Goal: Communication & Community: Answer question/provide support

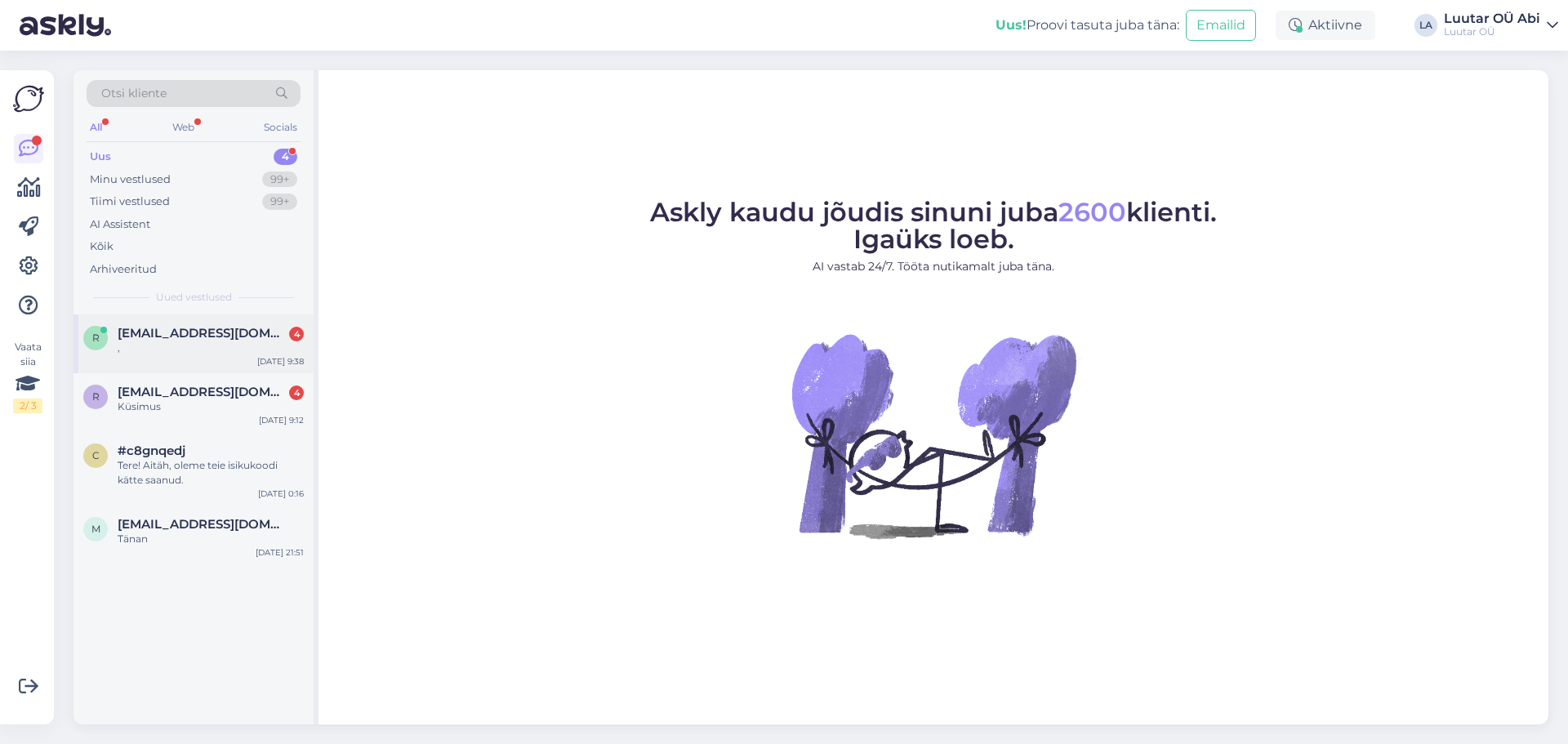
click at [169, 339] on span "[EMAIL_ADDRESS][DOMAIN_NAME]" at bounding box center [202, 333] width 170 height 15
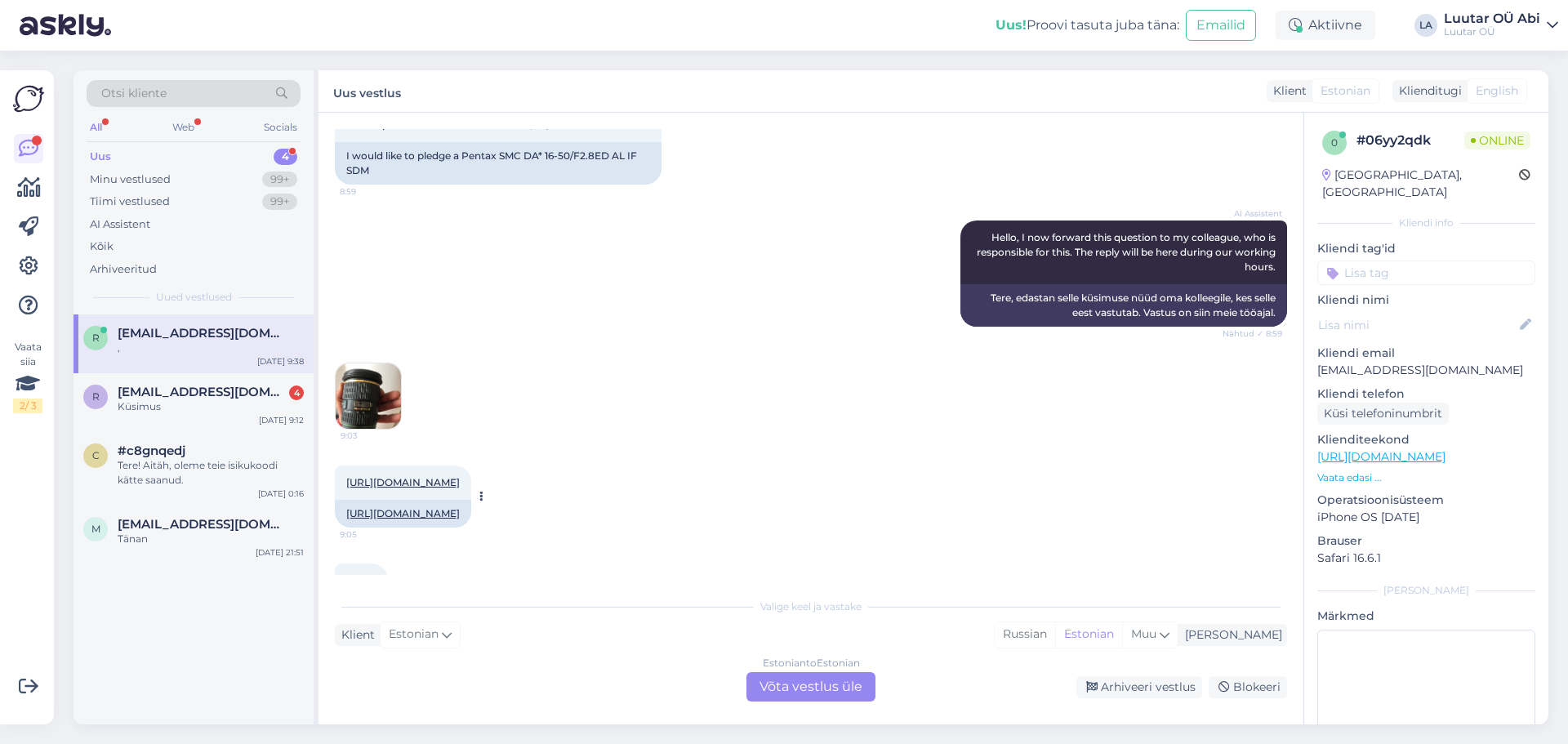
scroll to position [304, 0]
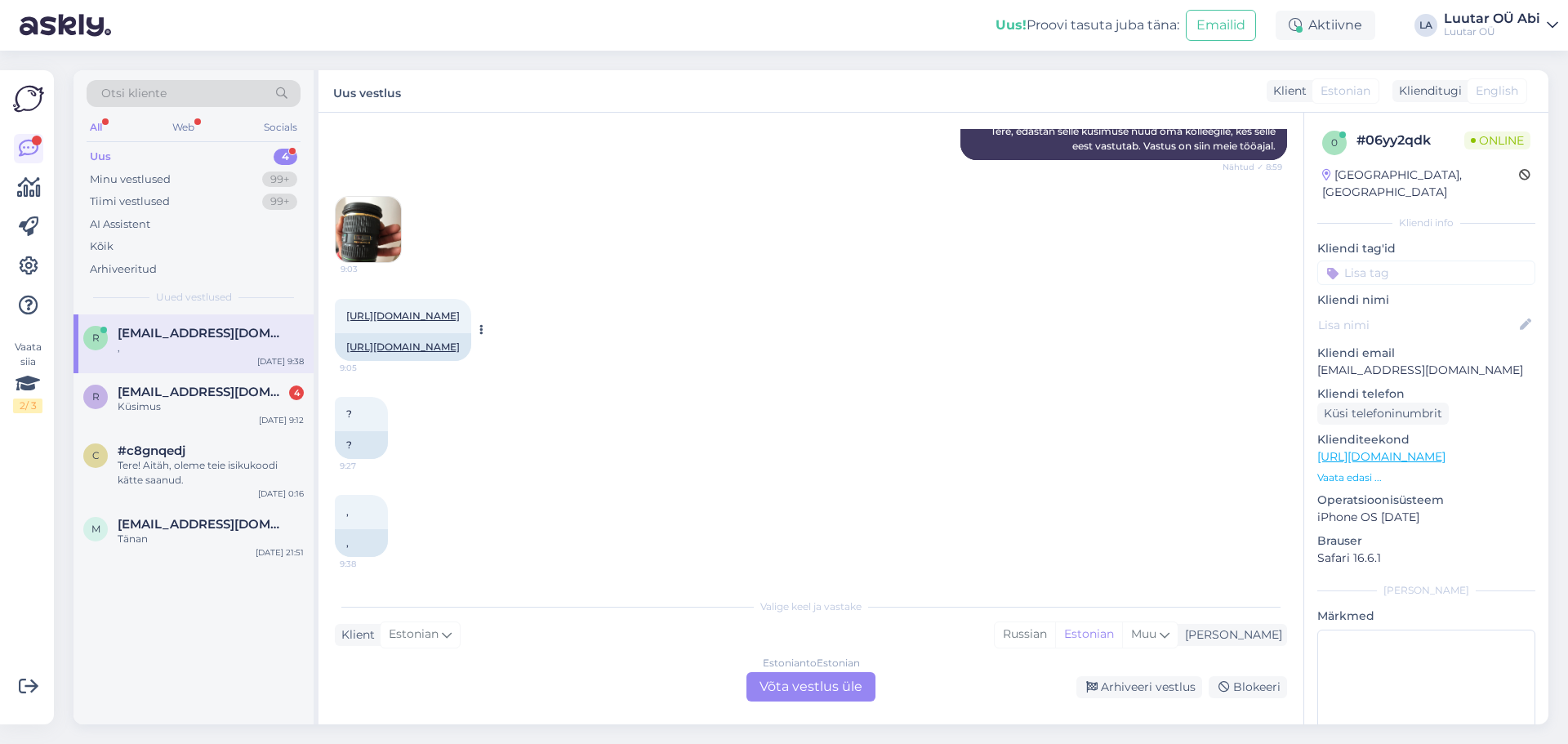
click at [460, 309] on link "[URL][DOMAIN_NAME]" at bounding box center [403, 315] width 114 height 12
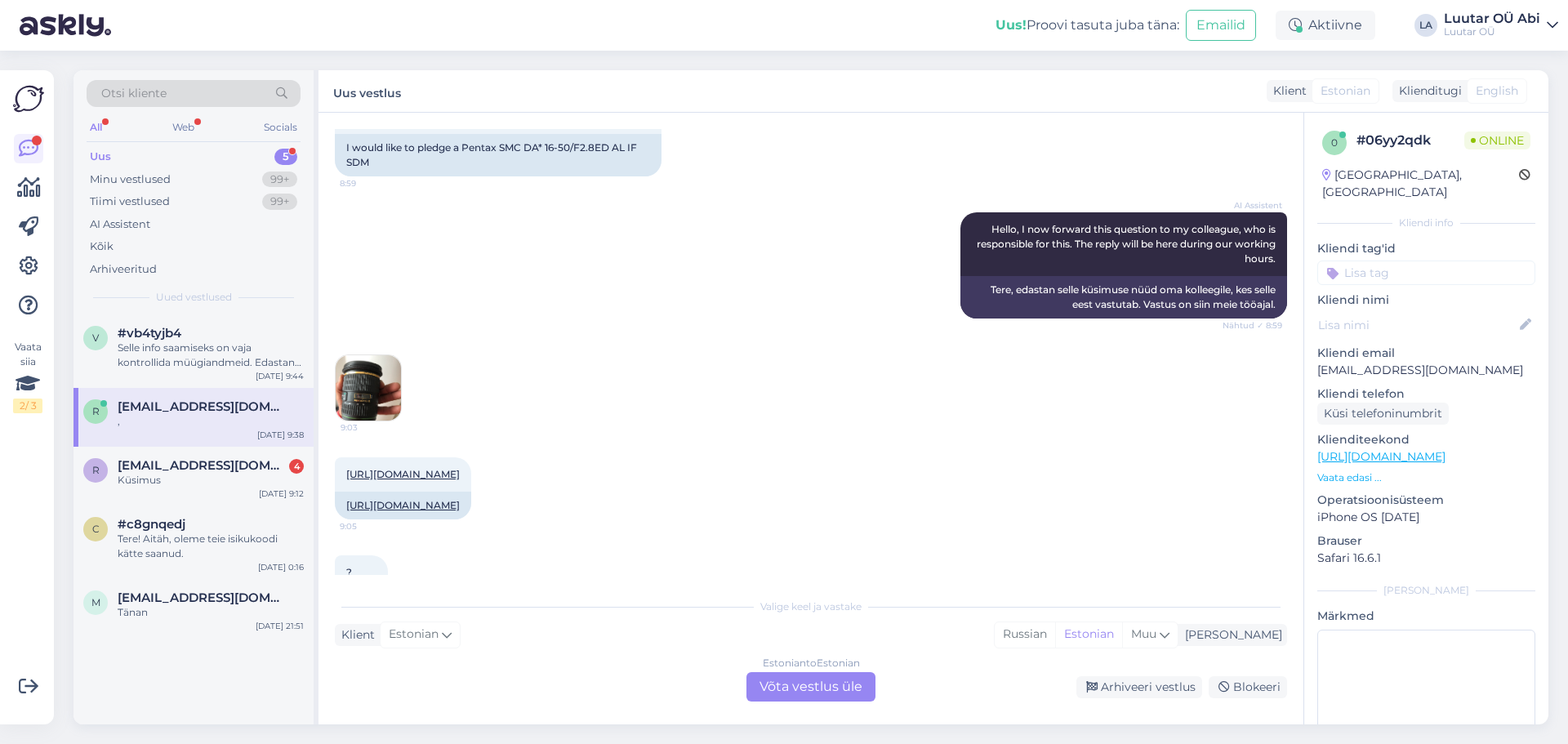
scroll to position [140, 0]
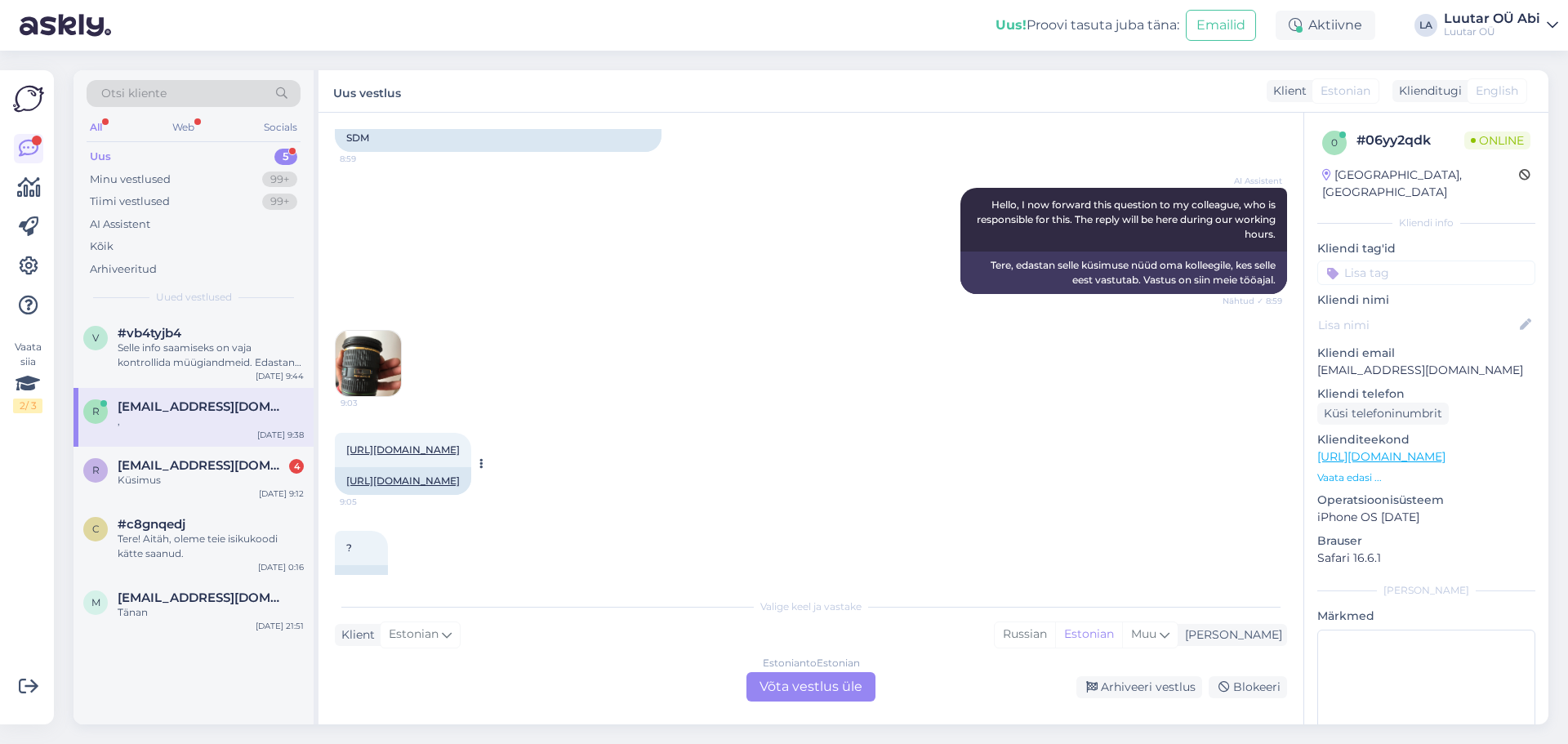
click at [460, 455] on link "[URL][DOMAIN_NAME]" at bounding box center [403, 449] width 114 height 12
click at [167, 467] on span "[EMAIL_ADDRESS][DOMAIN_NAME]" at bounding box center [202, 466] width 170 height 15
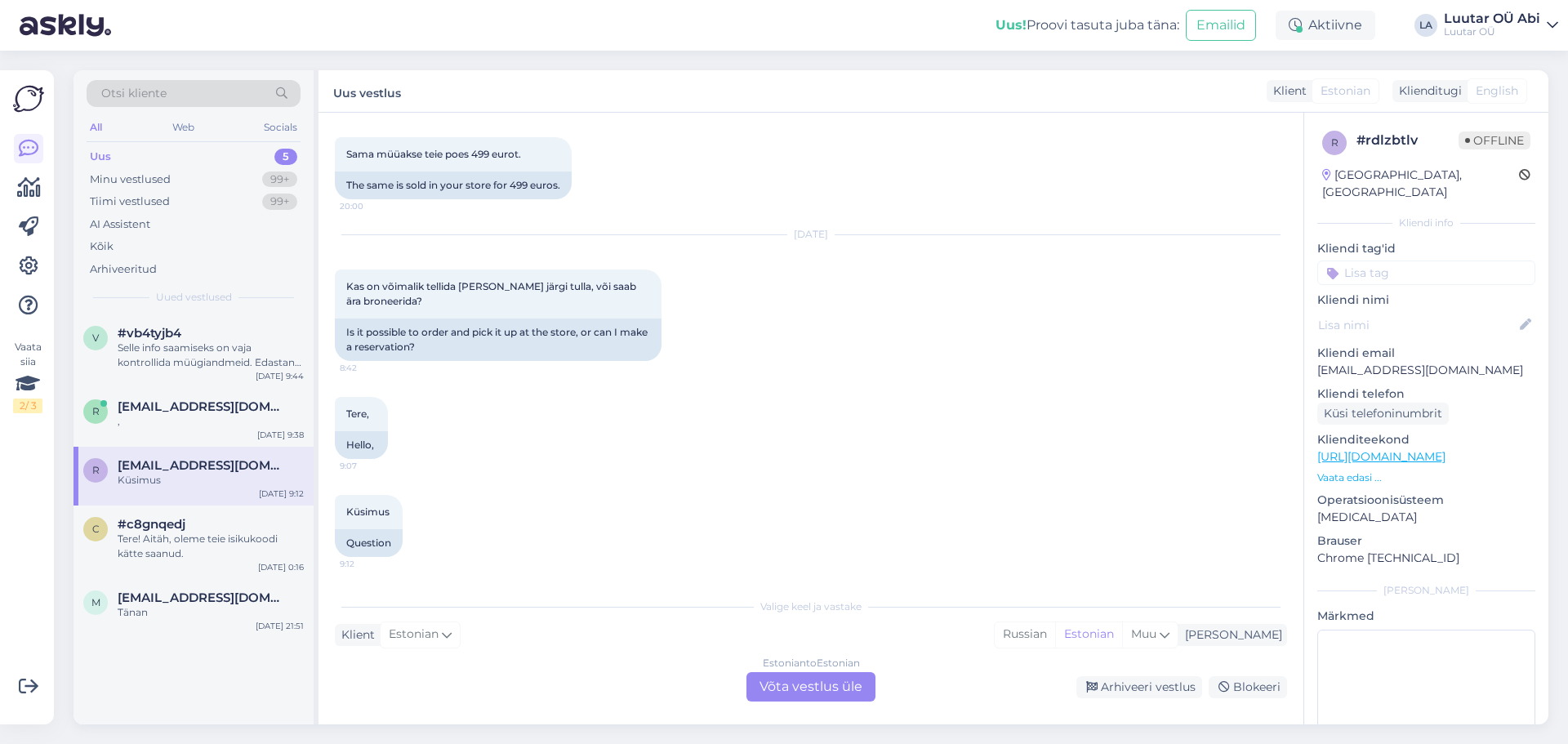
click at [823, 689] on div "Estonian to Estonian Võta vestlus üle" at bounding box center [810, 686] width 129 height 29
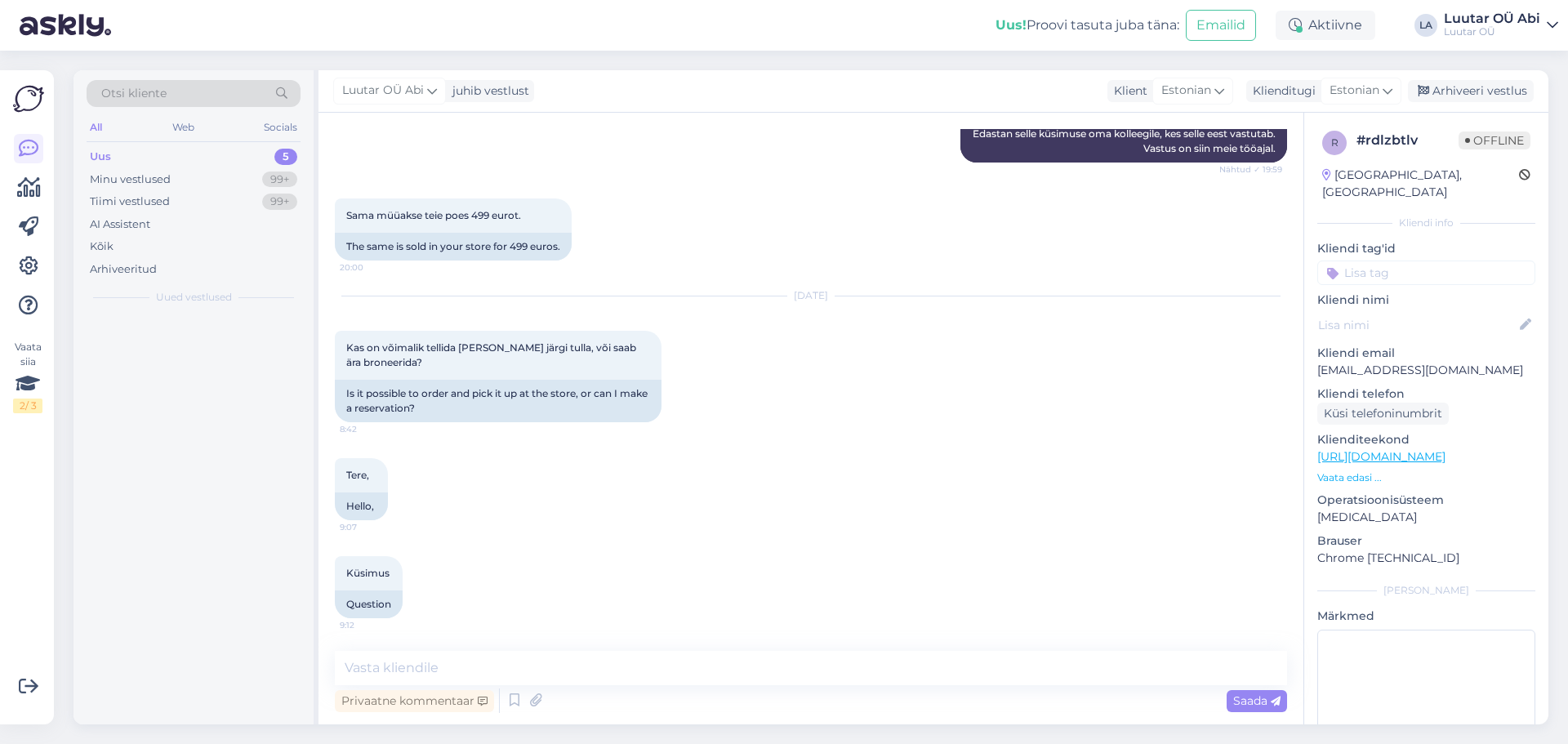
scroll to position [529, 0]
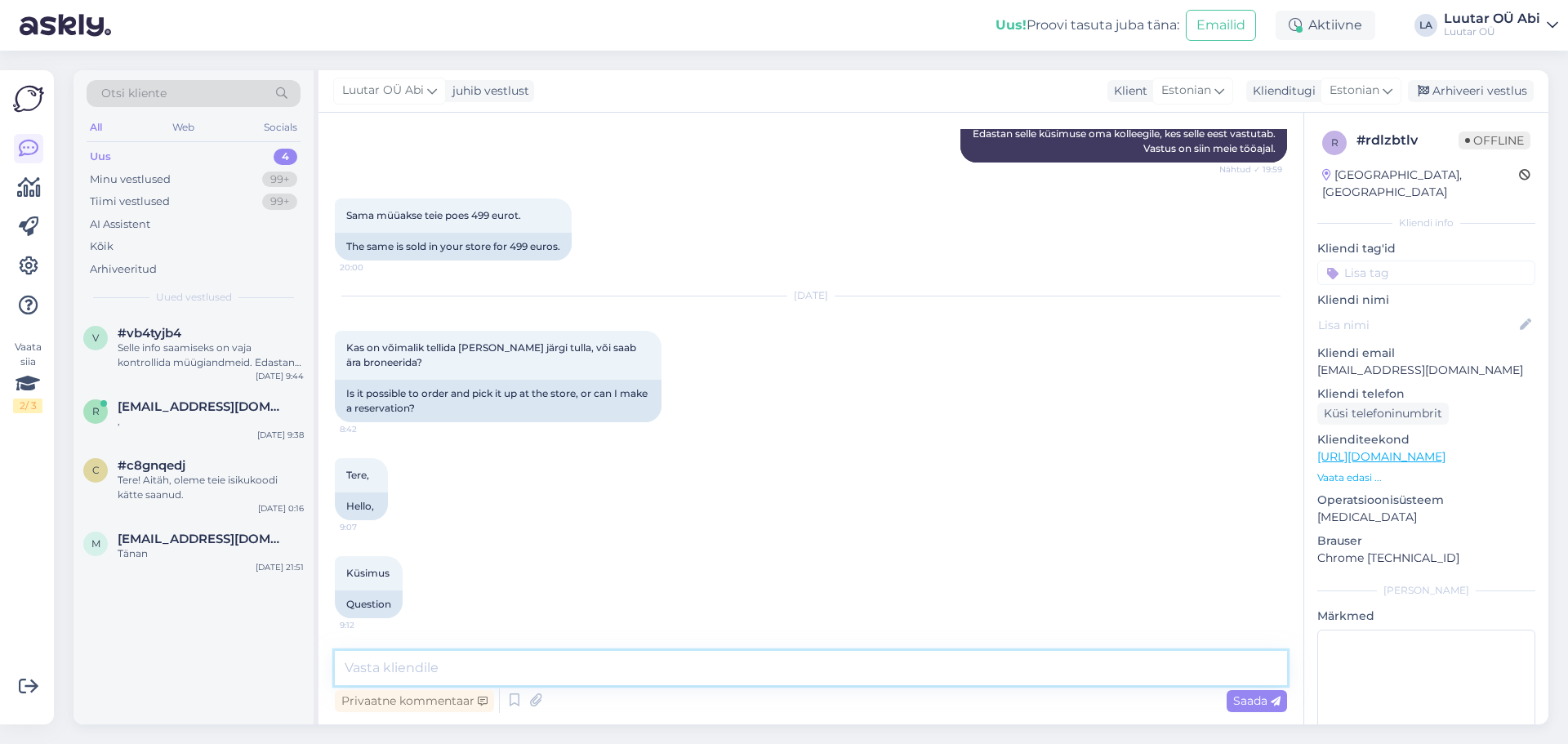
click at [788, 674] on textarea at bounding box center [811, 668] width 952 height 34
type textarea "Tere!"
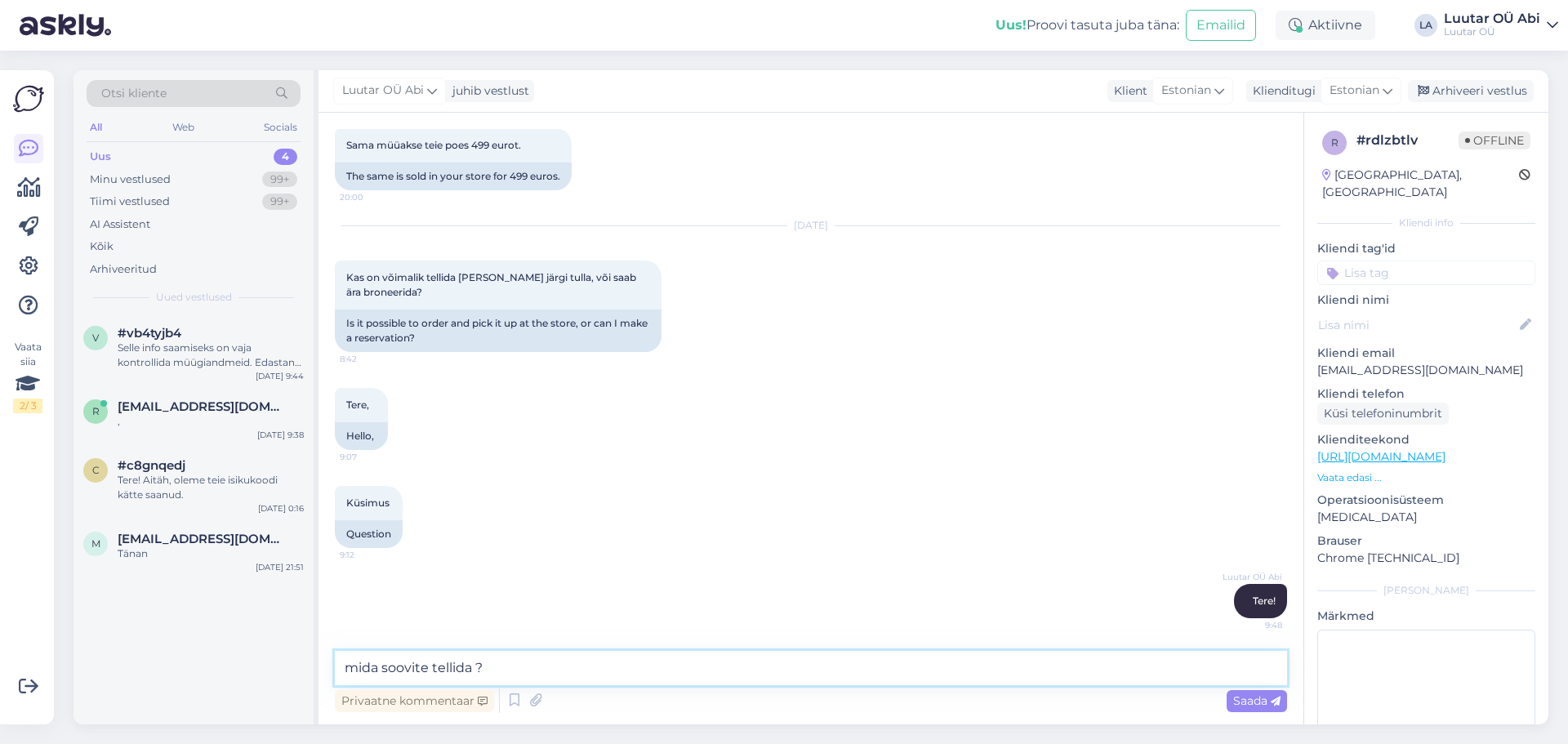
type textarea "mida soovite tellida ?"
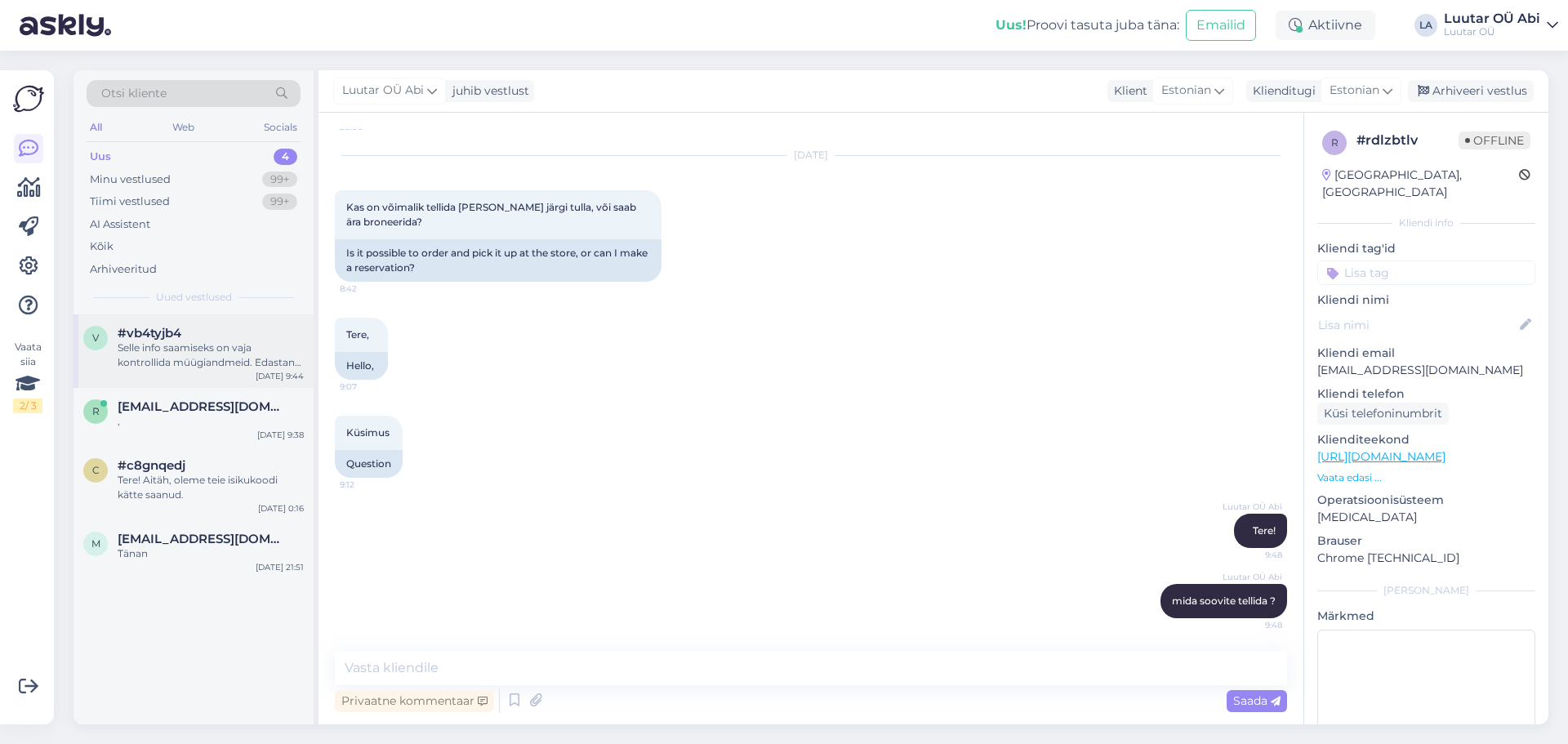
click at [215, 328] on div "#vb4tyjb4" at bounding box center [211, 333] width 186 height 15
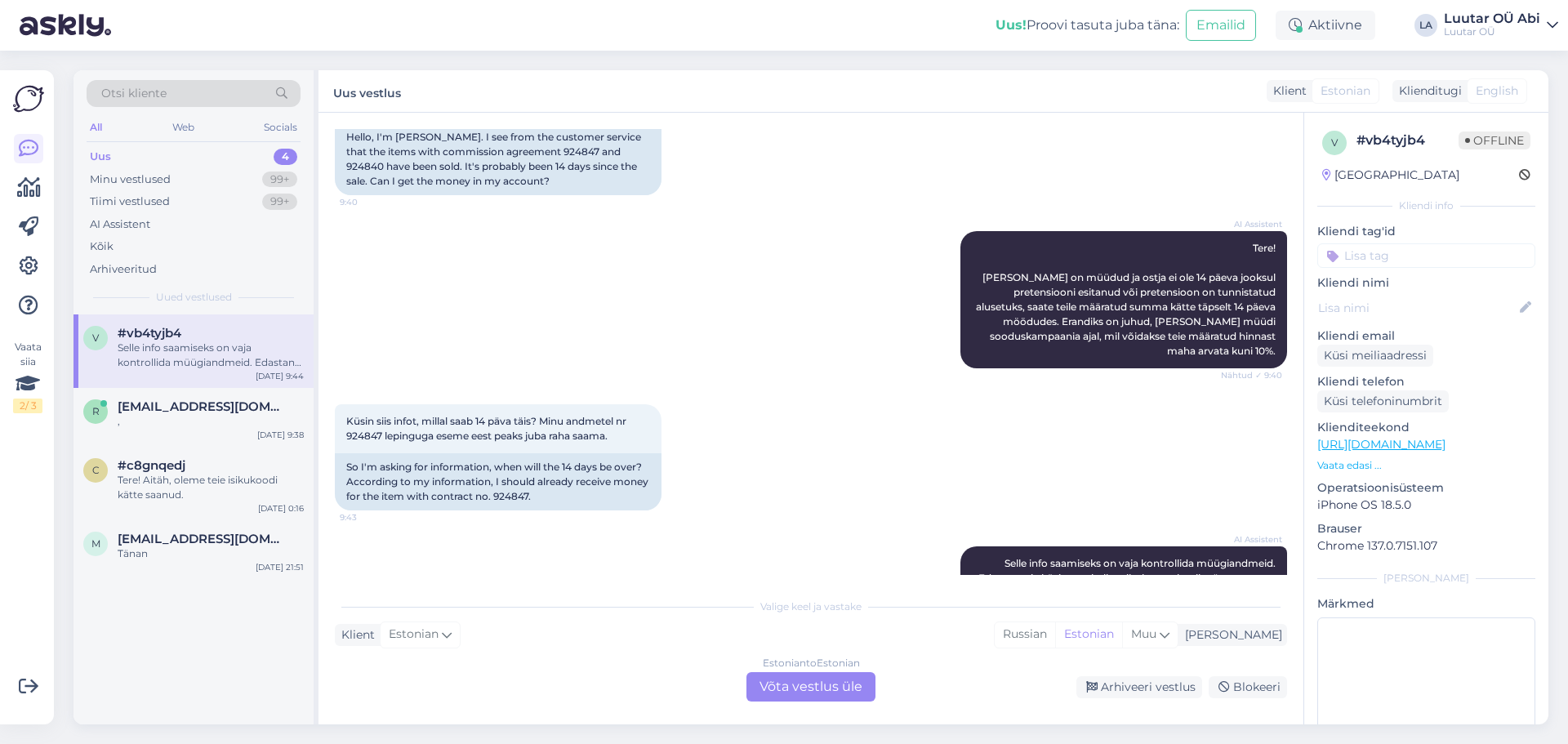
scroll to position [1752, 0]
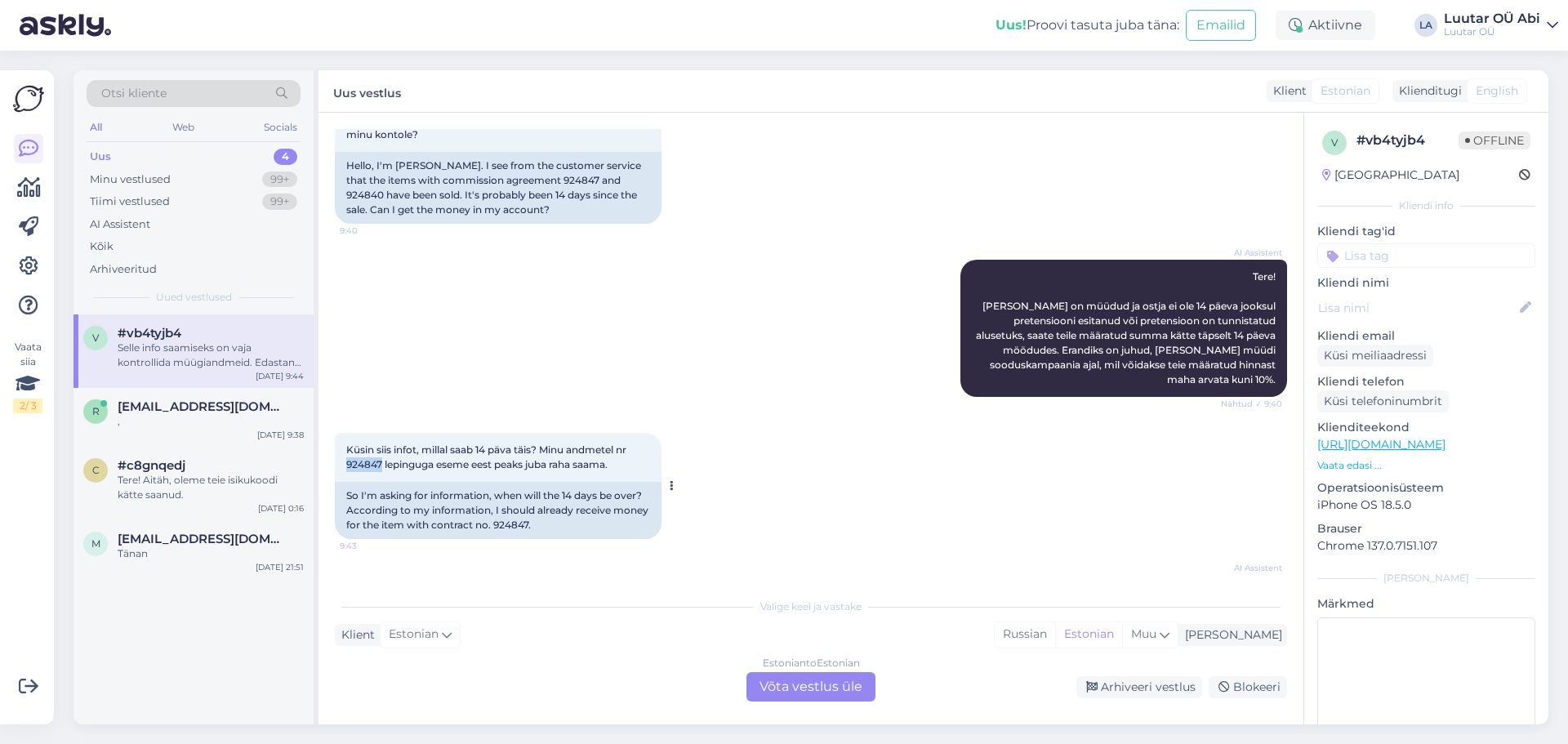
drag, startPoint x: 347, startPoint y: 462, endPoint x: 380, endPoint y: 460, distance: 33.1
click at [380, 461] on span "Küsin siis infot, millal saab 14 päva täis? Minu andmetel nr 924847 lepinguga e…" at bounding box center [487, 456] width 282 height 27
copy span "924847"
click at [792, 682] on div "Estonian to Estonian Võta vestlus üle" at bounding box center [810, 686] width 129 height 29
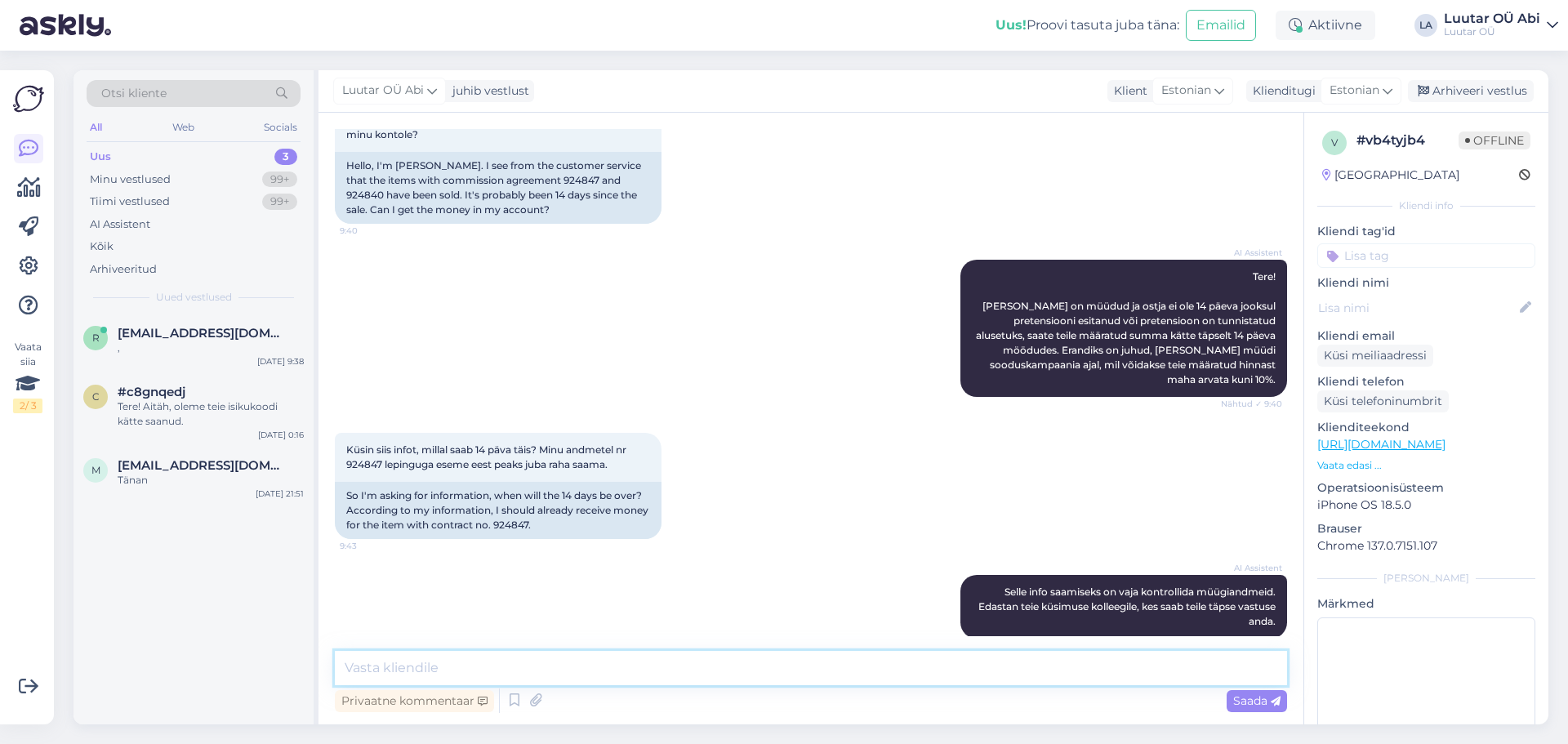
click at [708, 677] on textarea at bounding box center [811, 668] width 952 height 34
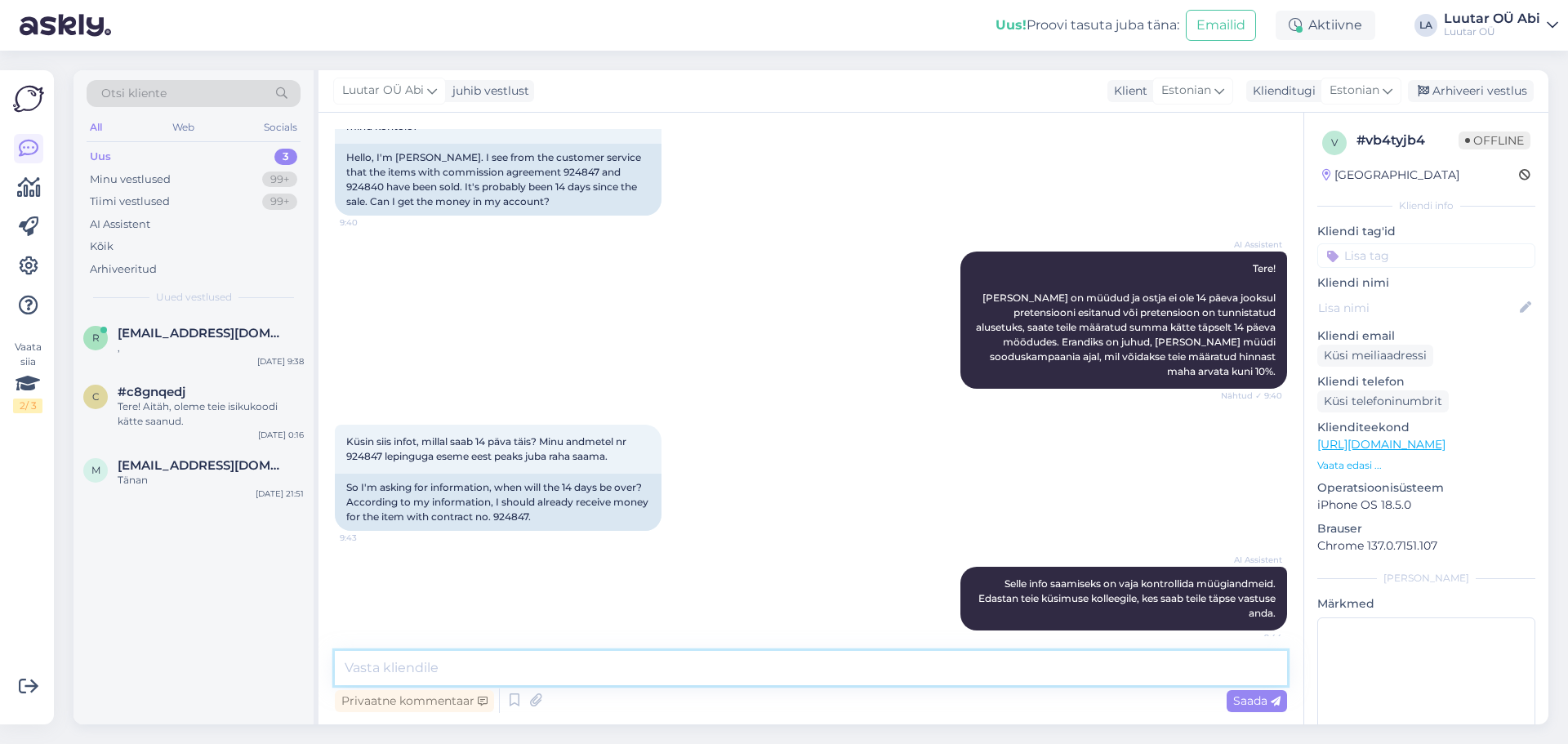
scroll to position [1772, 0]
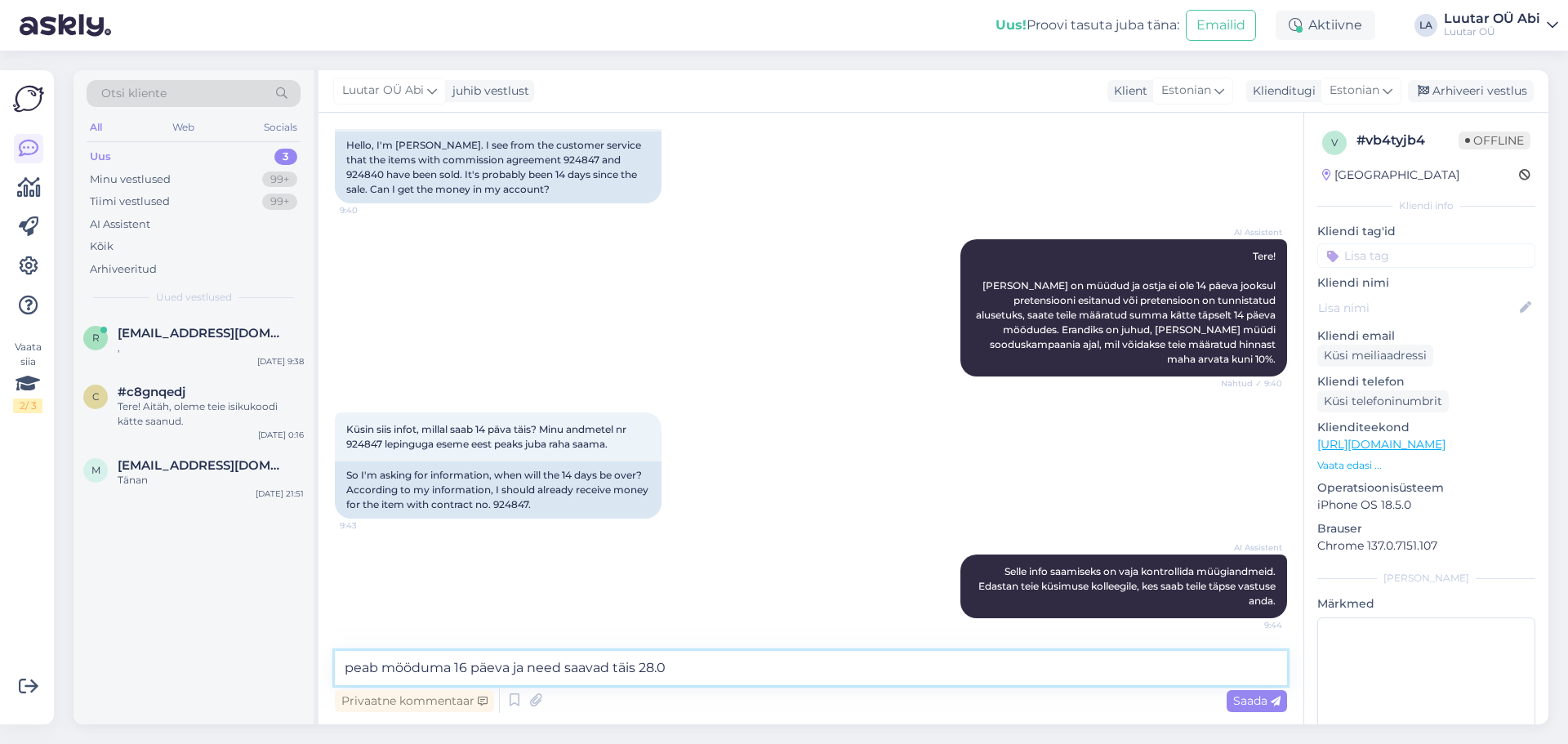
type textarea "peab mööduma 16 päeva ja need saavad täis 28.08"
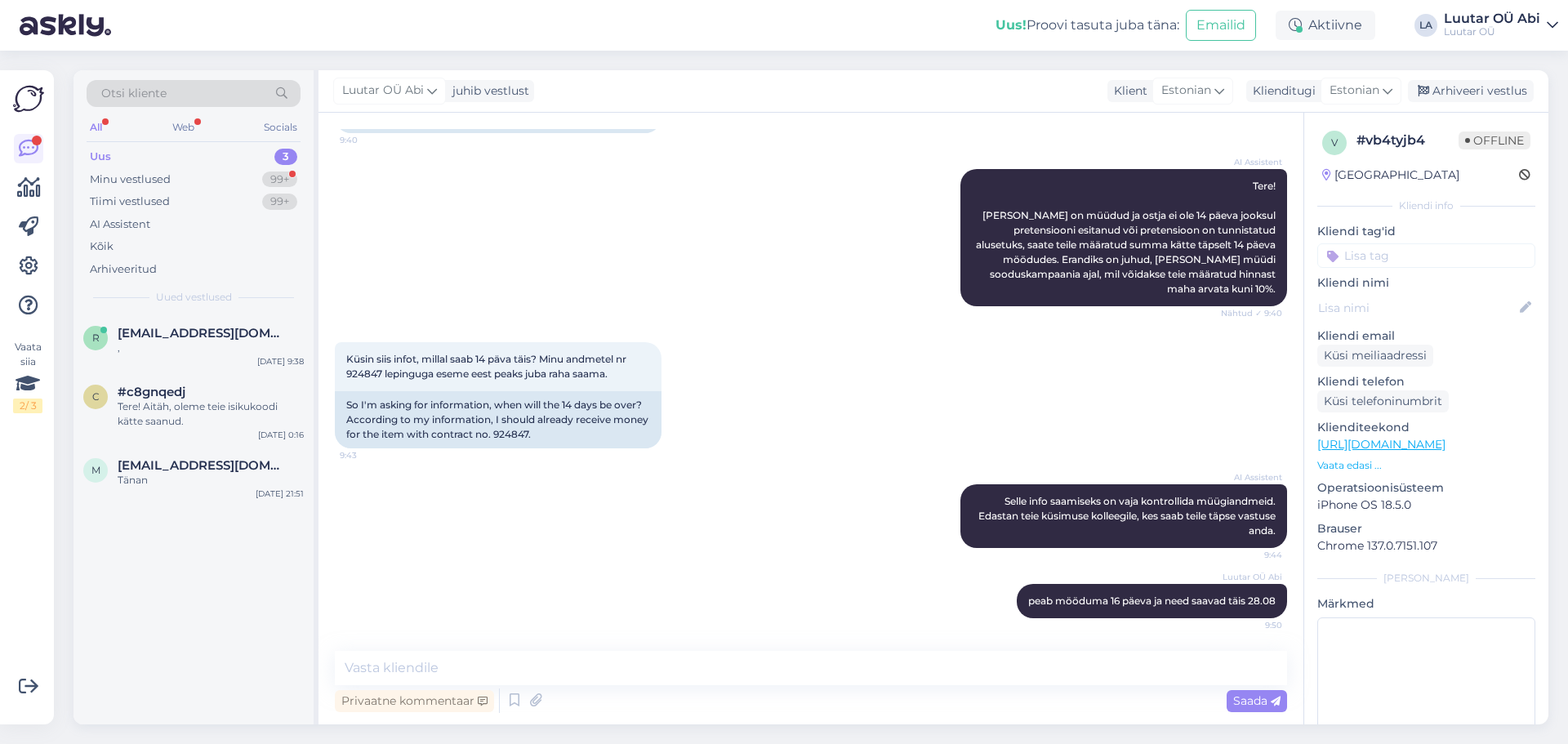
click at [744, 529] on div "AI Assistent Selle info saamiseks on vaja kontrollida müügiandmeid. Edastan tei…" at bounding box center [811, 516] width 952 height 100
click at [214, 402] on div "Tere! Aitäh, oleme teie isikukoodi kätte saanud." at bounding box center [211, 413] width 186 height 29
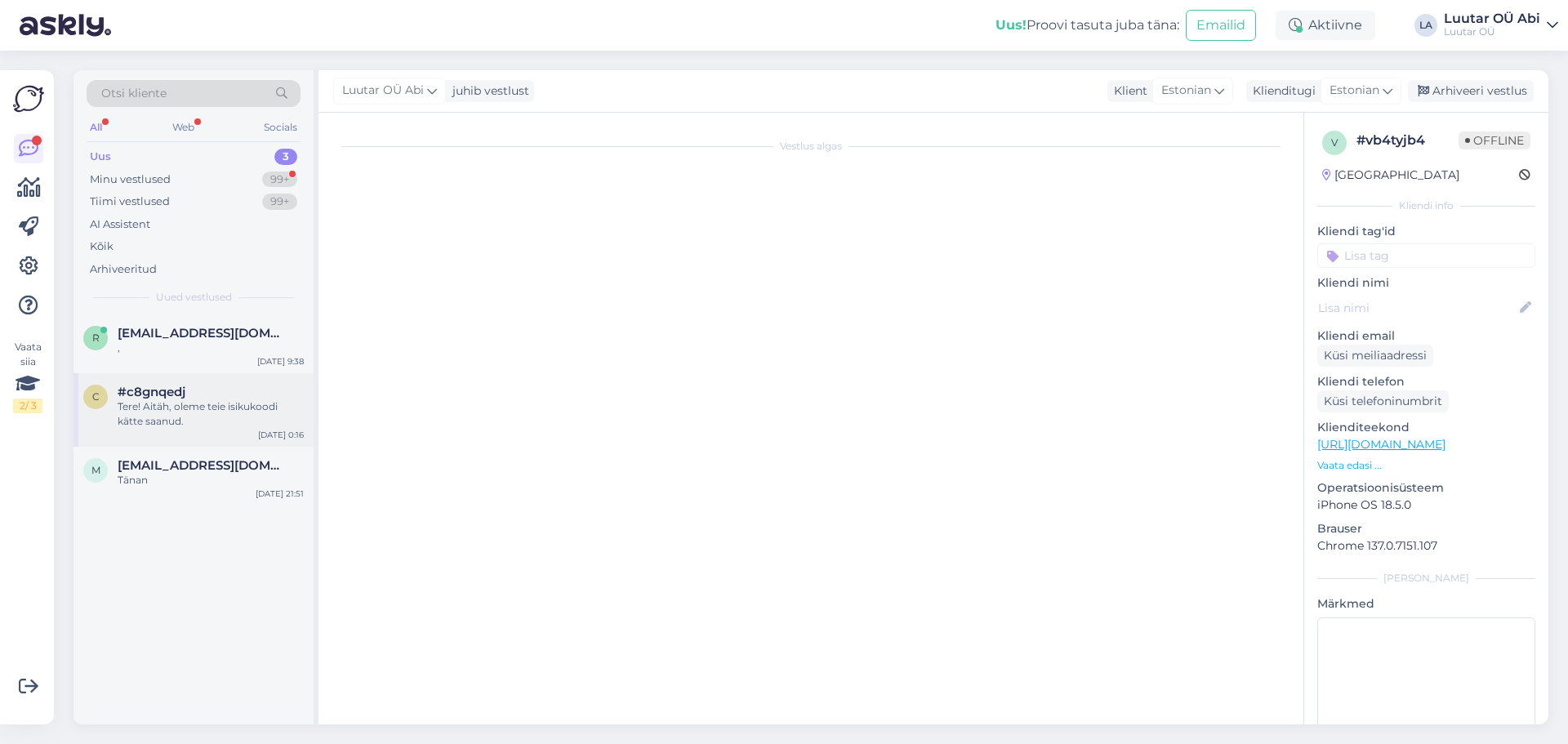
scroll to position [2887, 0]
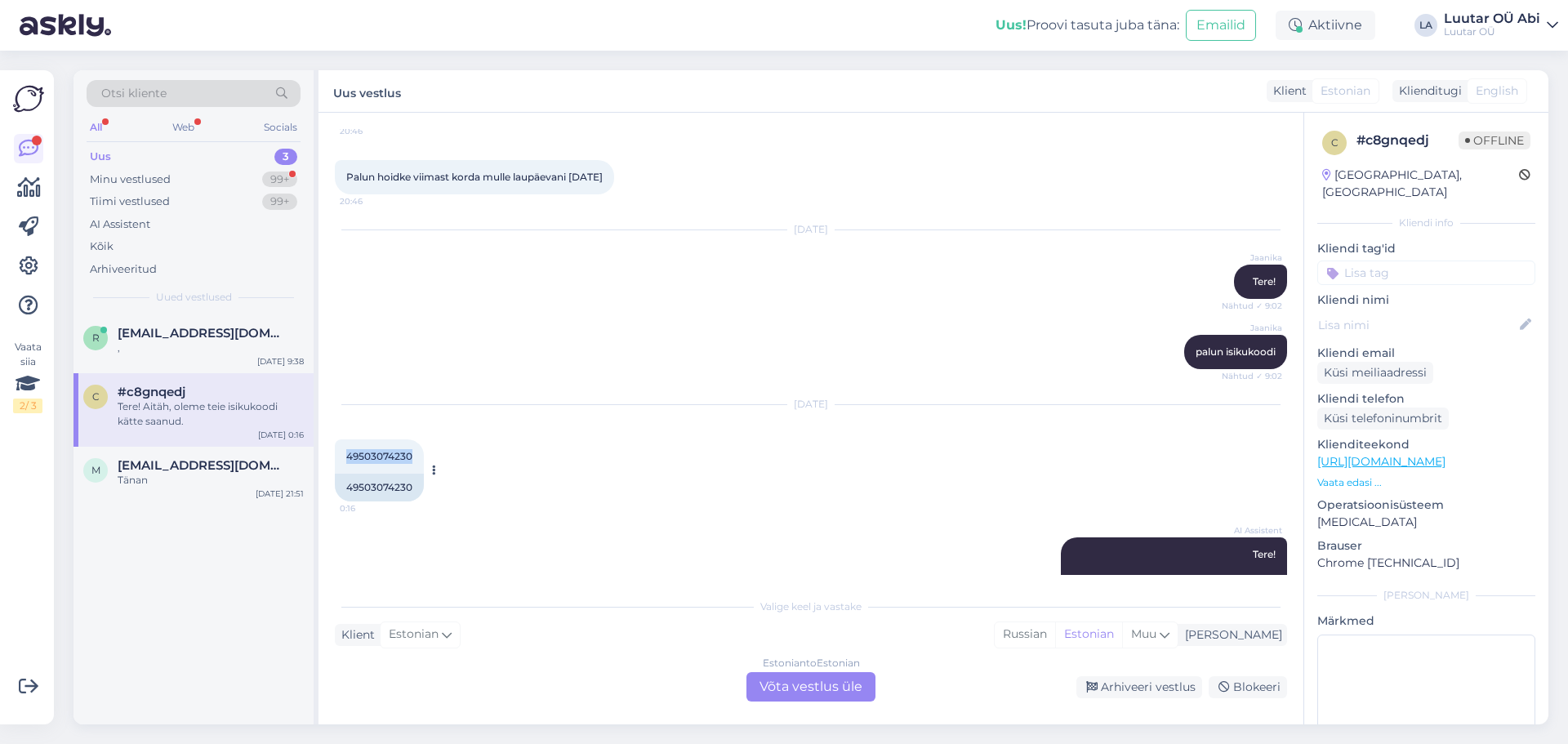
drag, startPoint x: 342, startPoint y: 410, endPoint x: 412, endPoint y: 408, distance: 70.0
click at [412, 439] on div "49503074230 0:16" at bounding box center [379, 456] width 89 height 34
copy span "49503074230"
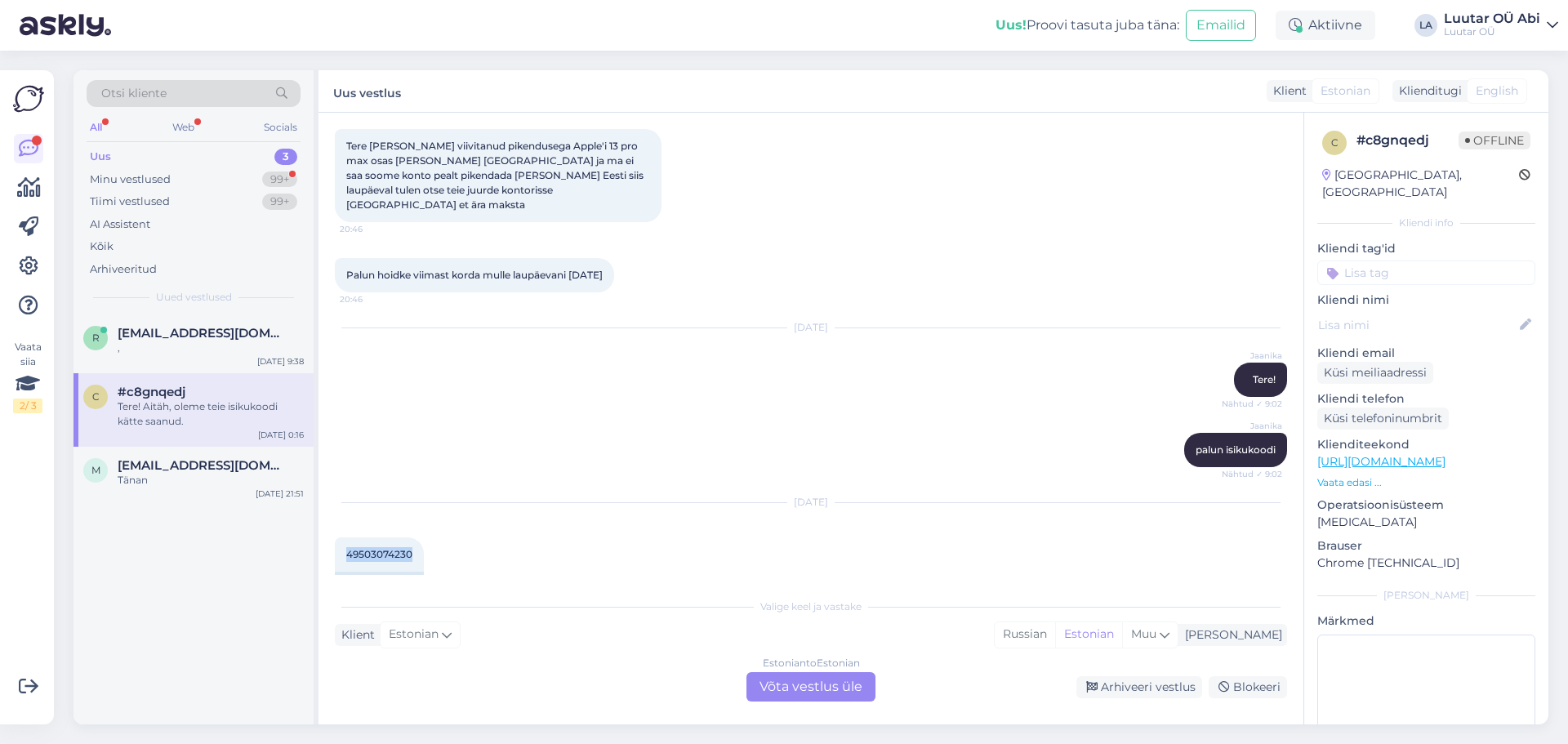
scroll to position [2642, 0]
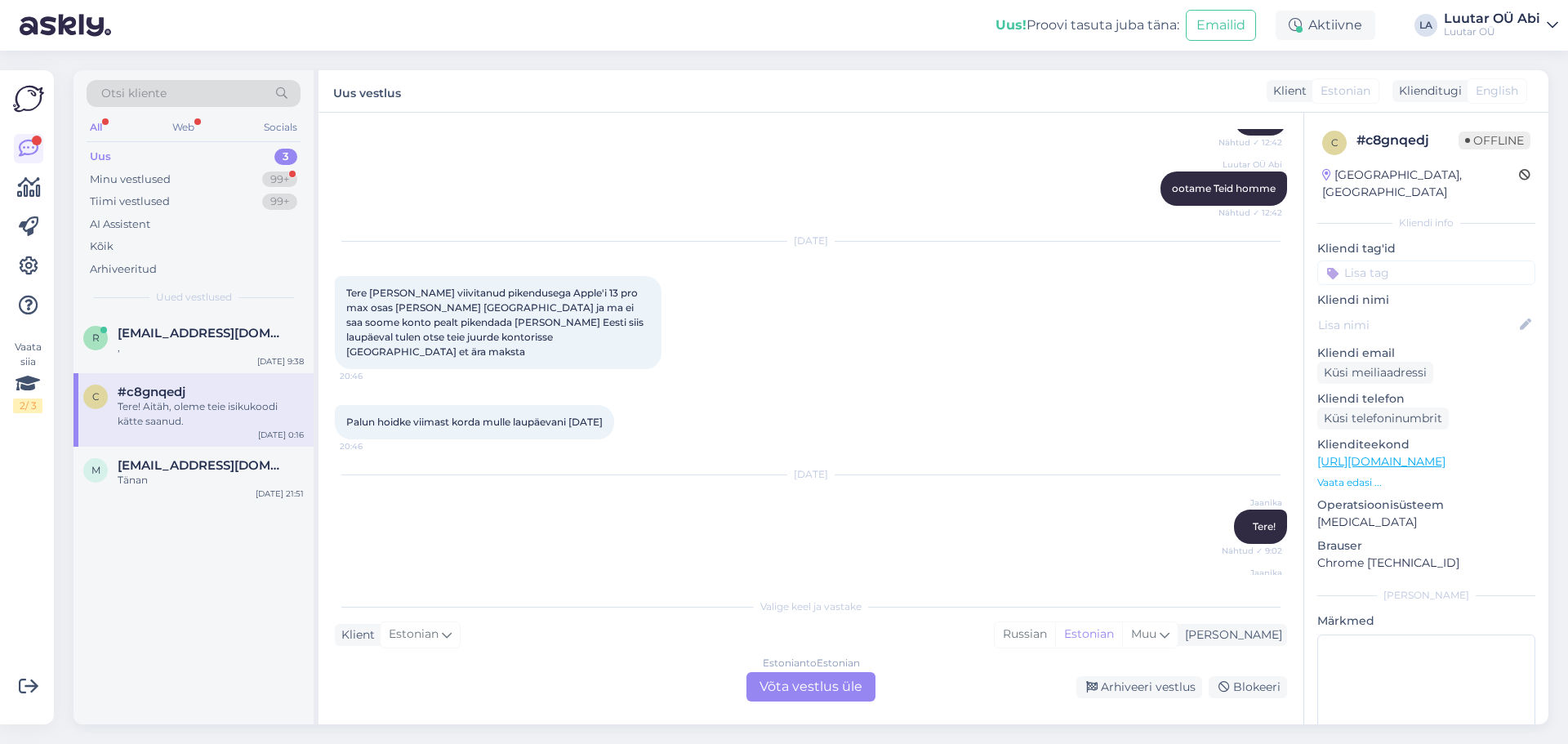
click at [832, 682] on div "Estonian to Estonian Võta vestlus üle" at bounding box center [810, 686] width 129 height 29
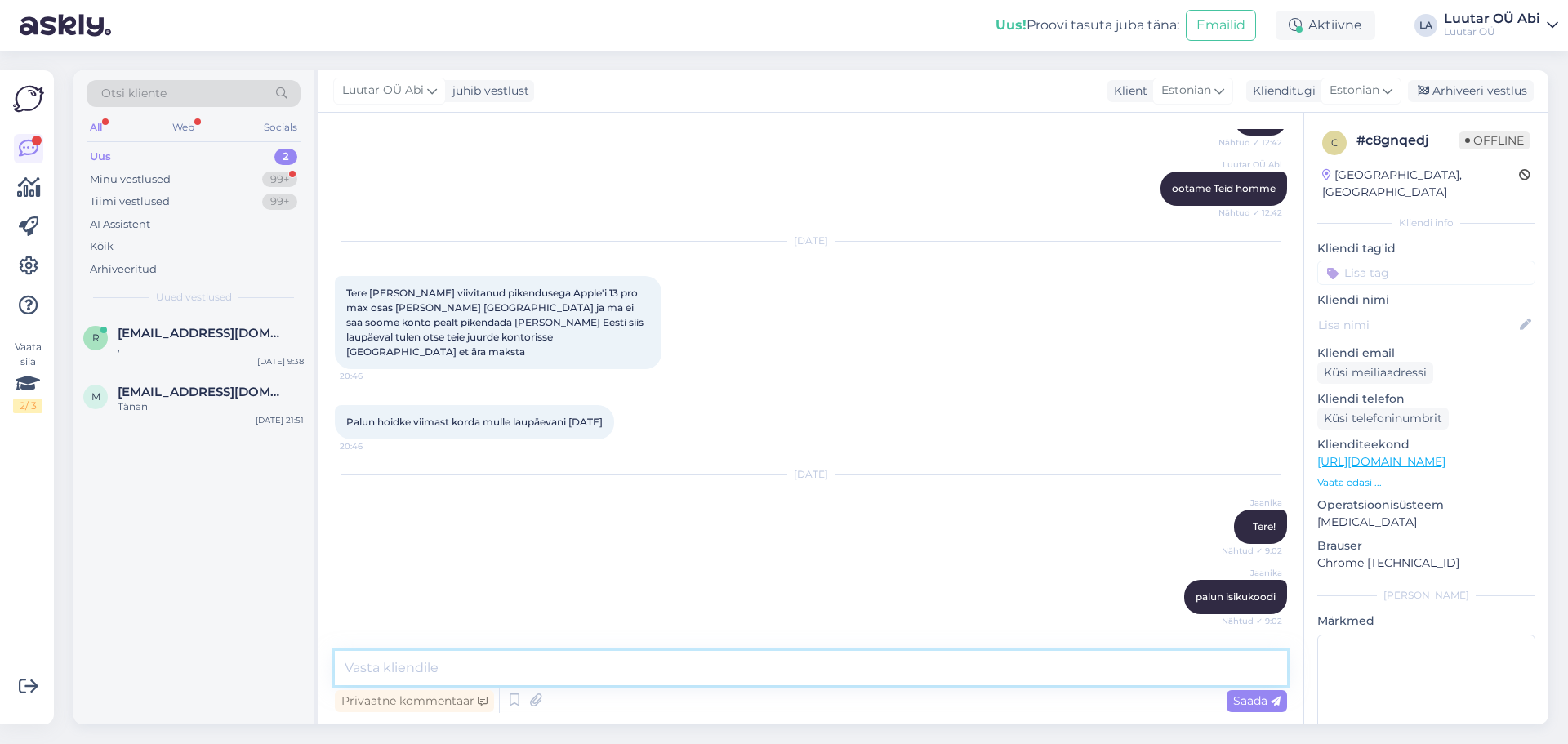
click at [676, 671] on textarea at bounding box center [811, 668] width 952 height 34
type textarea "Tere!"
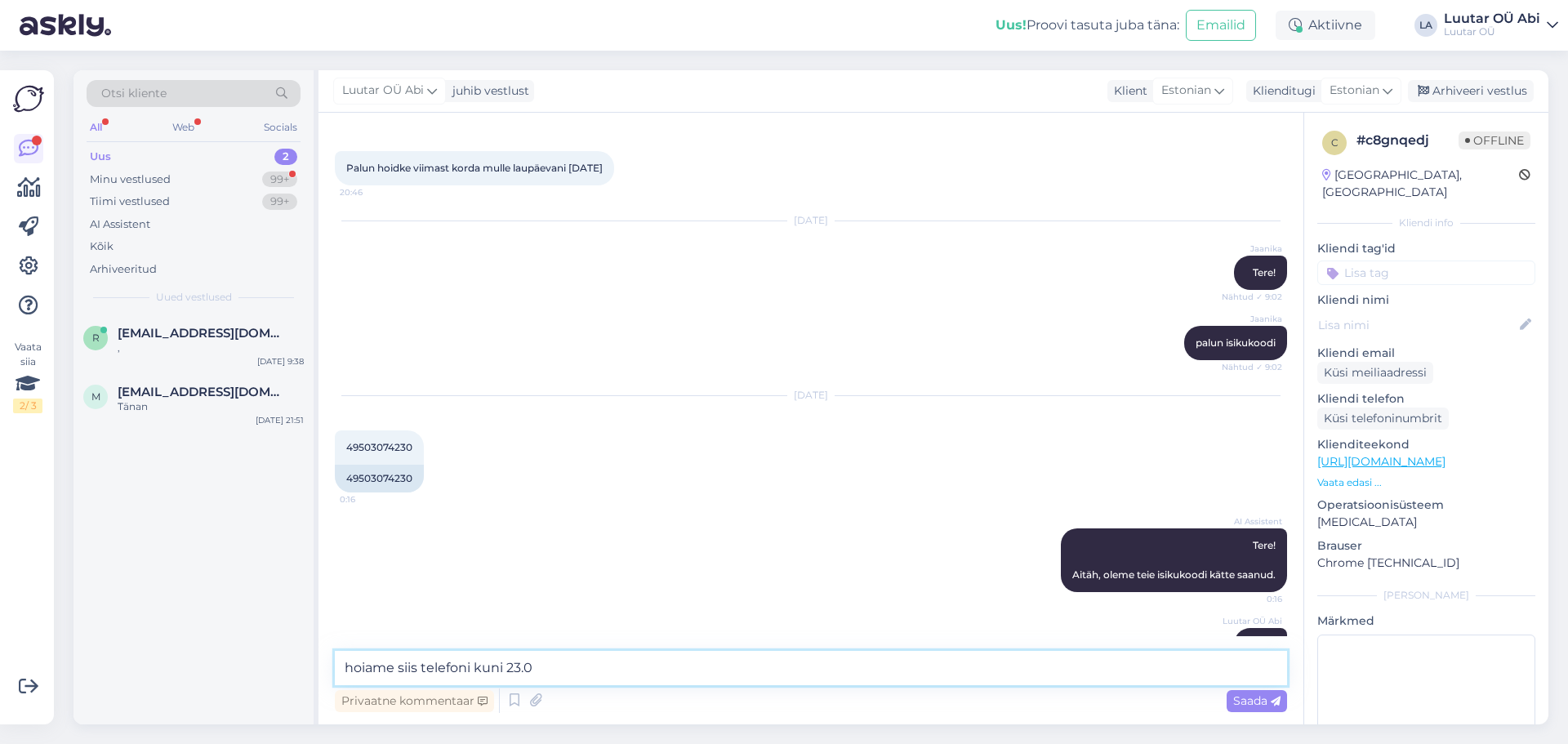
type textarea "hoiame siis telefoni kuni 23.08"
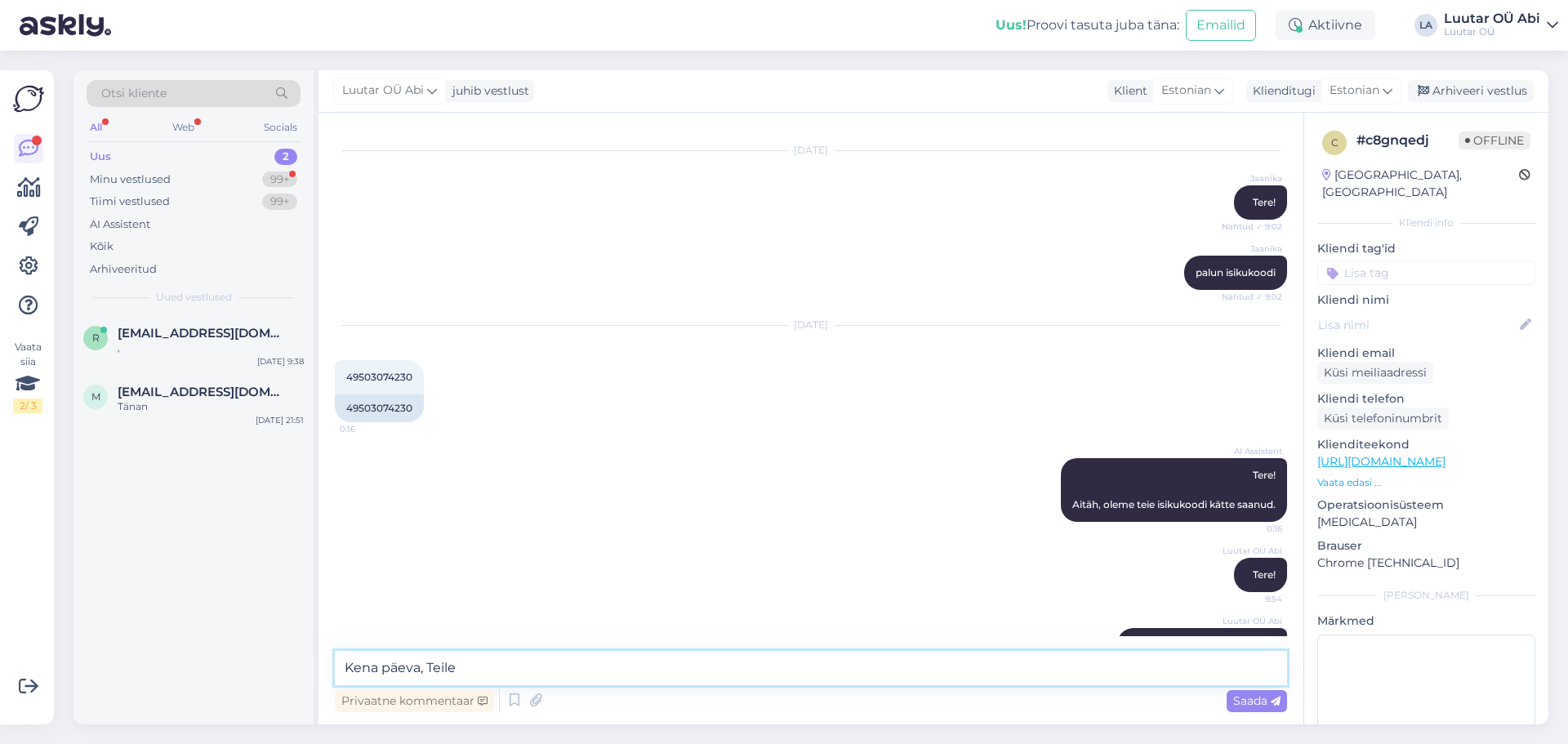
type textarea "Kena päeva, Teile!"
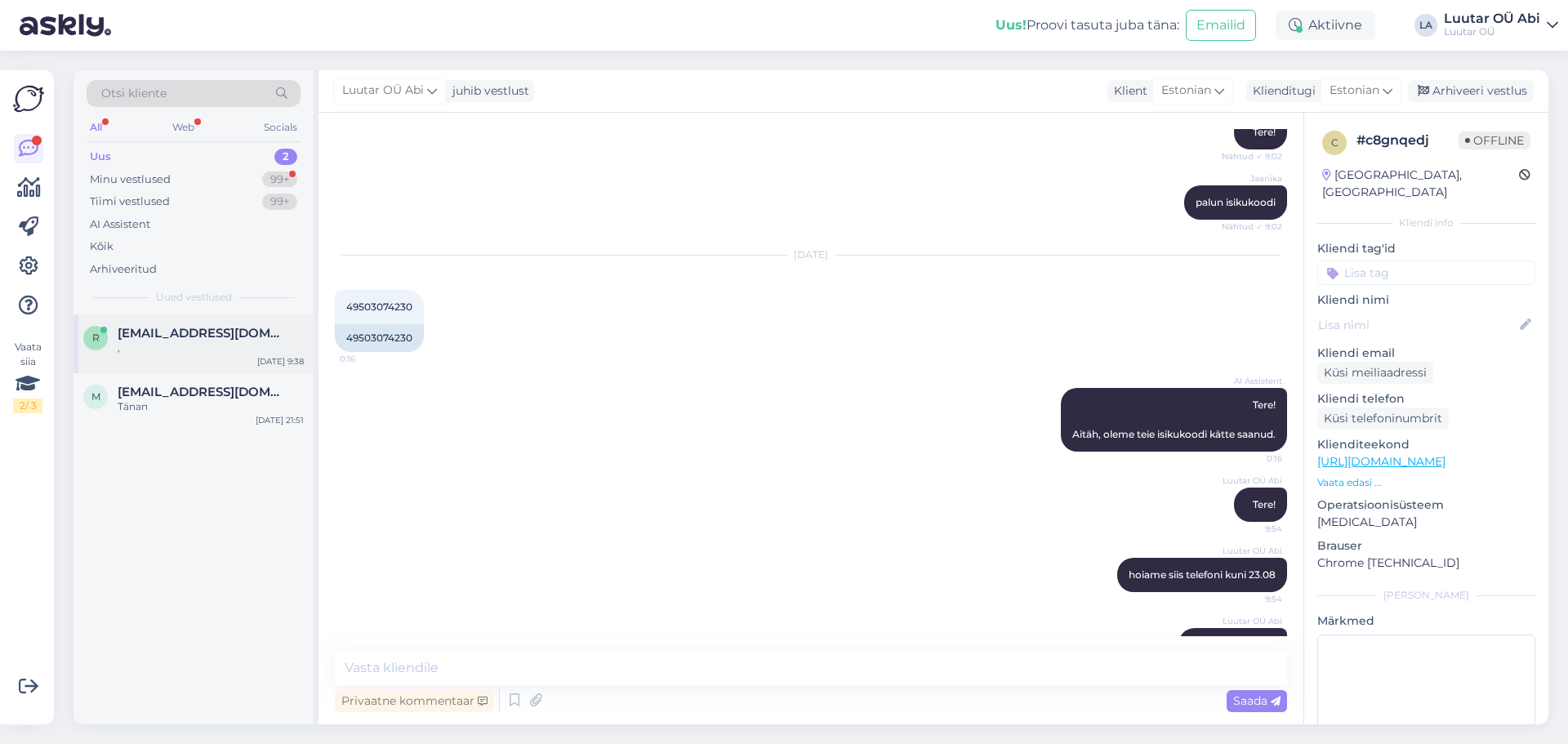
click at [226, 346] on div "," at bounding box center [211, 348] width 186 height 15
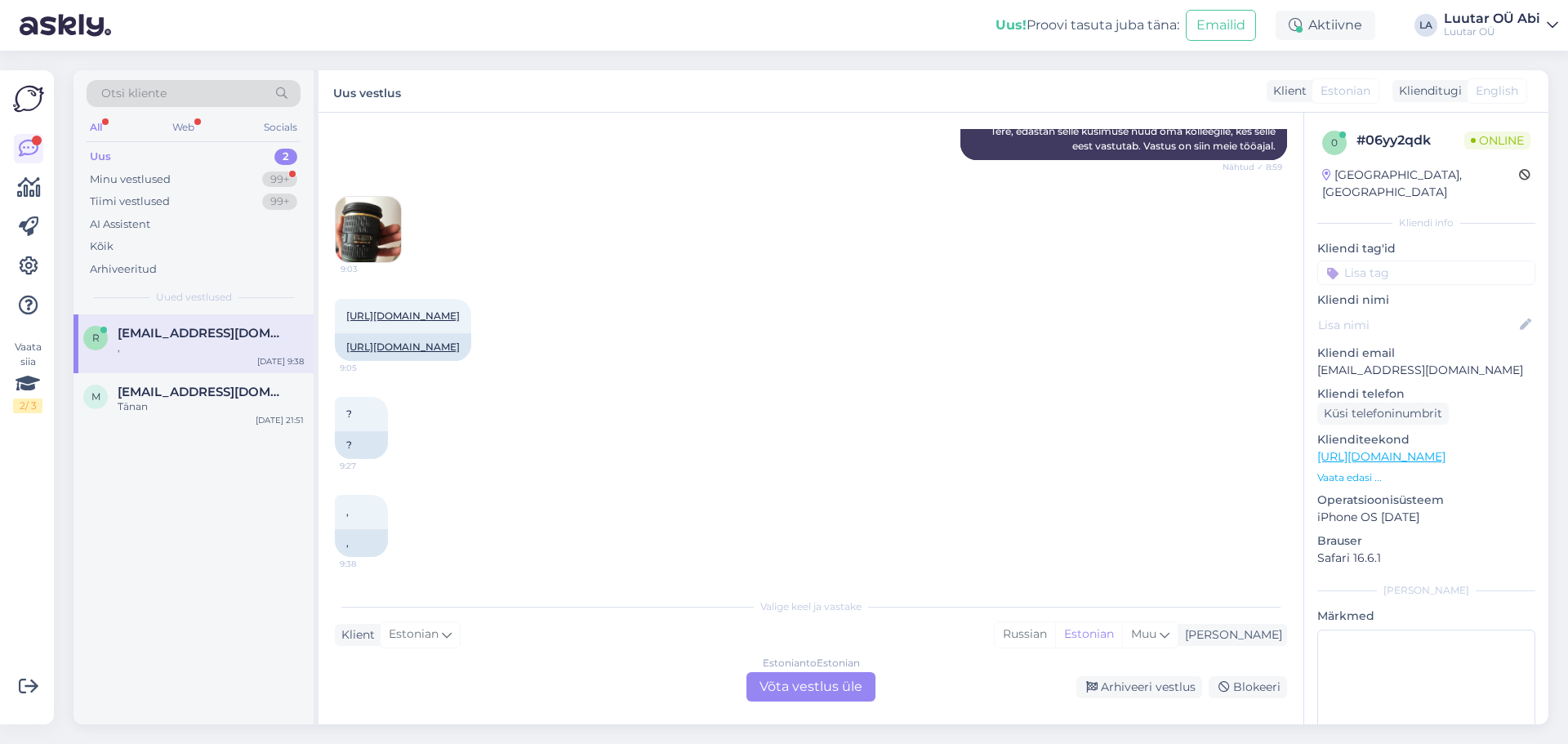
scroll to position [304, 0]
click at [204, 386] on span "[EMAIL_ADDRESS][DOMAIN_NAME]" at bounding box center [202, 392] width 170 height 15
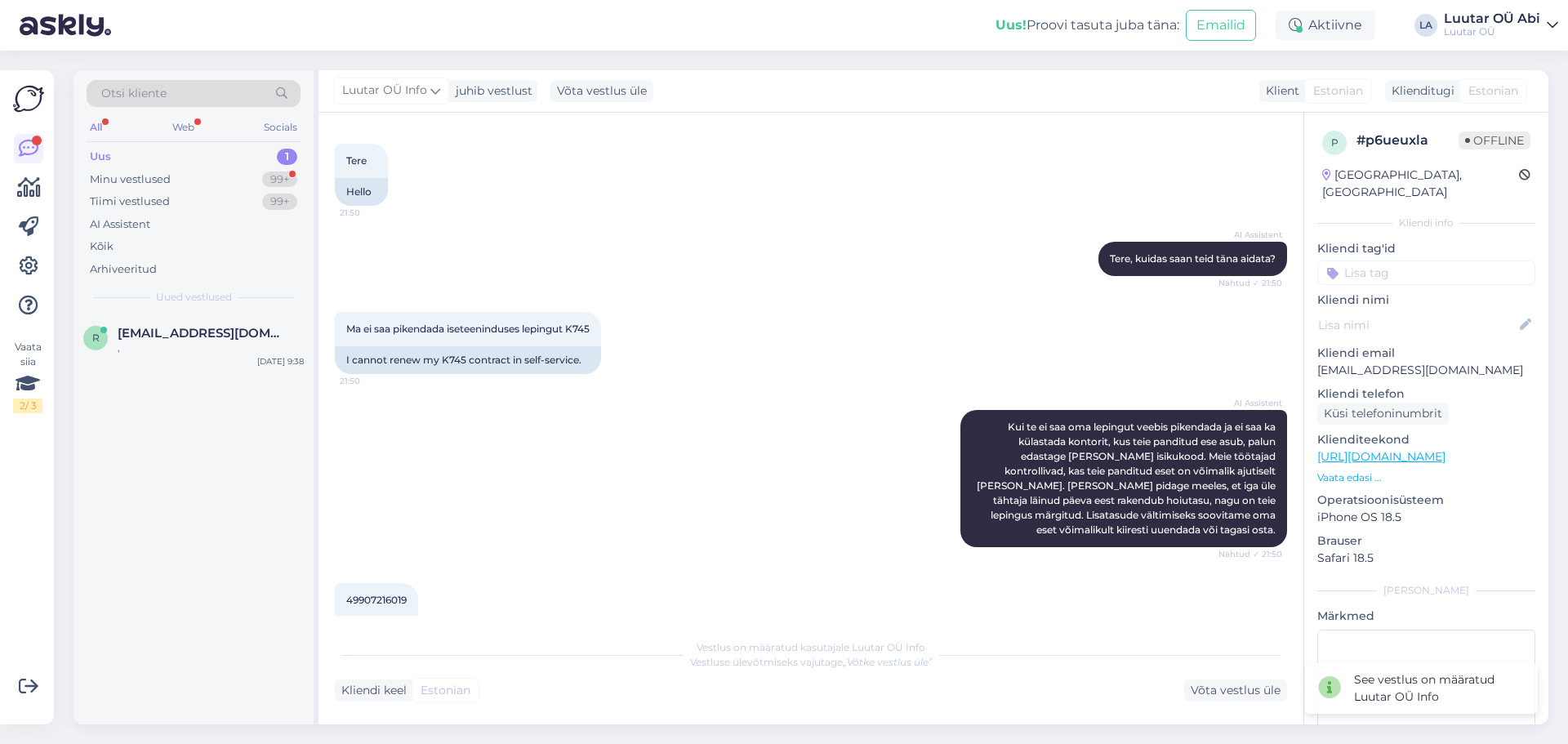
scroll to position [317, 0]
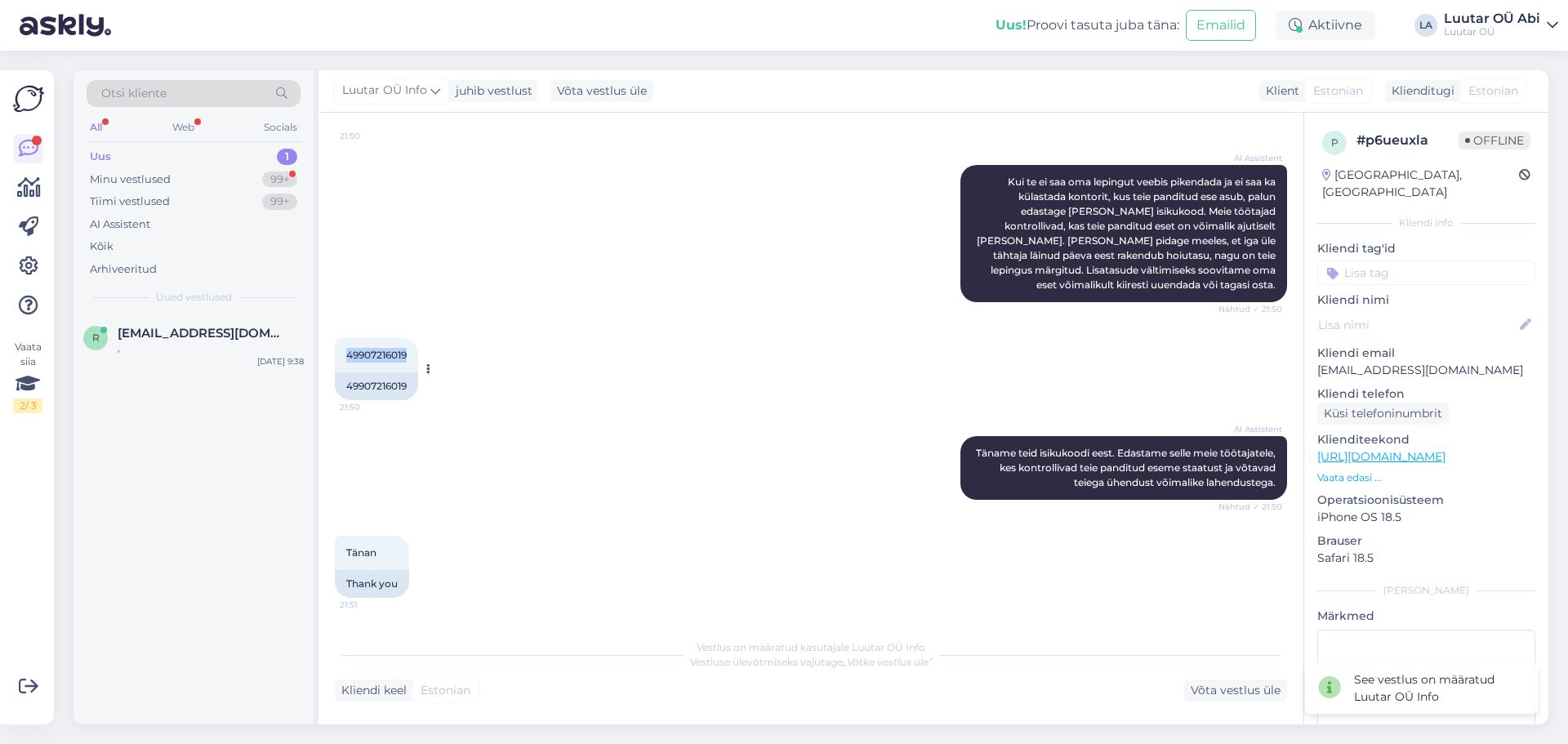
drag, startPoint x: 342, startPoint y: 350, endPoint x: 409, endPoint y: 352, distance: 67.0
click at [409, 352] on div "49907216019 21:50" at bounding box center [376, 355] width 84 height 34
copy span "49907216019"
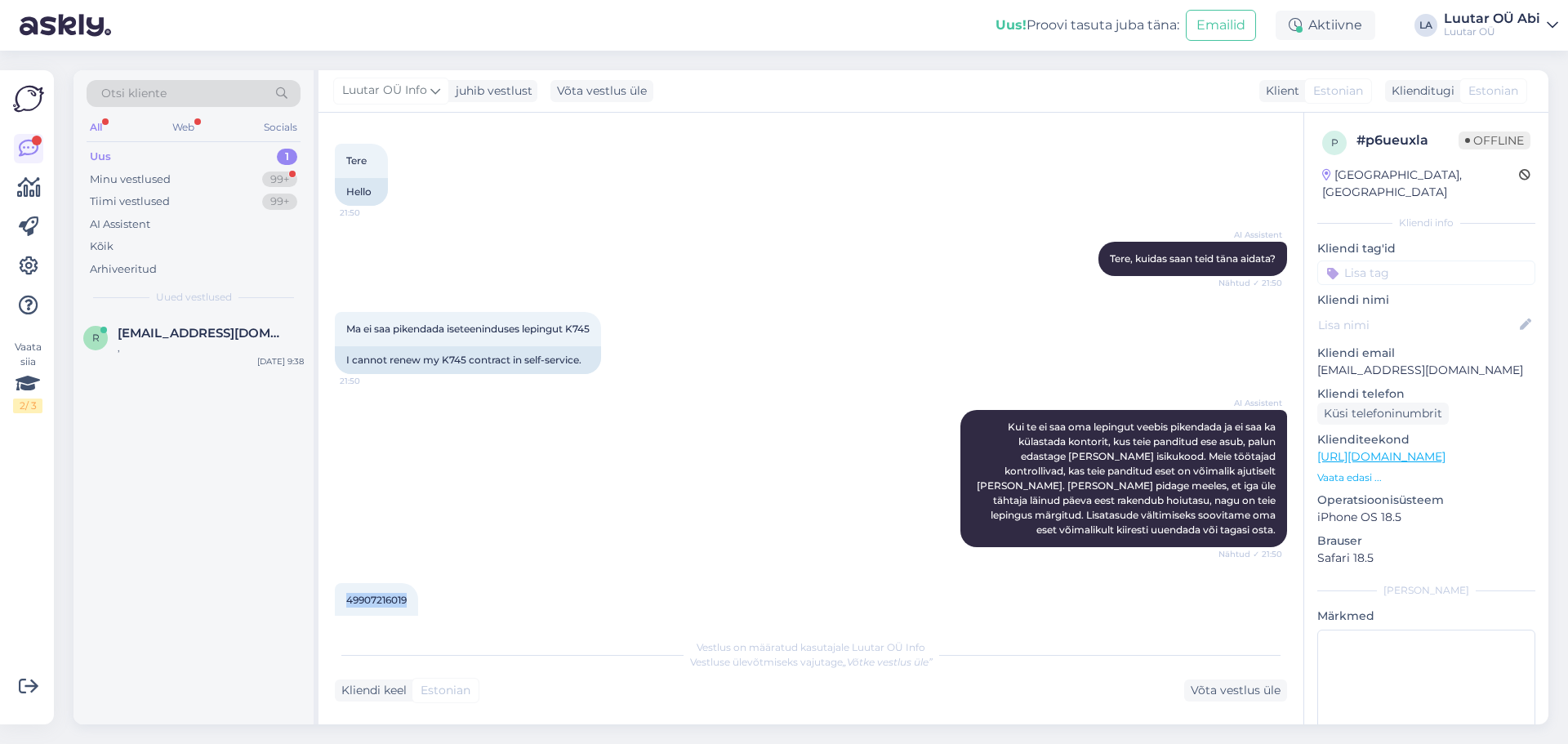
scroll to position [421, 0]
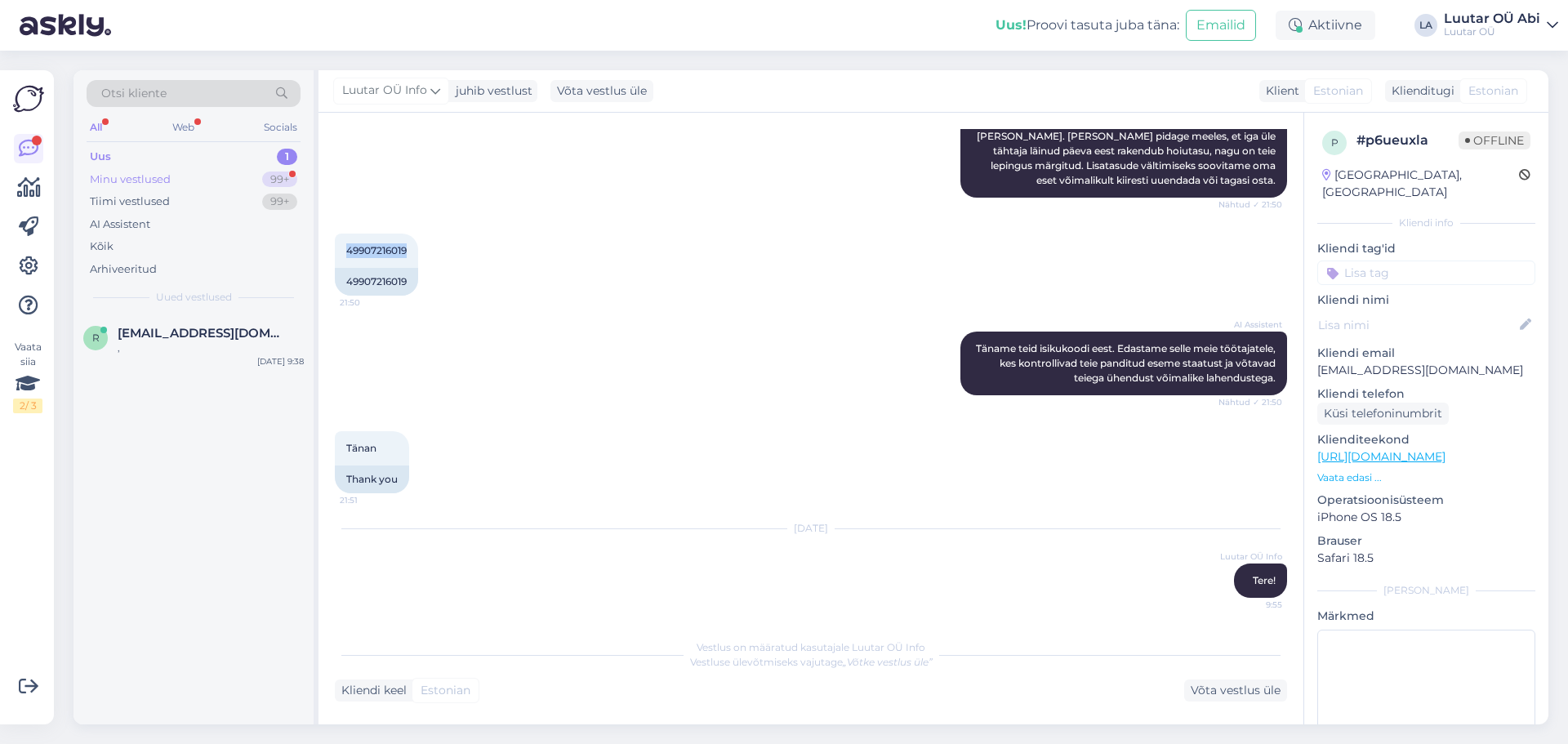
click at [207, 178] on div "Minu vestlused 99+" at bounding box center [193, 180] width 214 height 23
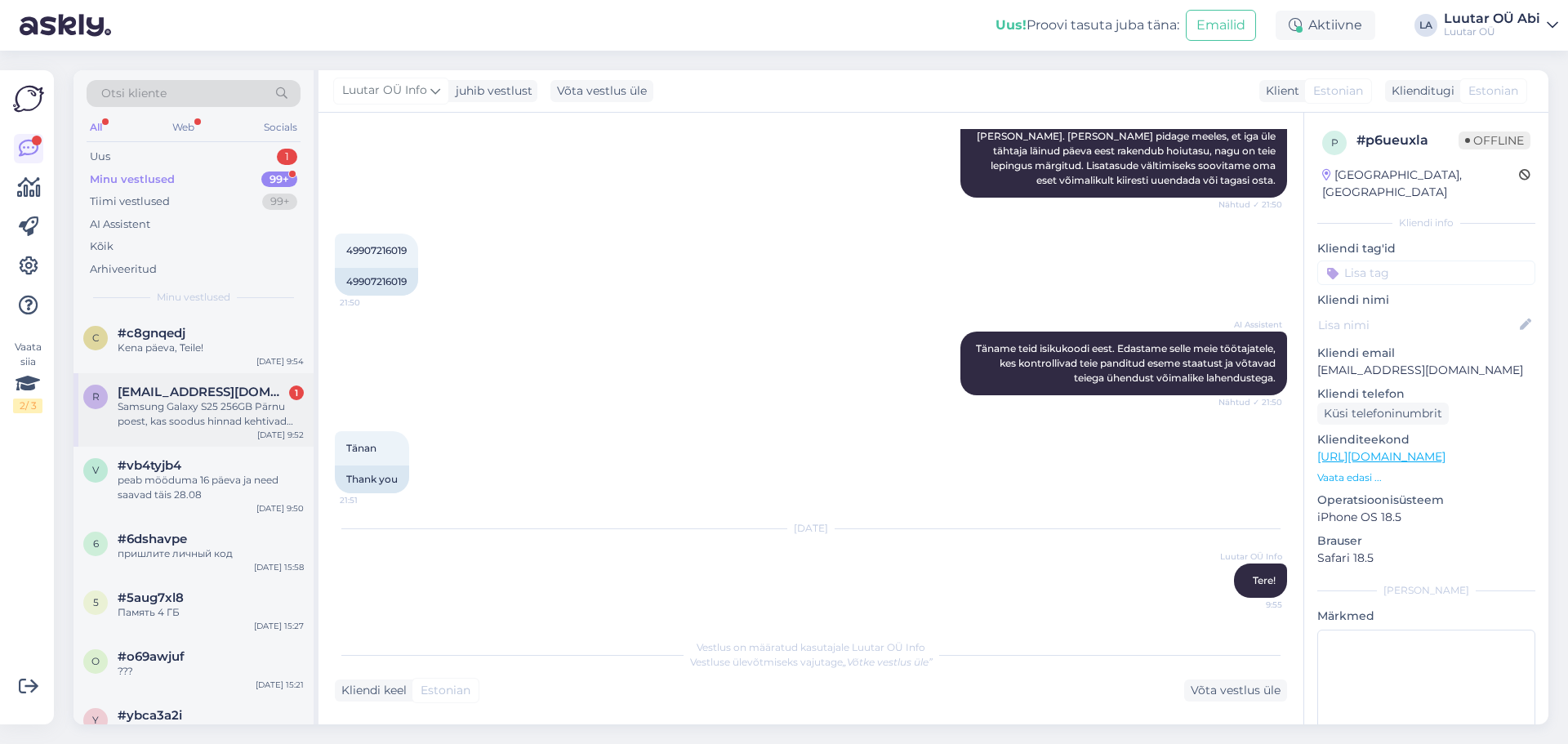
click at [214, 403] on div "Samsung Galaxy S25 256GB Pärnu poest, kas soodus hinnad kehtivad poes või ainul…" at bounding box center [211, 413] width 186 height 29
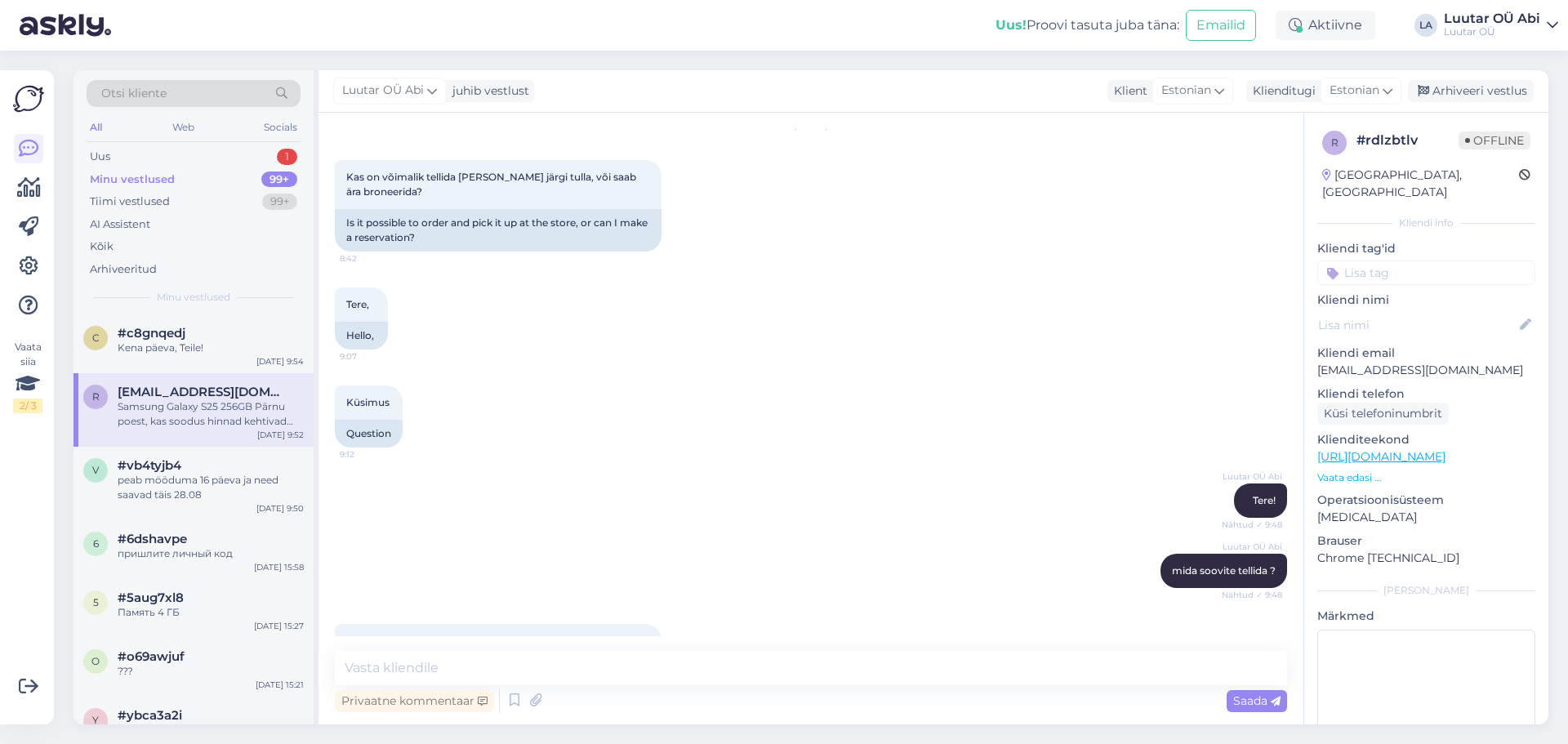
scroll to position [753, 0]
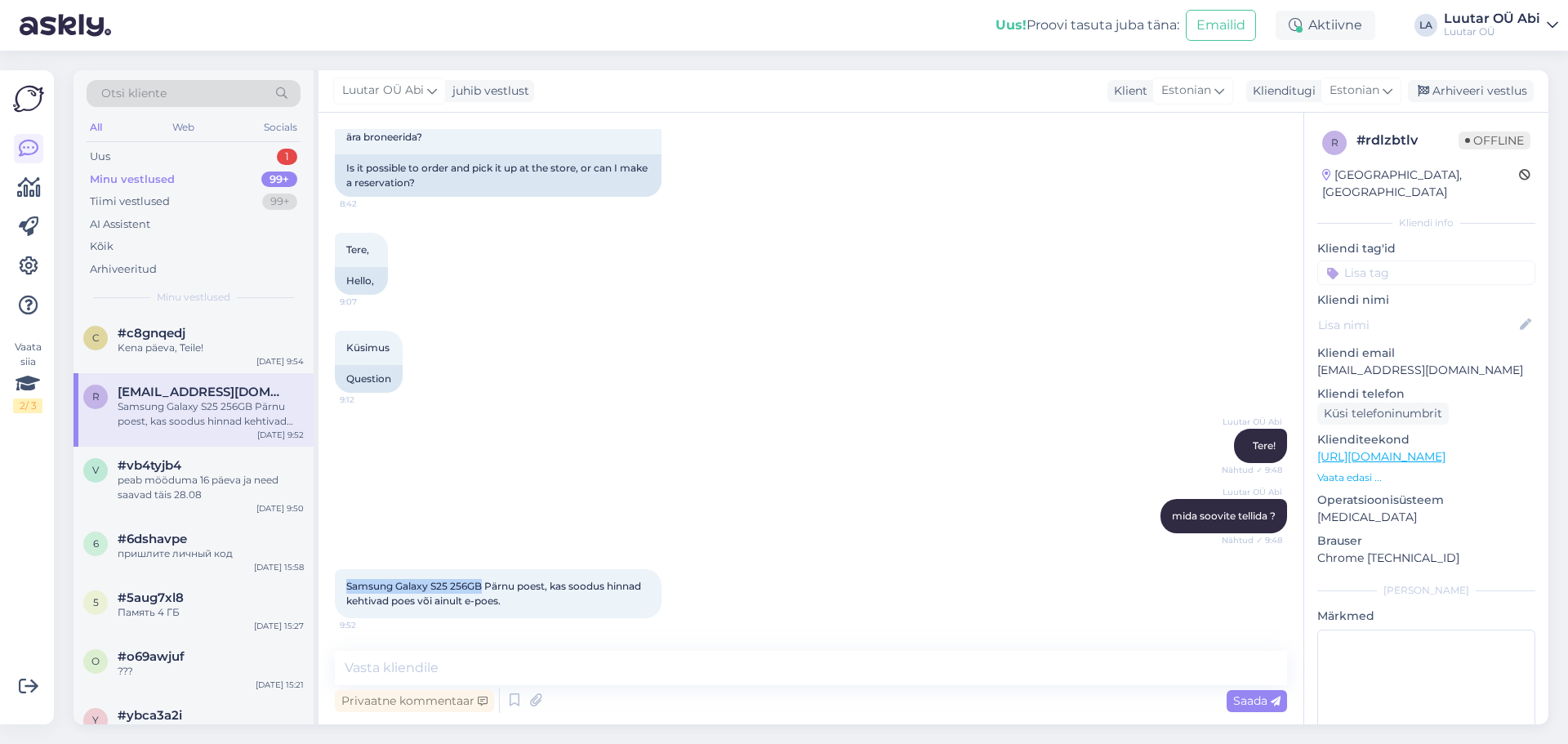
drag, startPoint x: 344, startPoint y: 581, endPoint x: 483, endPoint y: 583, distance: 139.0
click at [483, 583] on div "Samsung Galaxy S25 256GB Pärnu poest, kas soodus hinnad kehtivad poes või ainul…" at bounding box center [498, 594] width 326 height 49
copy span "Samsung Galaxy S25 256GB"
click at [615, 661] on textarea at bounding box center [811, 668] width 952 height 34
type textarea "soodustus kehtib kuni 28.08"
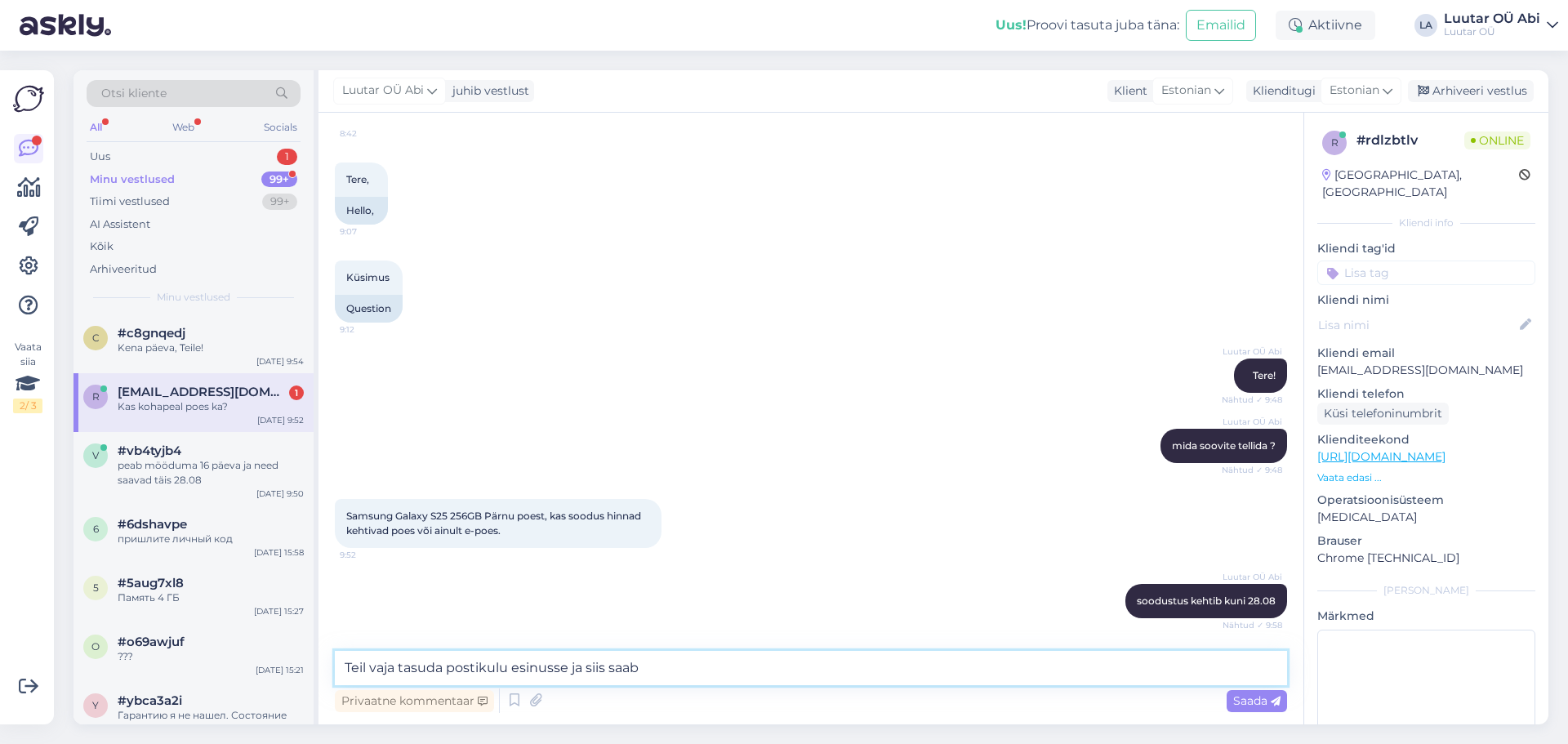
scroll to position [894, 0]
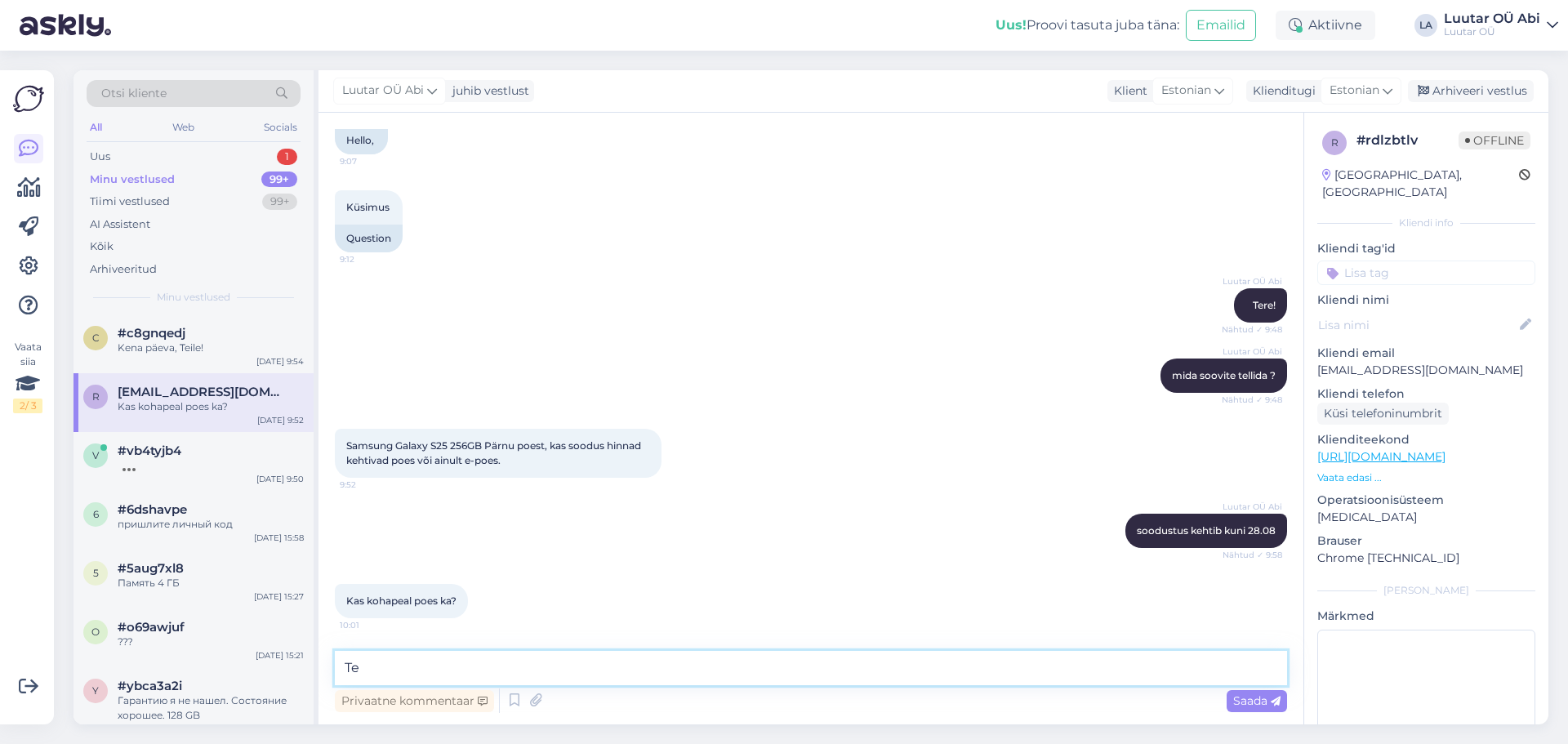
type textarea "T"
type textarea "kohapeal ka kehtib"
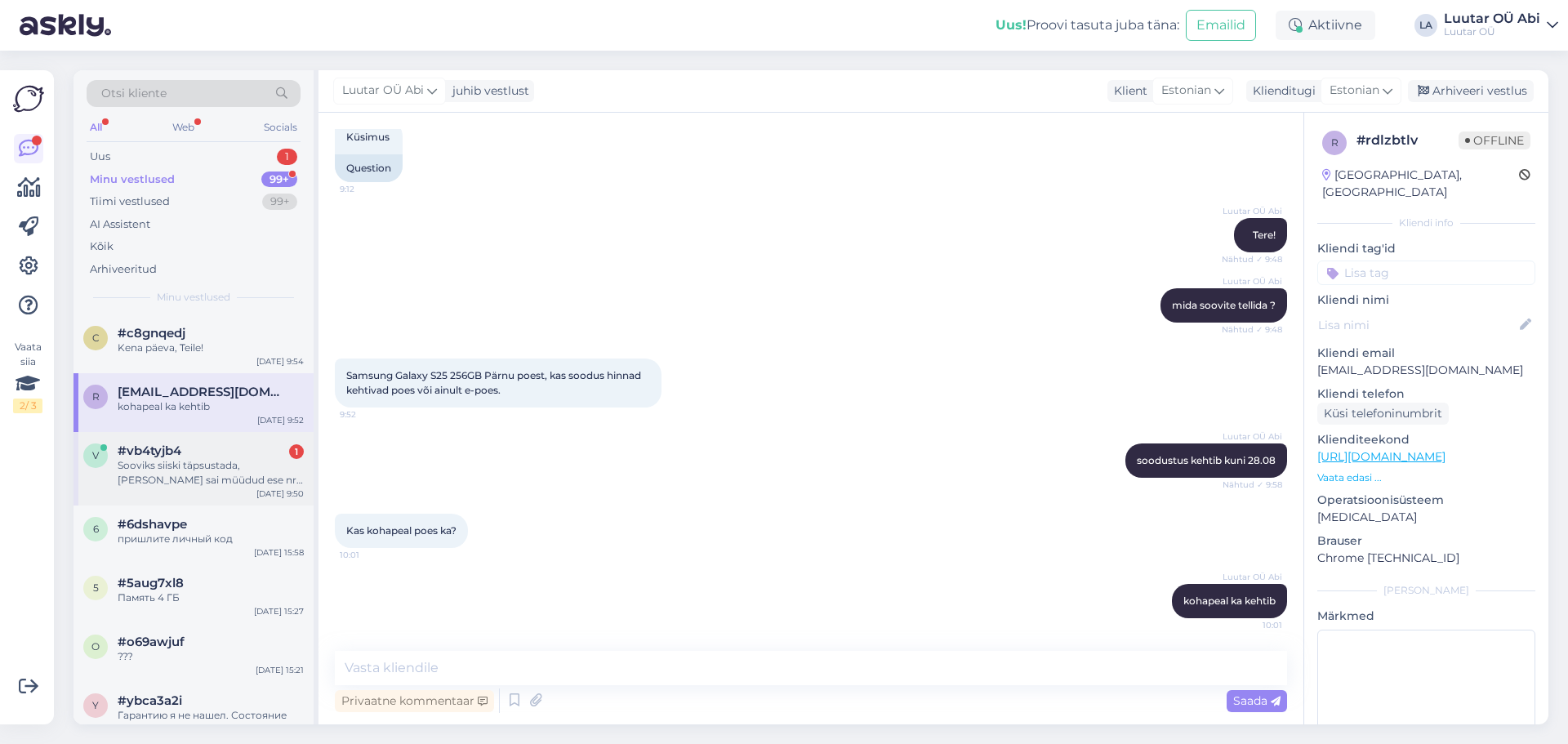
click at [237, 454] on div "#vb4tyjb4 1" at bounding box center [211, 451] width 186 height 15
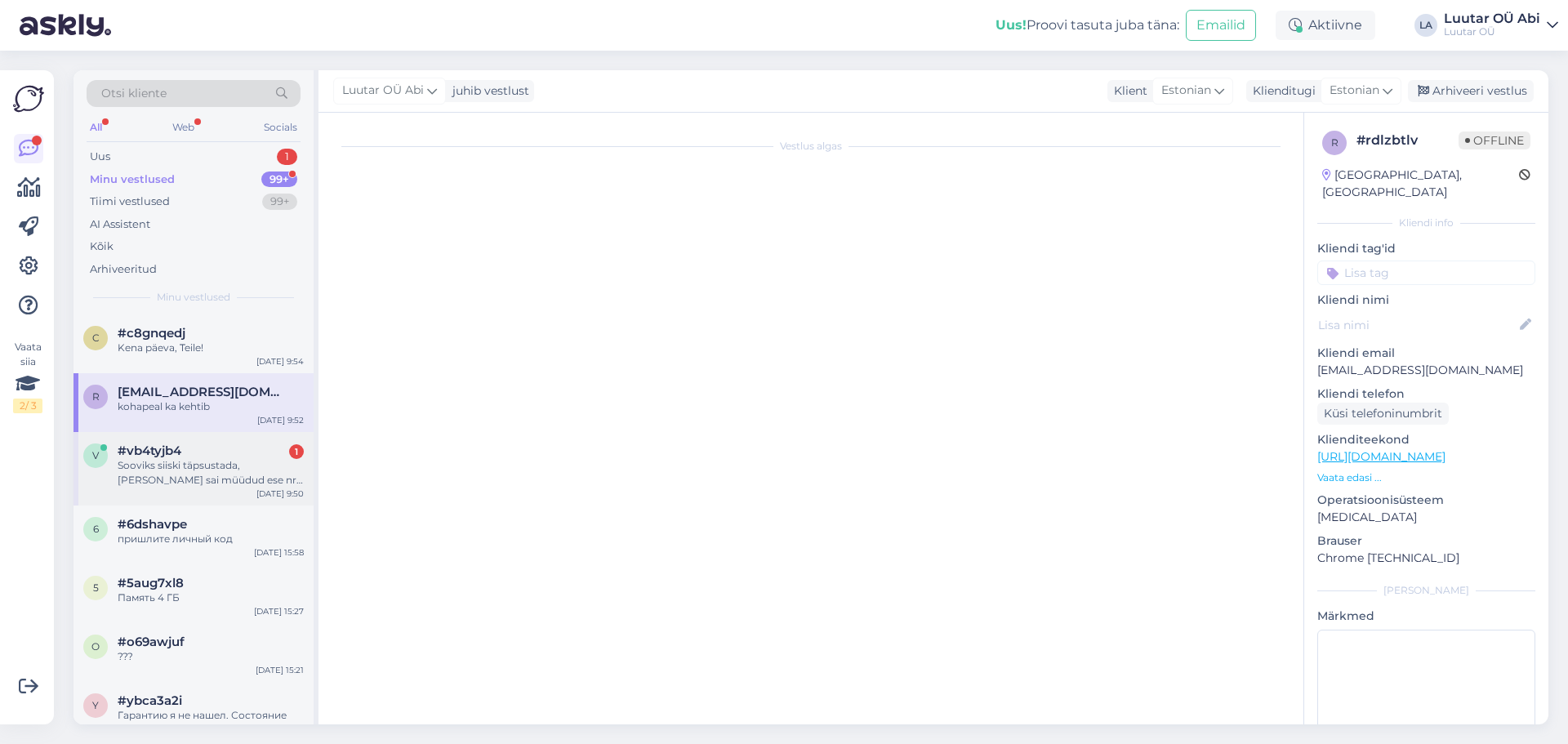
scroll to position [1927, 0]
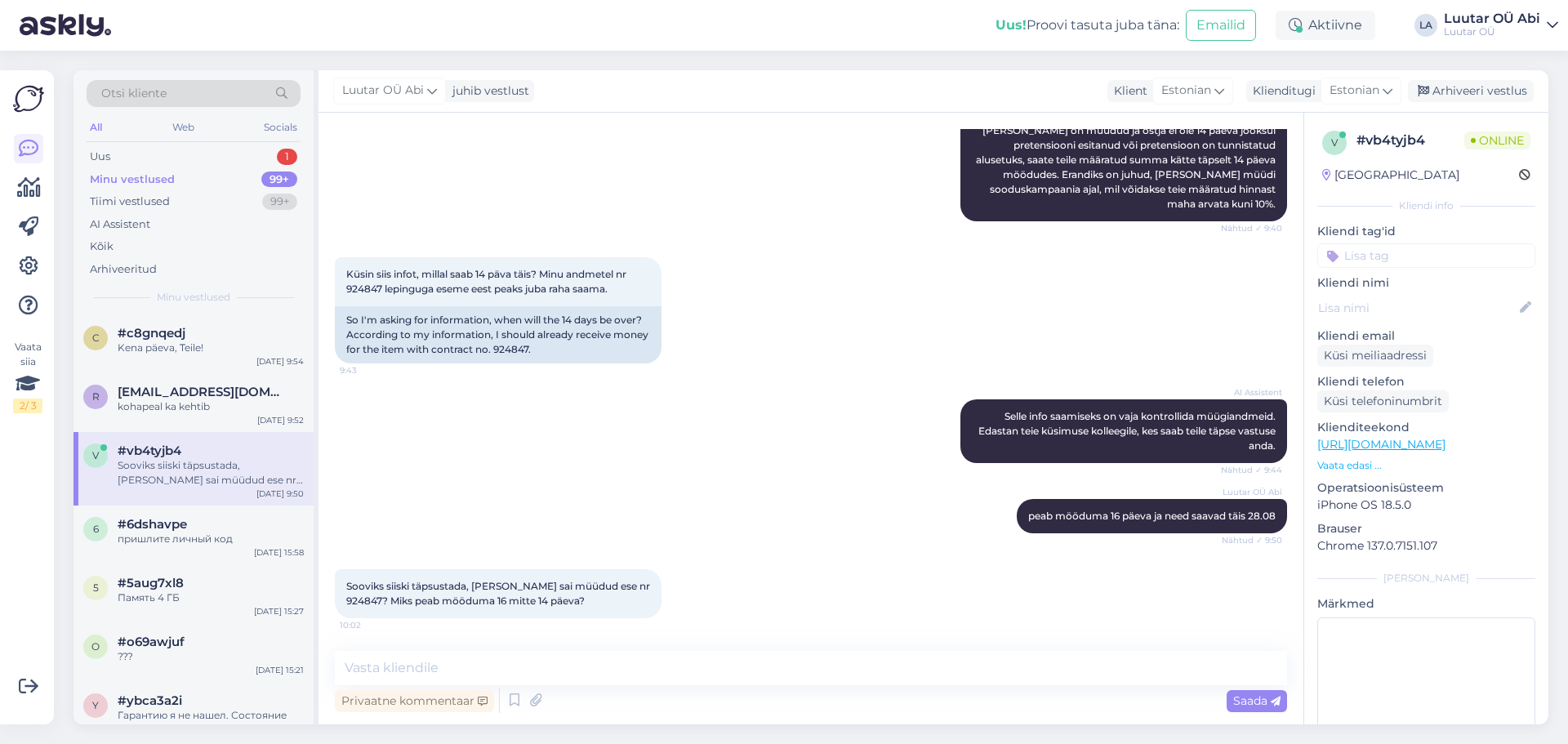
click at [736, 460] on div "AI Assistent Selle info saamiseks on vaja kontrollida müügiandmeid. Edastan tei…" at bounding box center [811, 431] width 952 height 100
click at [653, 475] on div "AI Assistent Selle info saamiseks on vaja kontrollida müügiandmeid. Edastan tei…" at bounding box center [811, 431] width 952 height 100
click at [641, 674] on textarea at bounding box center [811, 668] width 952 height 34
type textarea "lepungus on see kirjas, punkt 2.6"
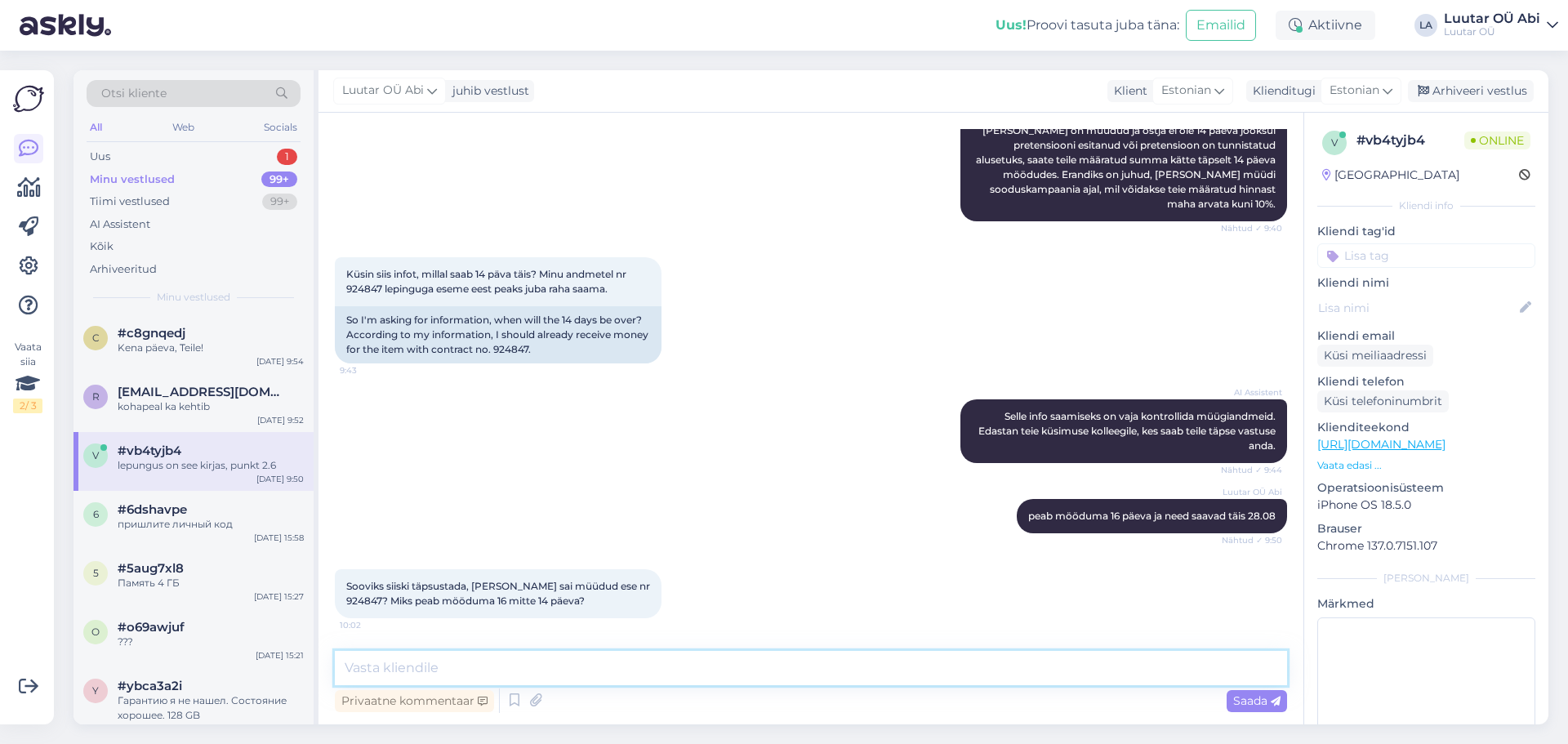
scroll to position [1998, 0]
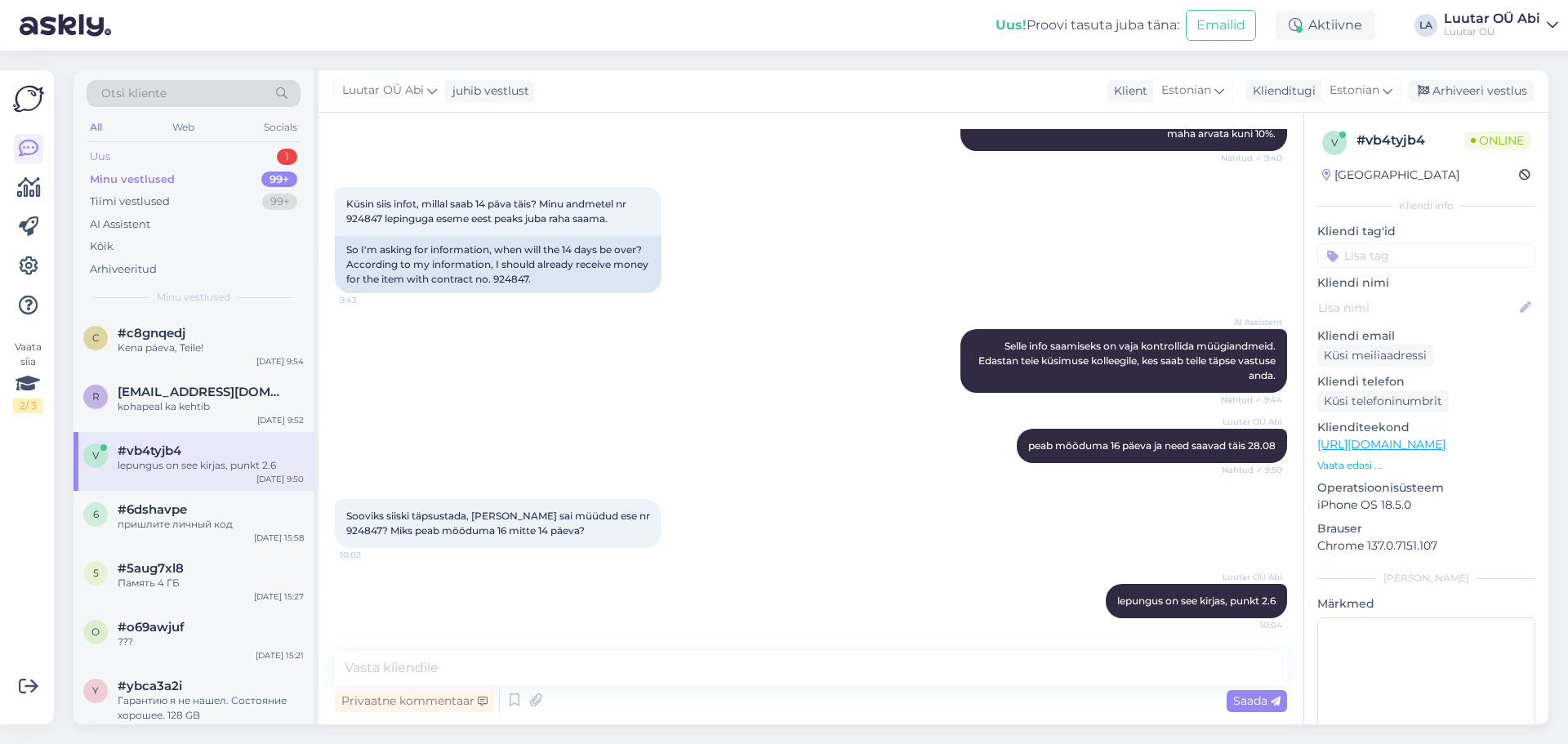
click at [158, 149] on div "Uus 1" at bounding box center [193, 156] width 214 height 23
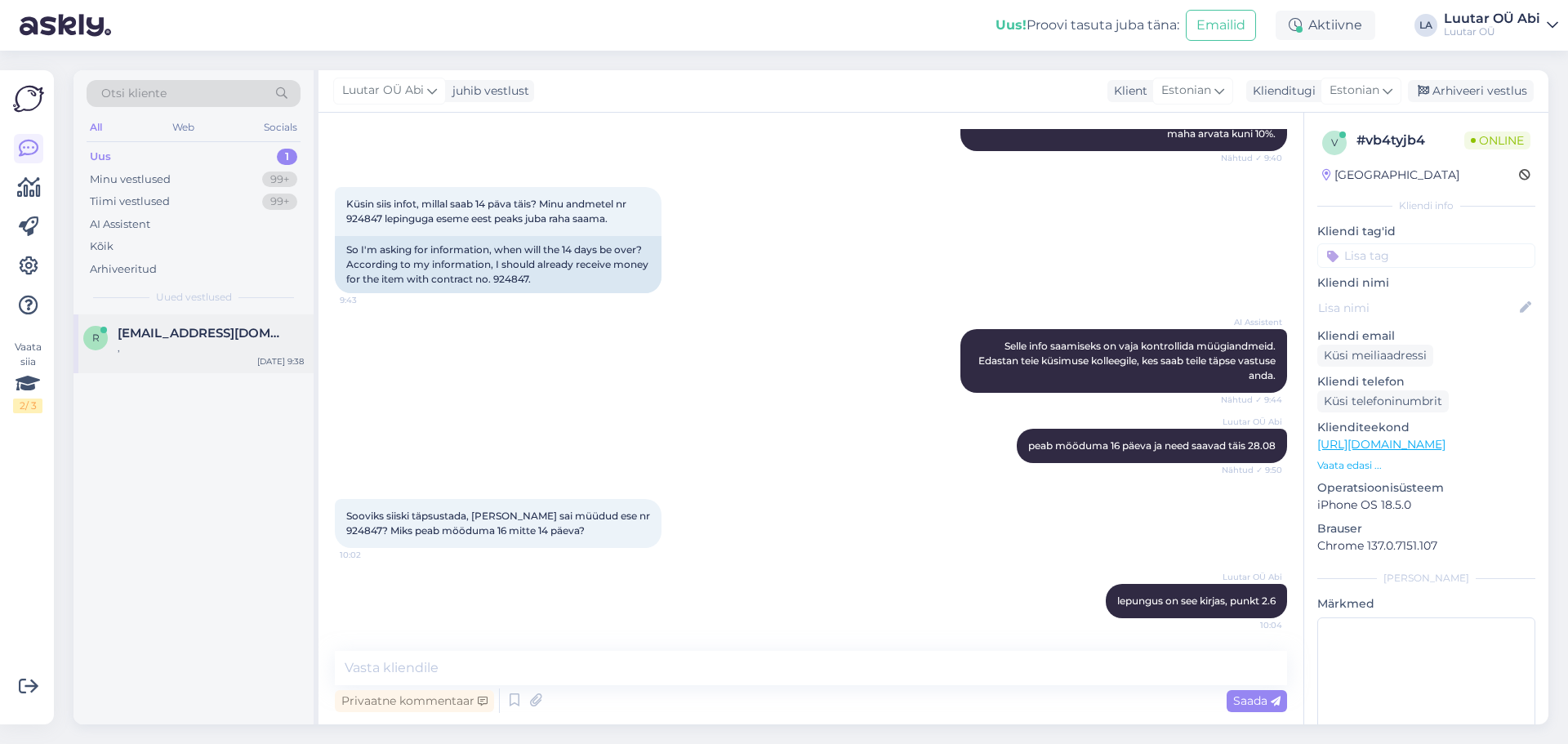
click at [201, 361] on div "r [EMAIL_ADDRESS][DOMAIN_NAME] , [DATE] 9:38" at bounding box center [193, 343] width 240 height 58
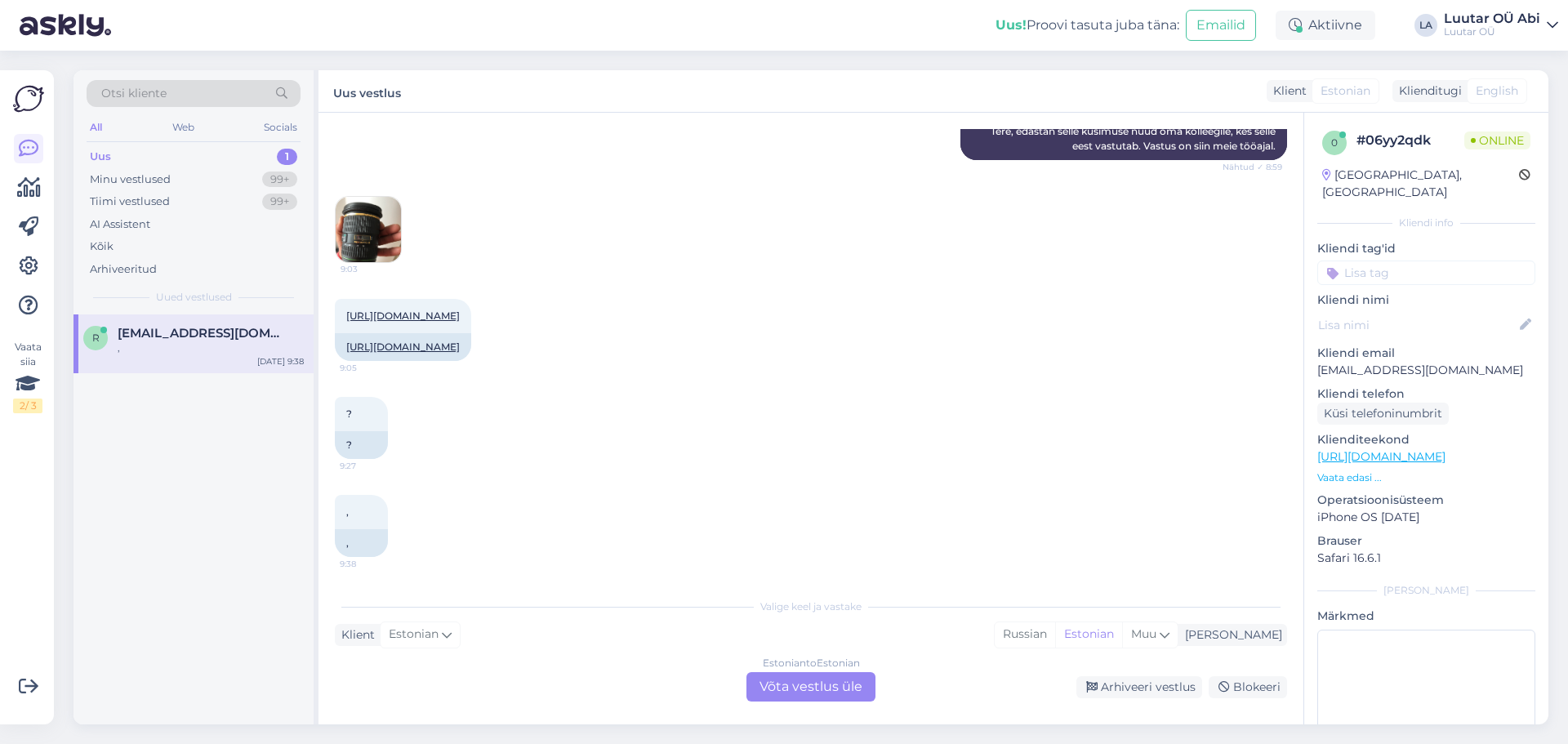
scroll to position [304, 0]
click at [865, 448] on div "? 9:27 ?" at bounding box center [811, 428] width 952 height 98
click at [366, 206] on img at bounding box center [368, 229] width 65 height 65
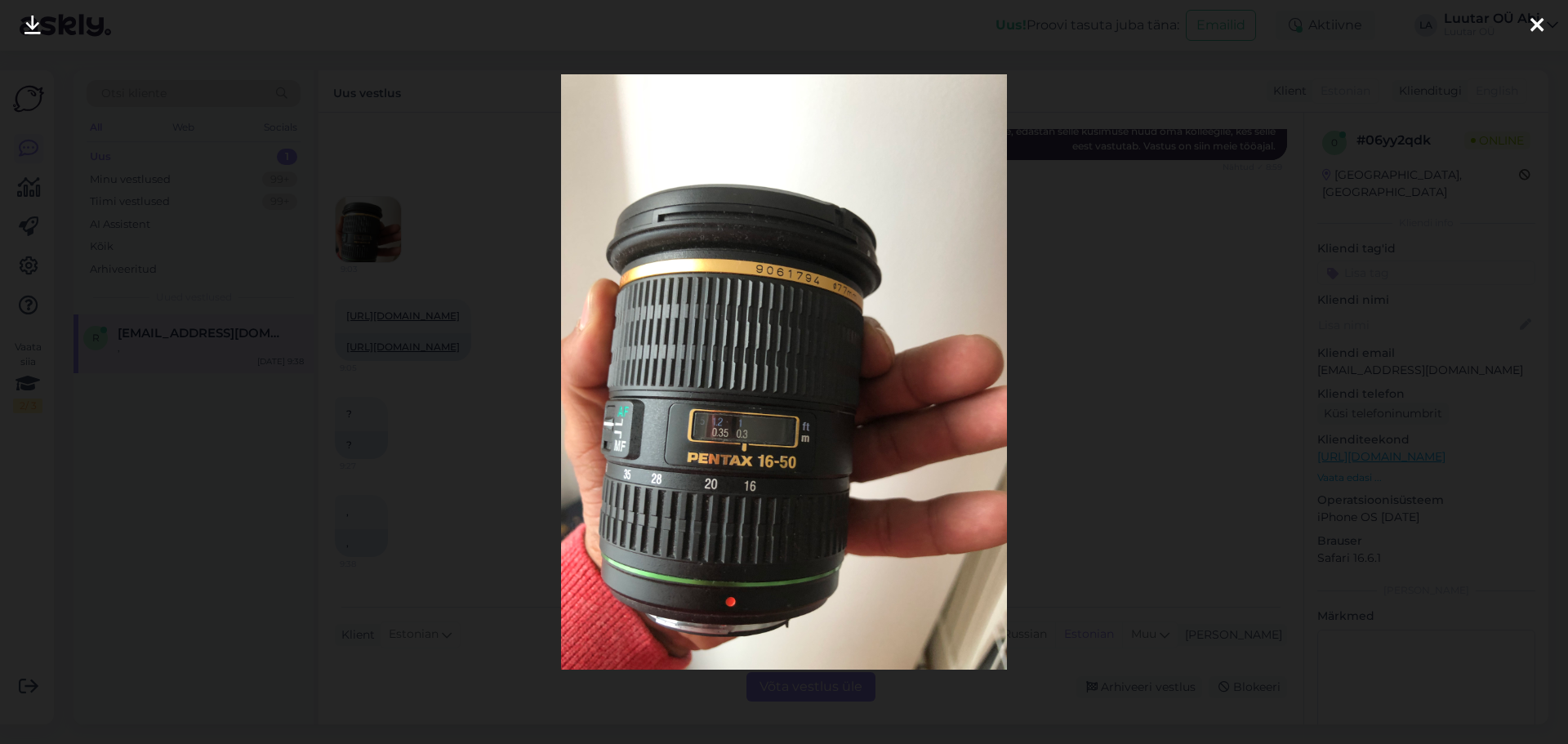
click at [22, 36] on link at bounding box center [33, 25] width 36 height 52
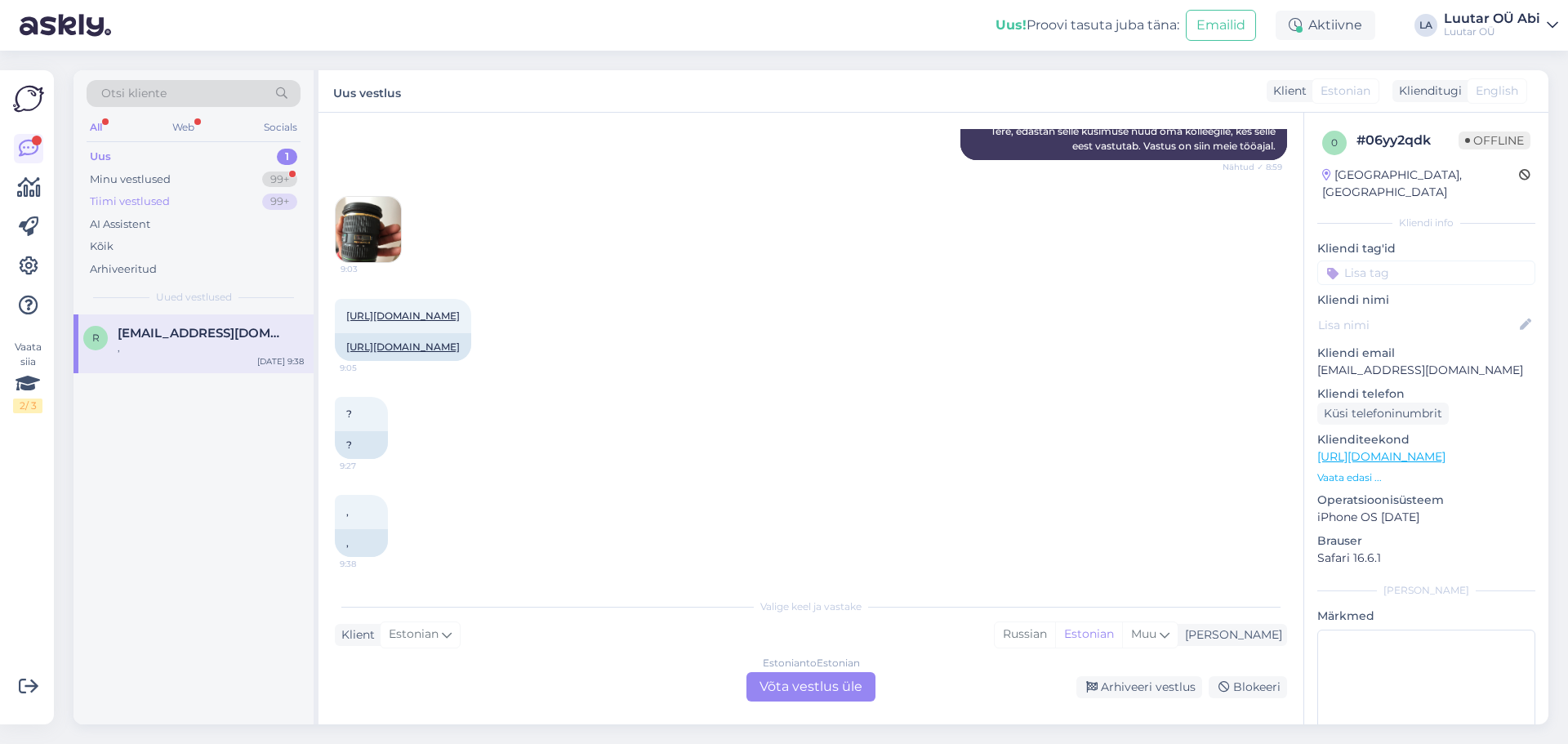
click at [229, 190] on div "Tiimi vestlused 99+" at bounding box center [193, 201] width 214 height 23
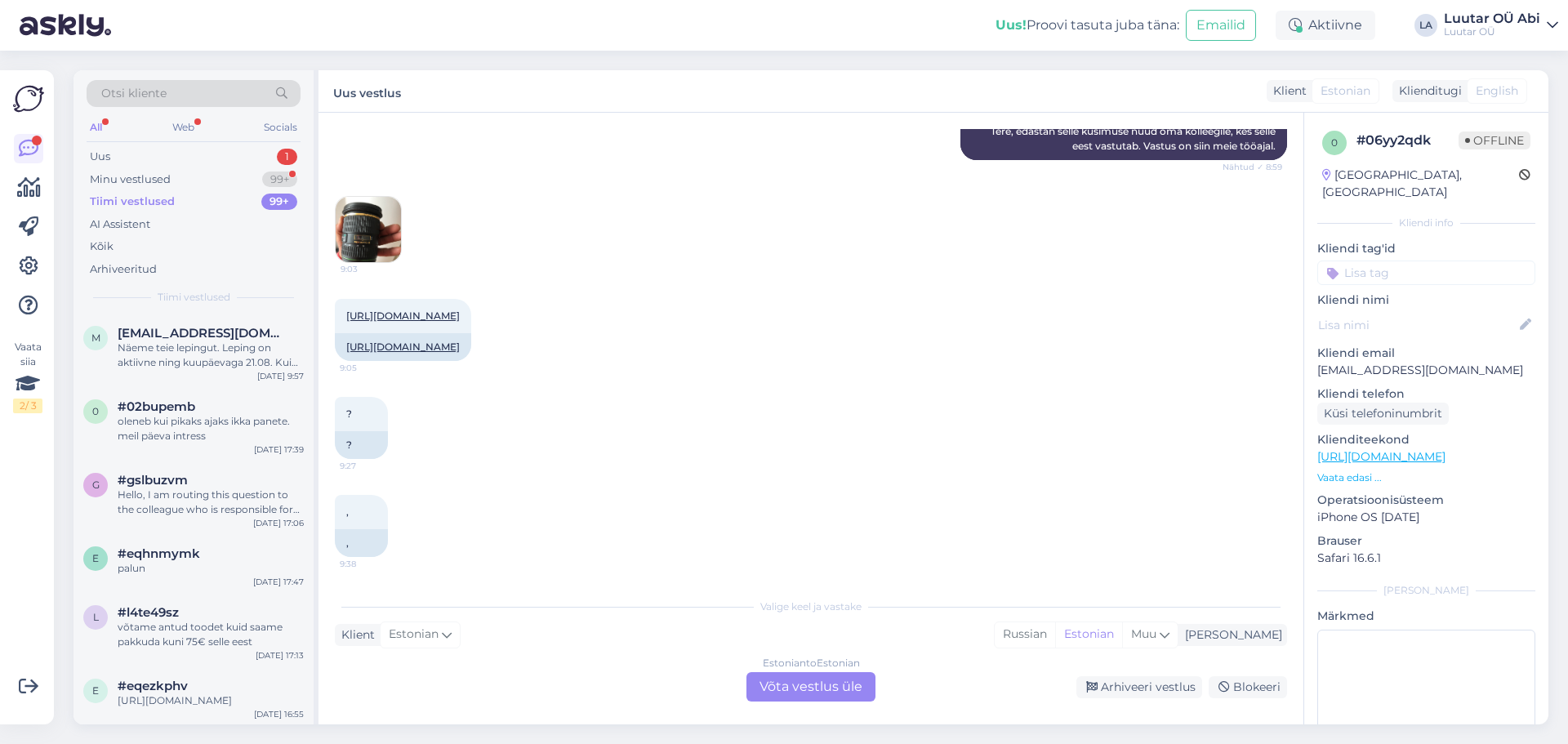
click at [830, 681] on div "Estonian to Estonian Võta vestlus üle" at bounding box center [810, 686] width 129 height 29
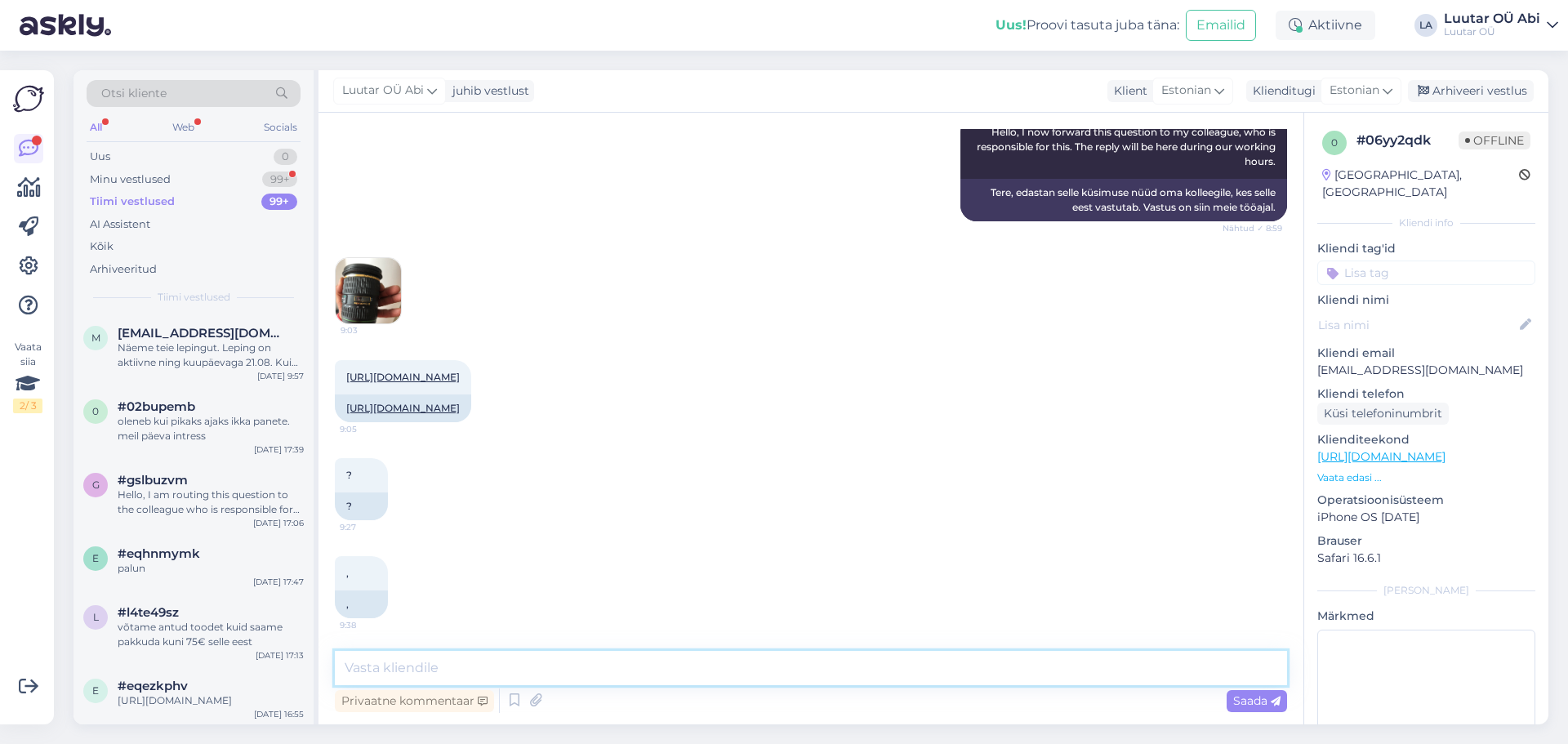
click at [767, 665] on textarea at bounding box center [811, 668] width 952 height 34
type textarea "kuni 100€ saame pakkuda"
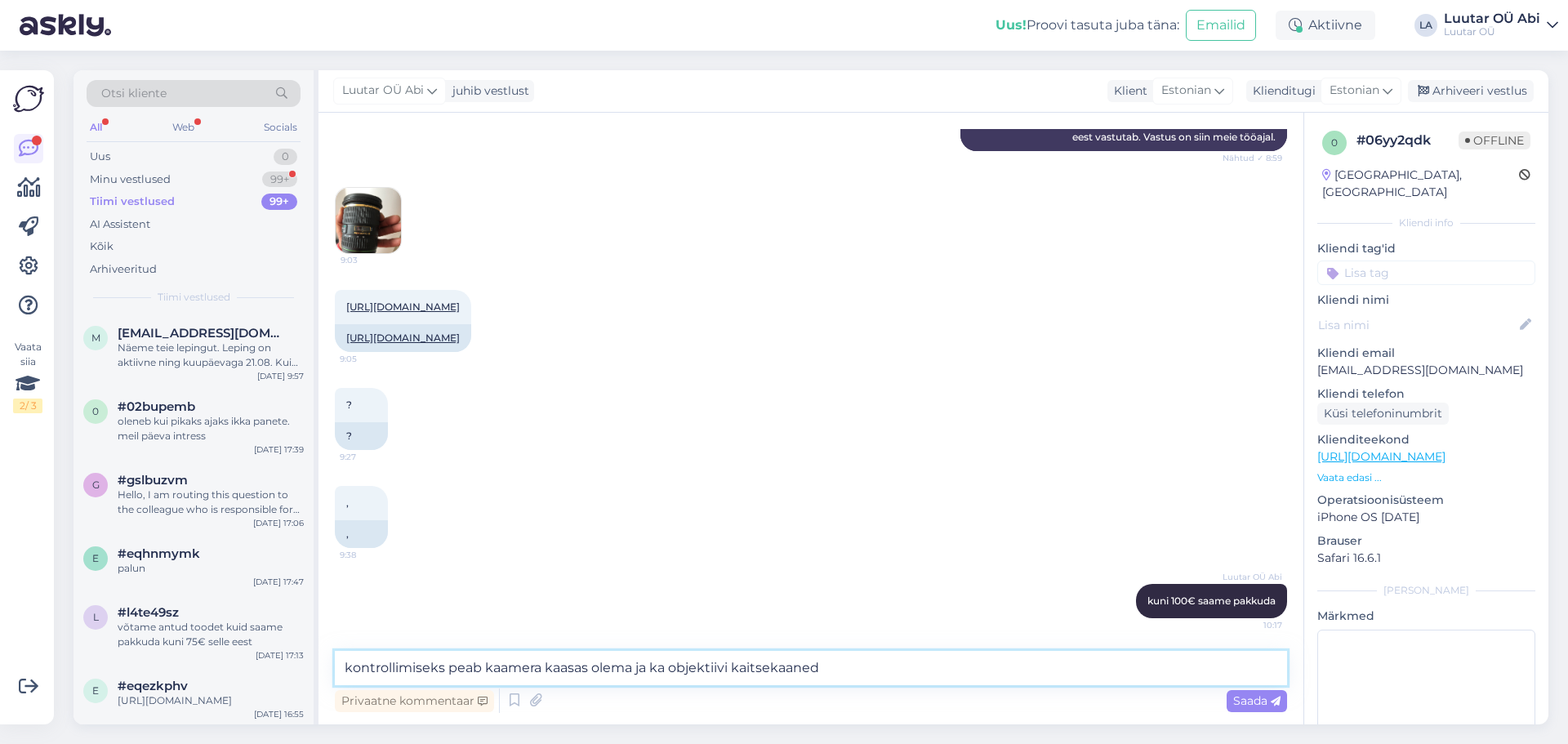
type textarea "kontrollimiseks peab kaamera kaasas olema ja ka objektiivi kaitsekaaned"
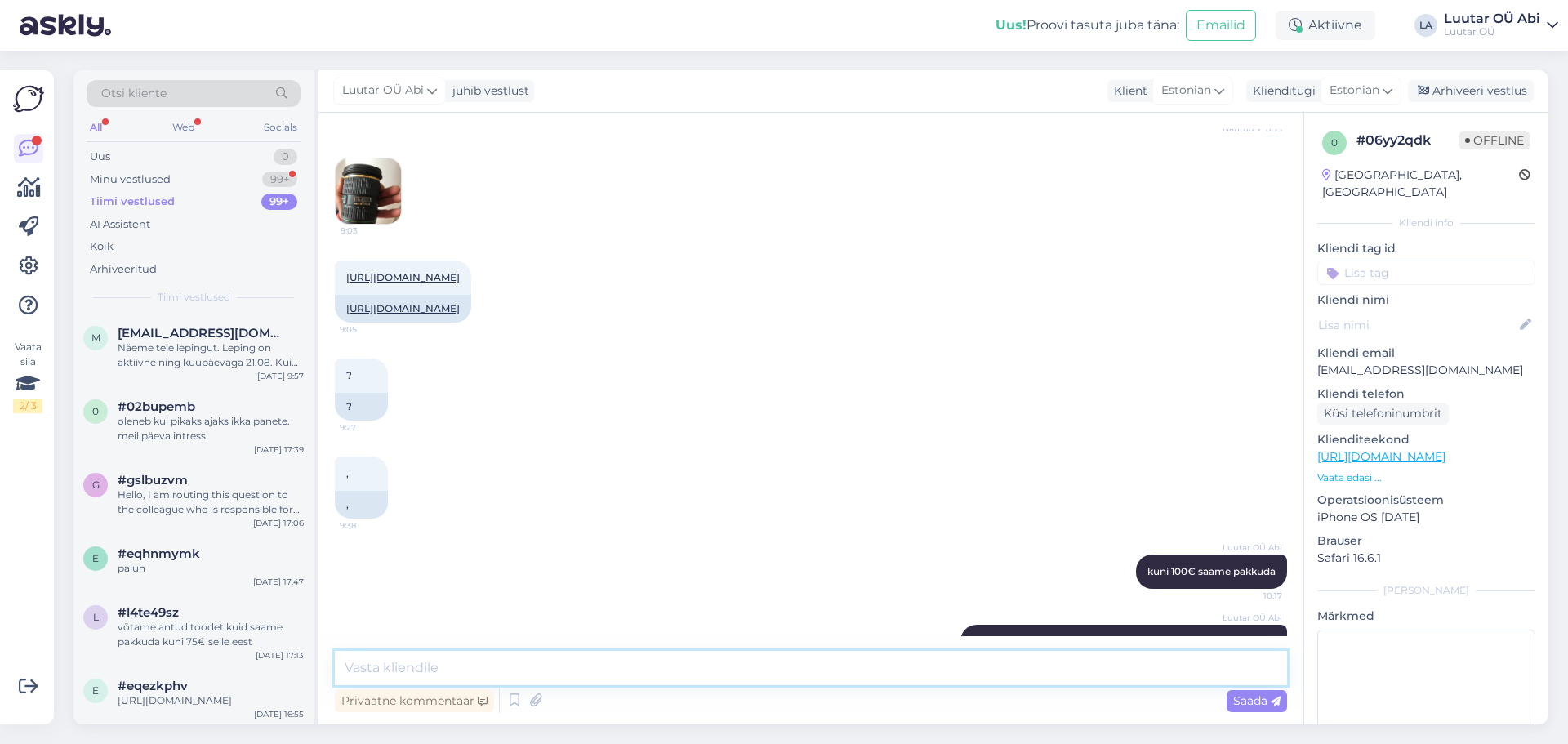
scroll to position [398, 0]
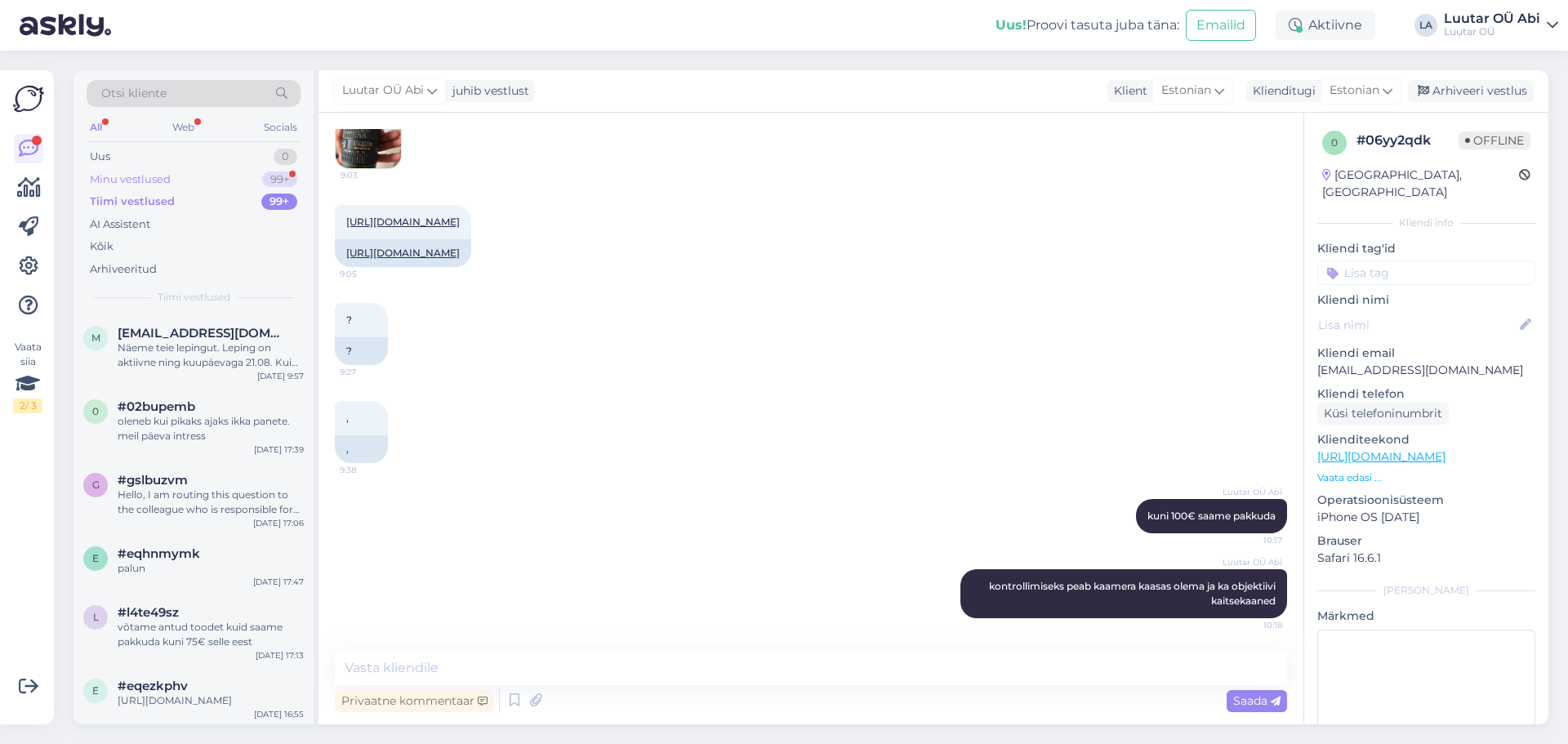
click at [214, 186] on div "Minu vestlused 99+" at bounding box center [193, 180] width 214 height 23
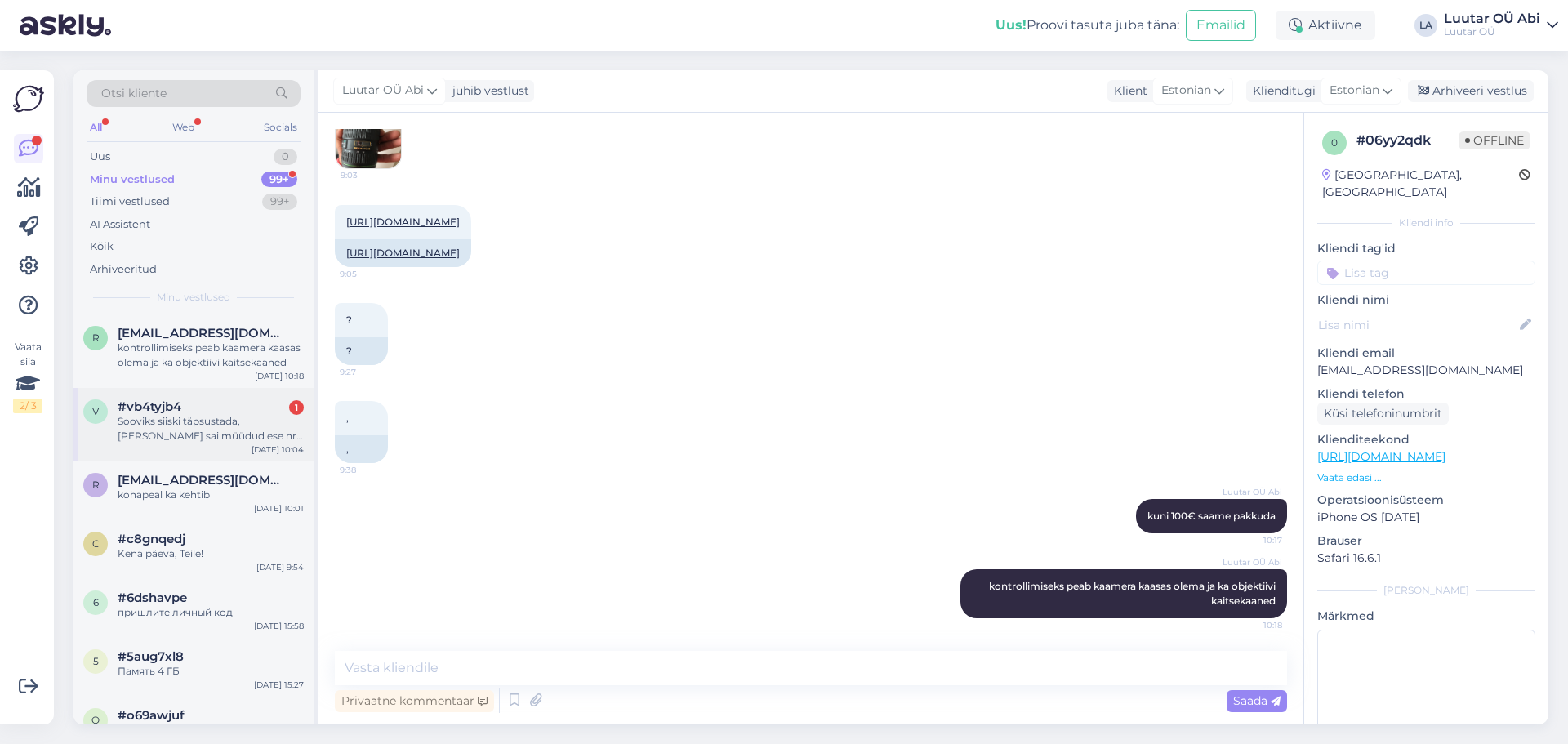
click at [250, 424] on div "Sooviks siiski täpsustada, [PERSON_NAME] sai müüdud ese nr 924847?" at bounding box center [211, 428] width 186 height 29
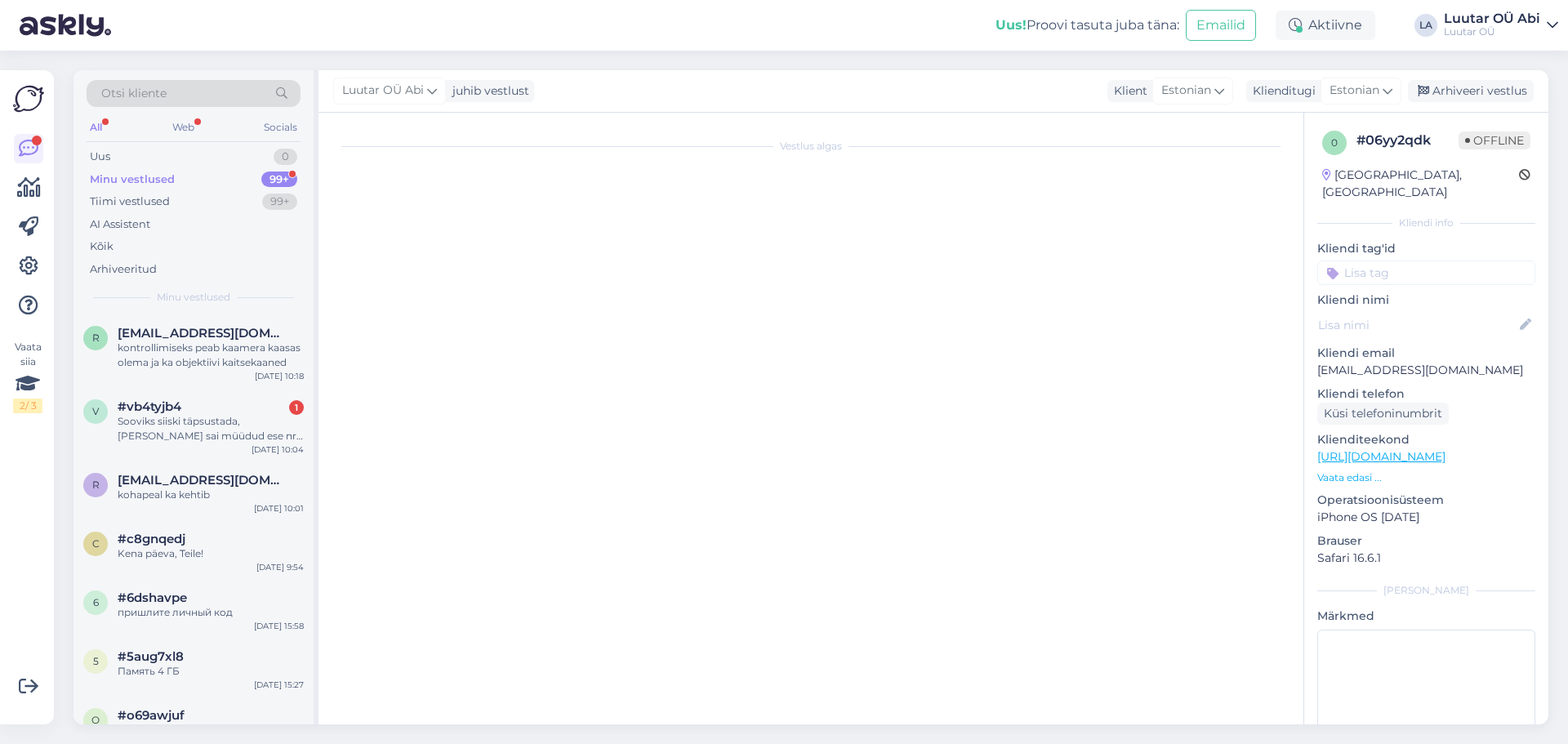
scroll to position [2068, 0]
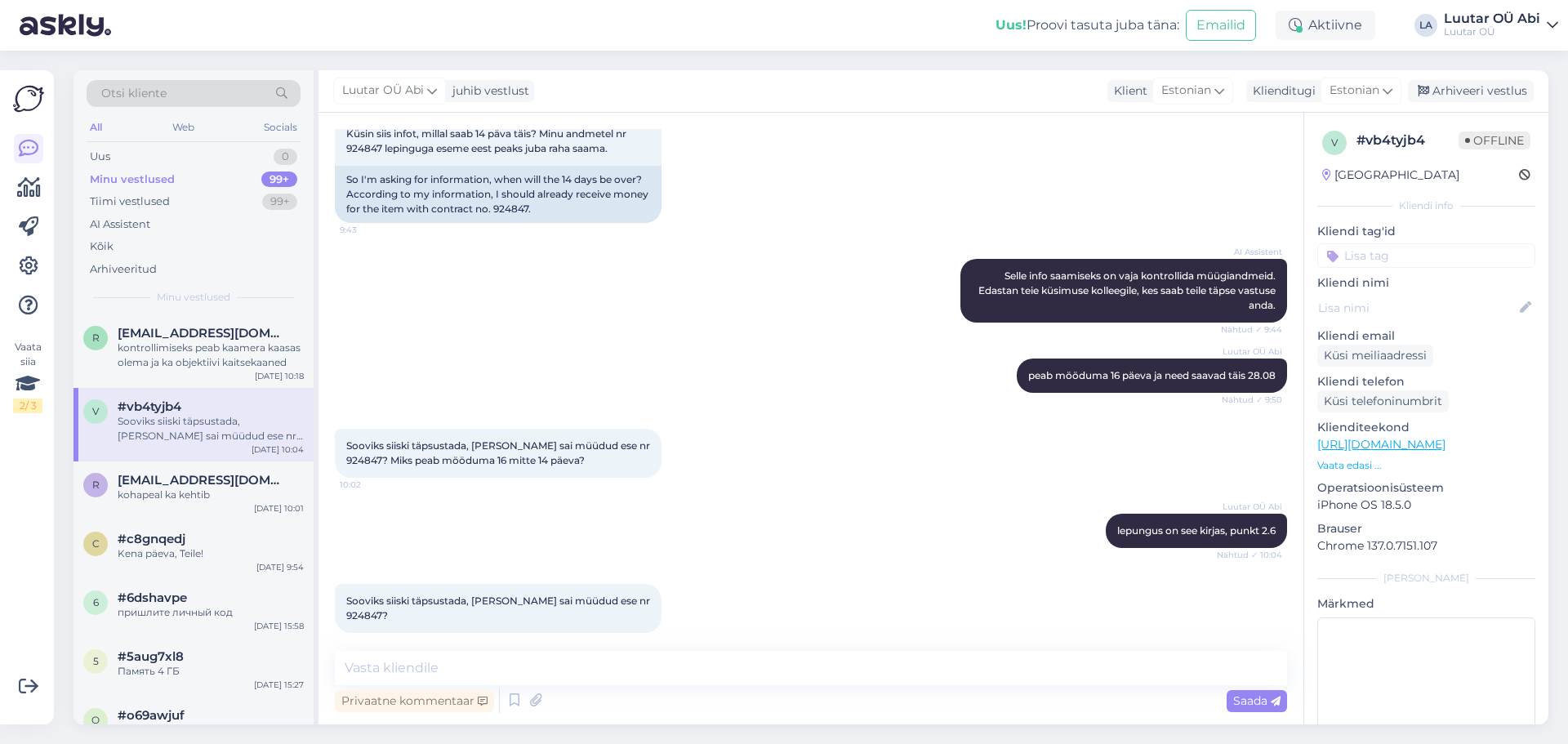
click at [726, 576] on div "Sooviks siiski täpsustada, [PERSON_NAME] sai müüdud ese nr 924847? 10:04" at bounding box center [811, 609] width 952 height 85
click at [709, 671] on textarea at bounding box center [811, 668] width 952 height 34
type textarea "13.08"
click at [493, 671] on textarea "13.08" at bounding box center [811, 668] width 952 height 34
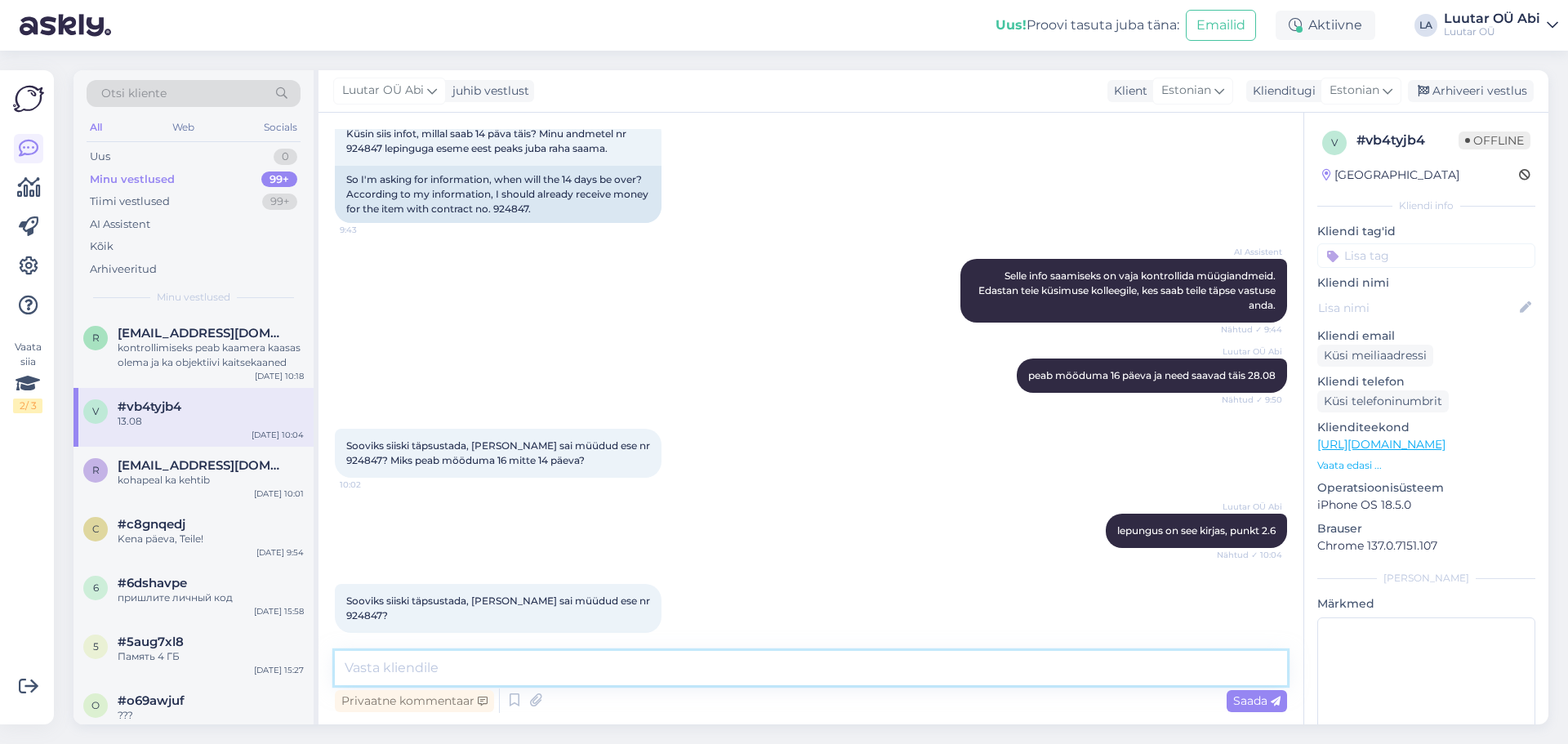
scroll to position [2138, 0]
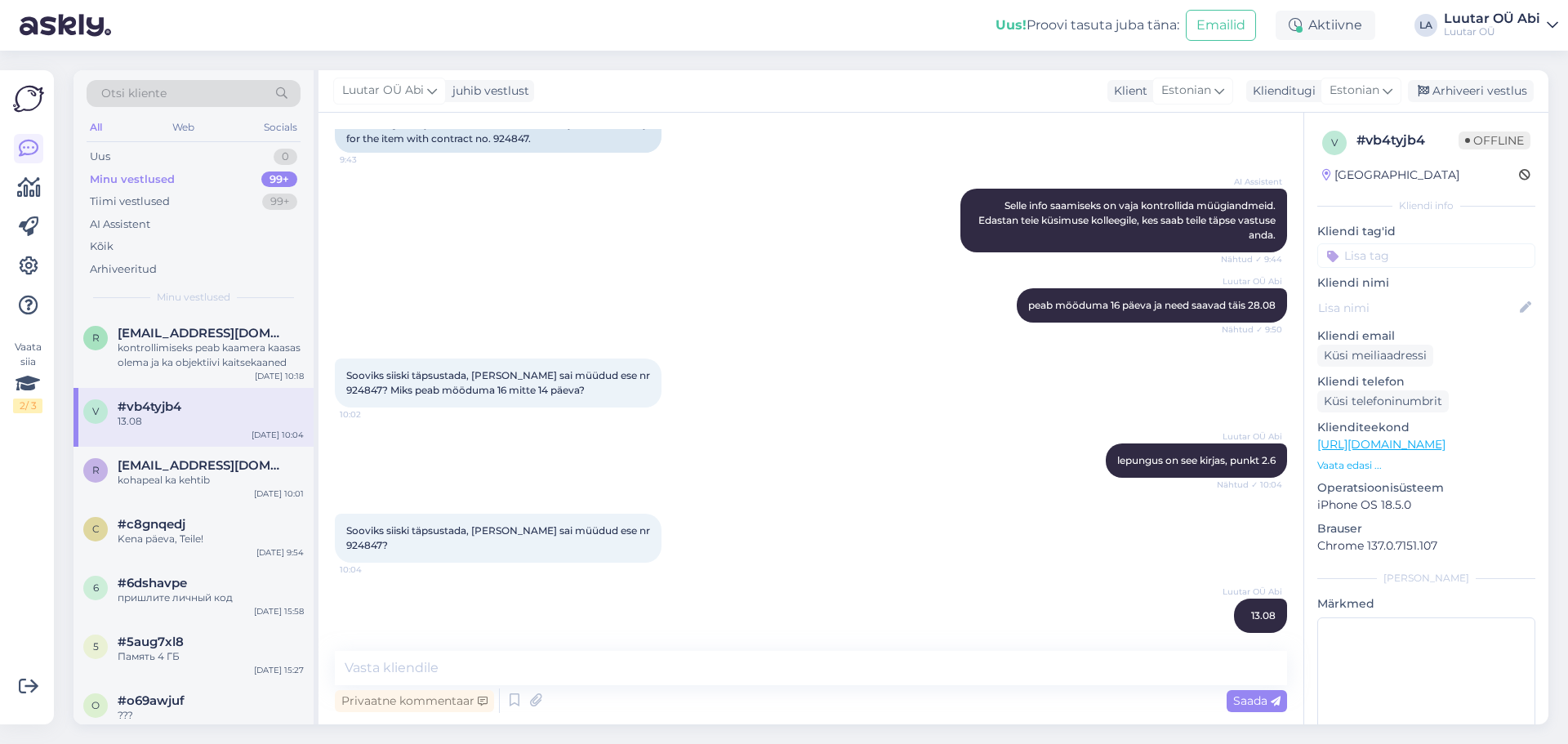
click at [955, 463] on div "Luutar OÜ Abi lepungus on see kirjas, punkt 2.6 Nähtud ✓ 10:04" at bounding box center [811, 460] width 952 height 71
click at [256, 352] on div "kontrollimiseks peab kaamera kaasas olema ja ka objektiivi kaitsekaaned" at bounding box center [211, 355] width 186 height 29
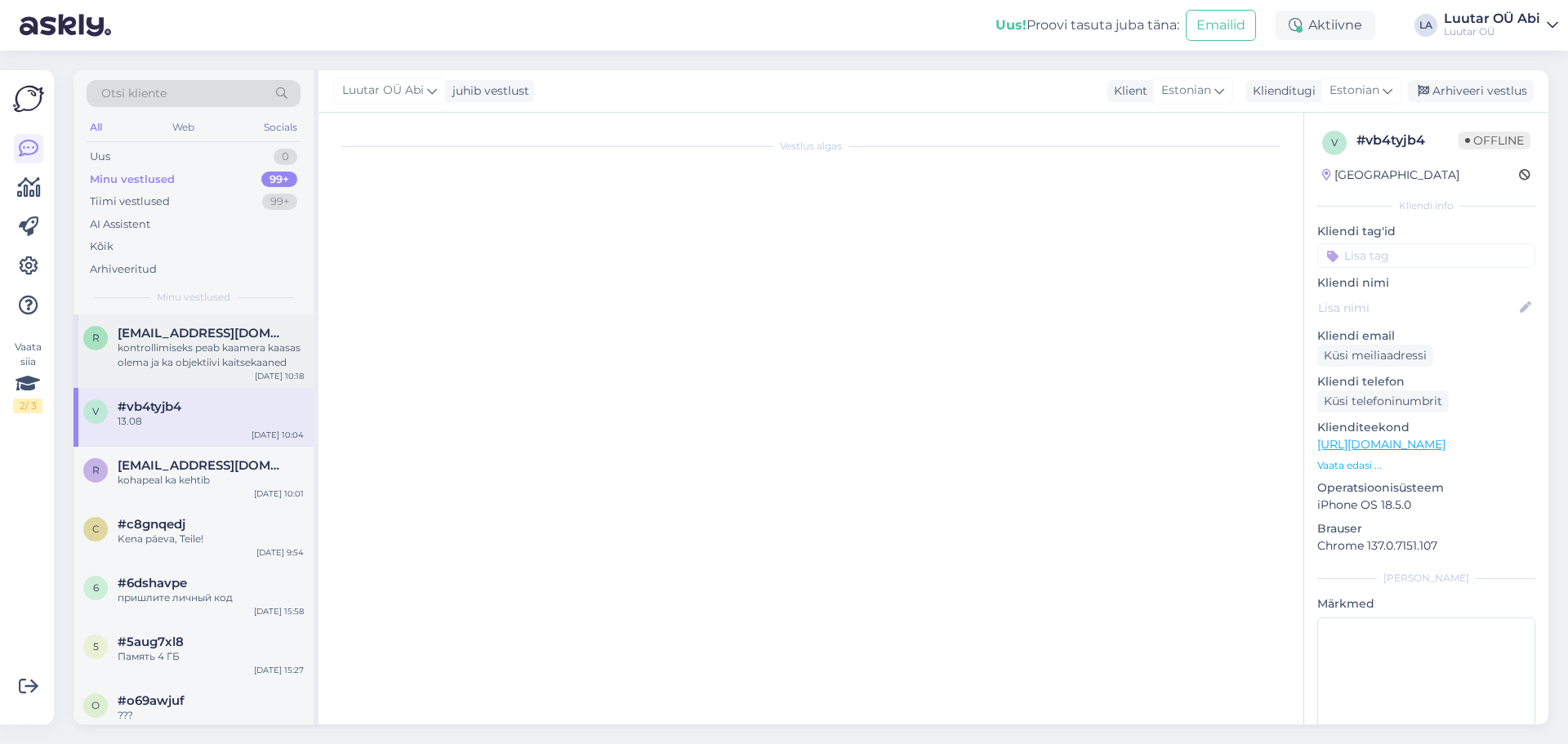
scroll to position [398, 0]
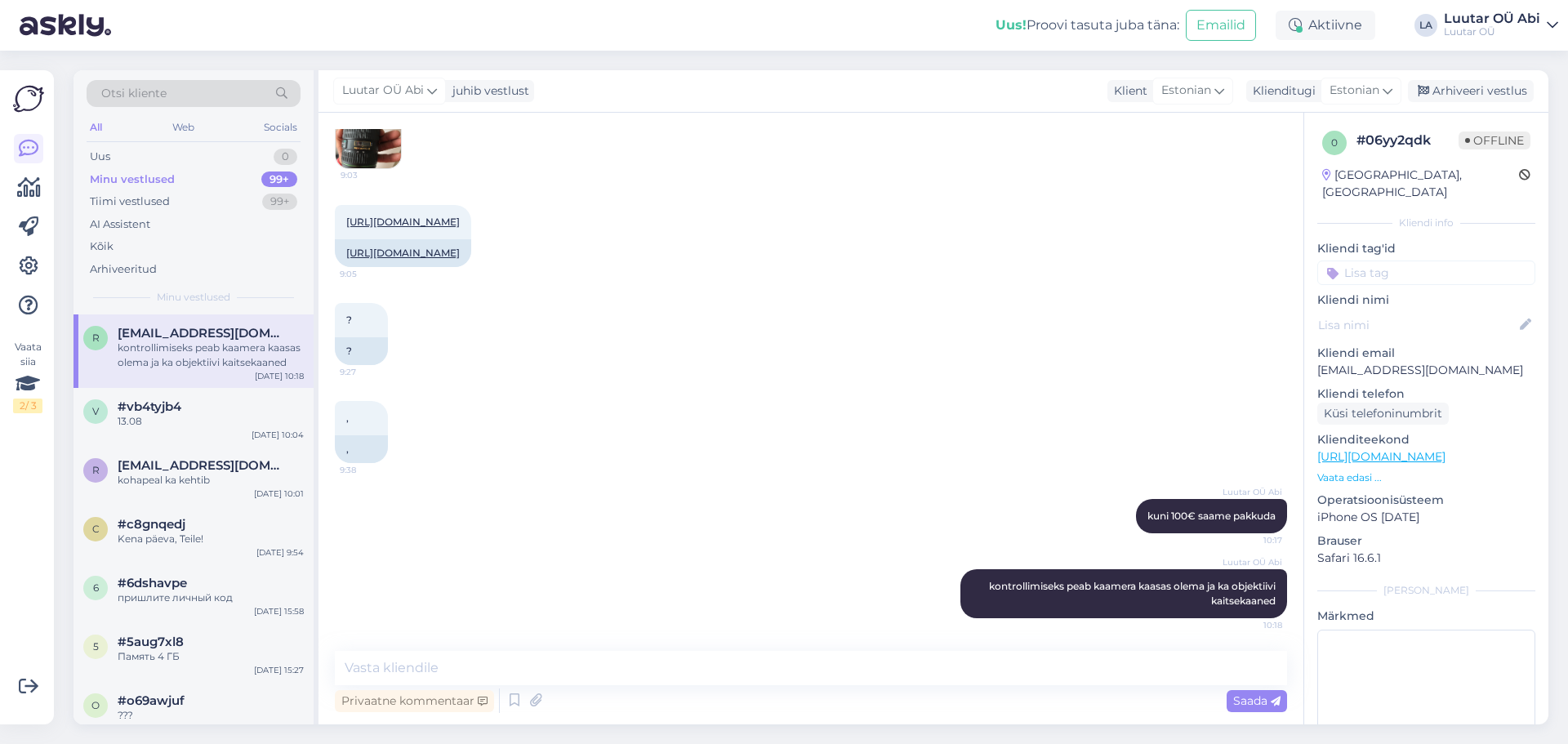
click at [819, 409] on div ", 9:38 ," at bounding box center [811, 432] width 952 height 98
click at [850, 358] on div "? 9:27 ?" at bounding box center [811, 334] width 952 height 98
click at [230, 180] on div "Minu vestlused 99+" at bounding box center [193, 180] width 214 height 23
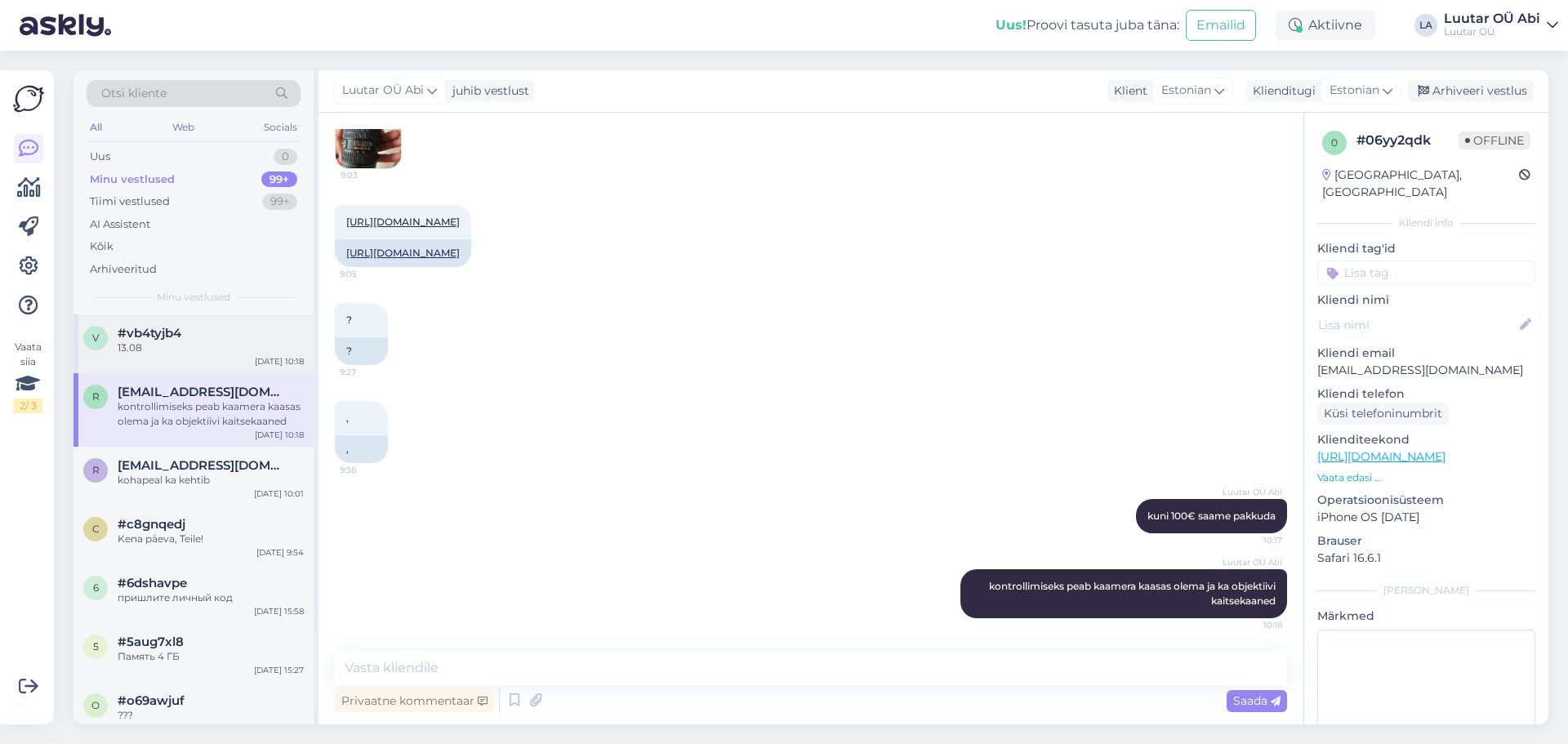
click at [278, 351] on div "13.08" at bounding box center [211, 348] width 186 height 15
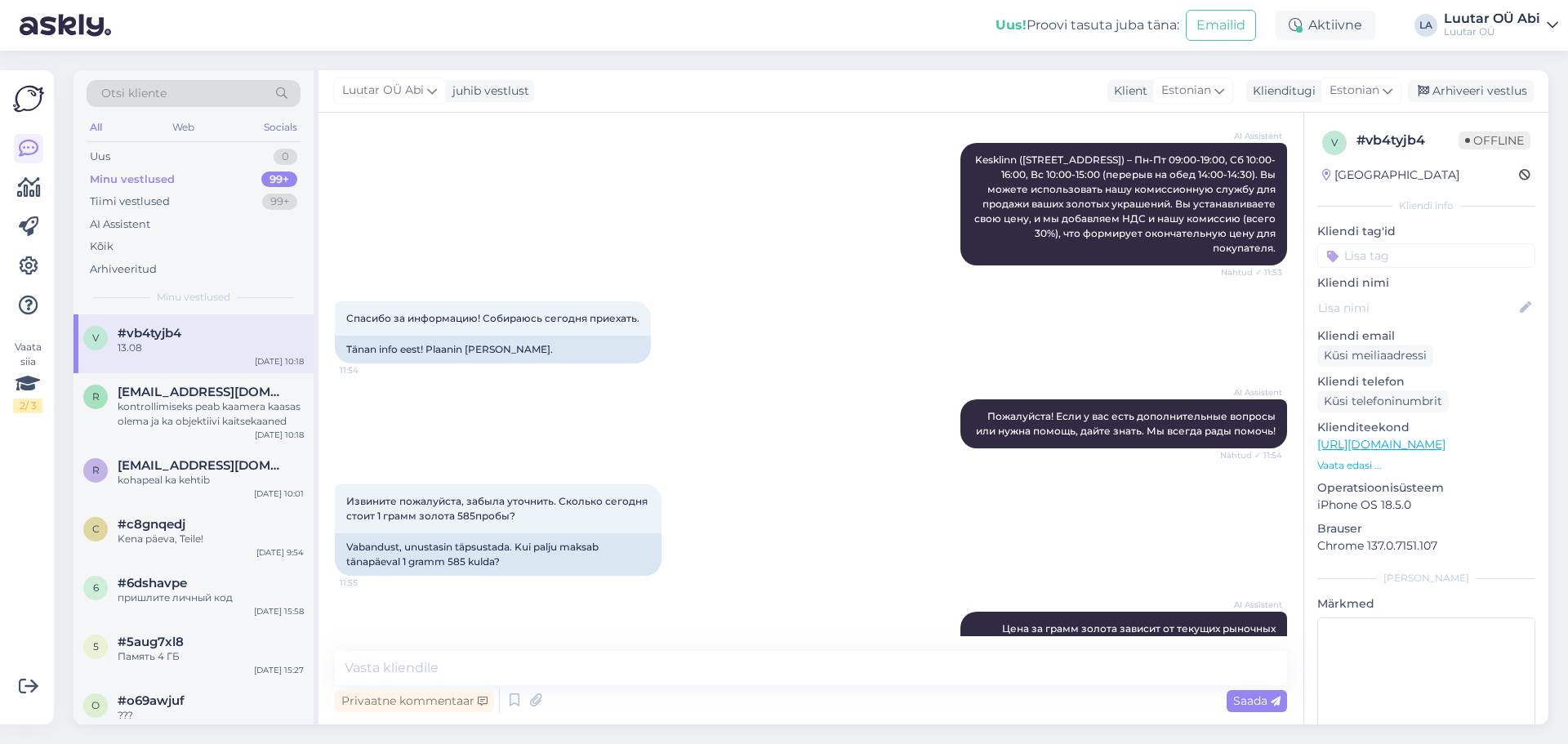
scroll to position [2138, 0]
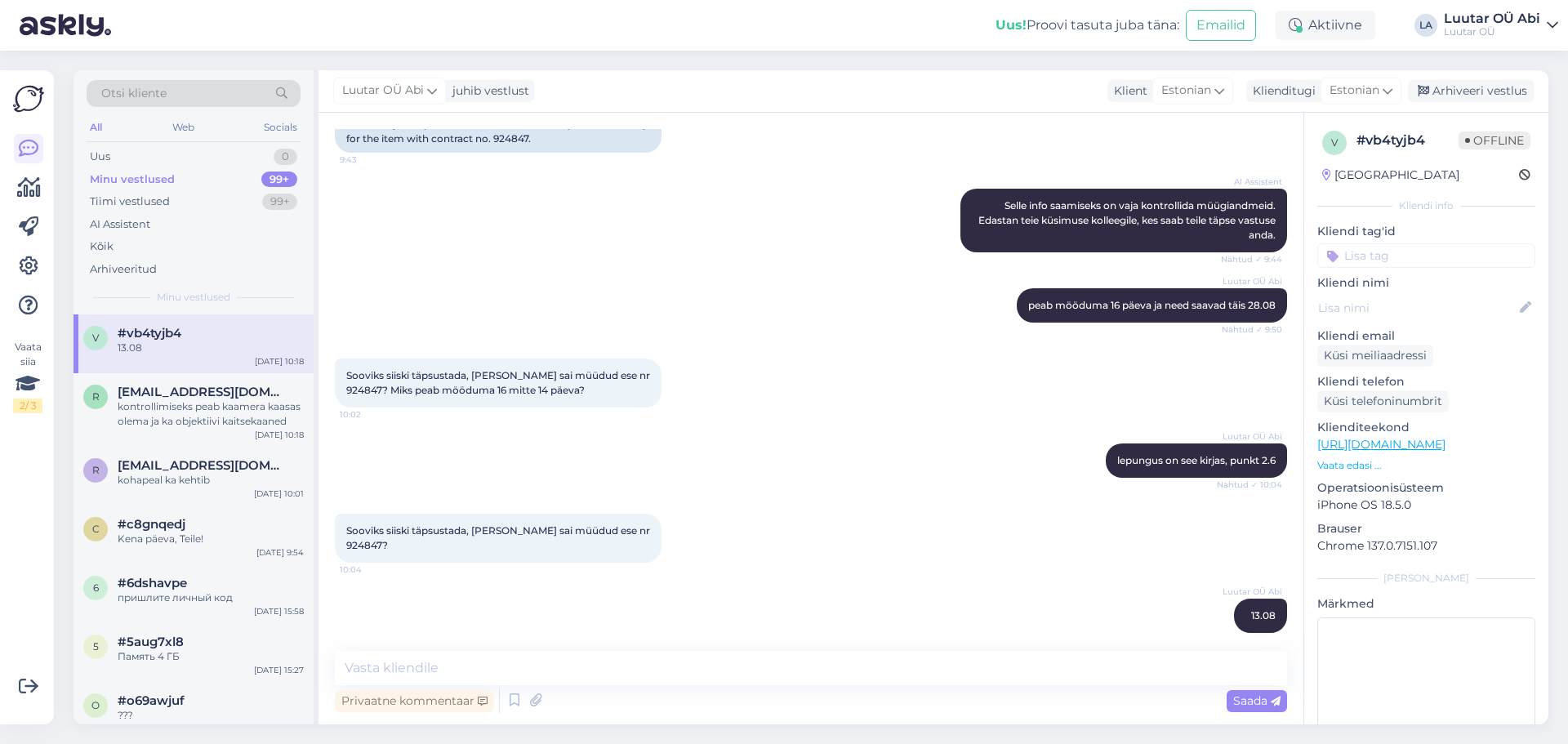
click at [1063, 498] on div "Sooviks siiski täpsustada, [PERSON_NAME] sai müüdud ese nr 924847? 10:04" at bounding box center [811, 538] width 952 height 85
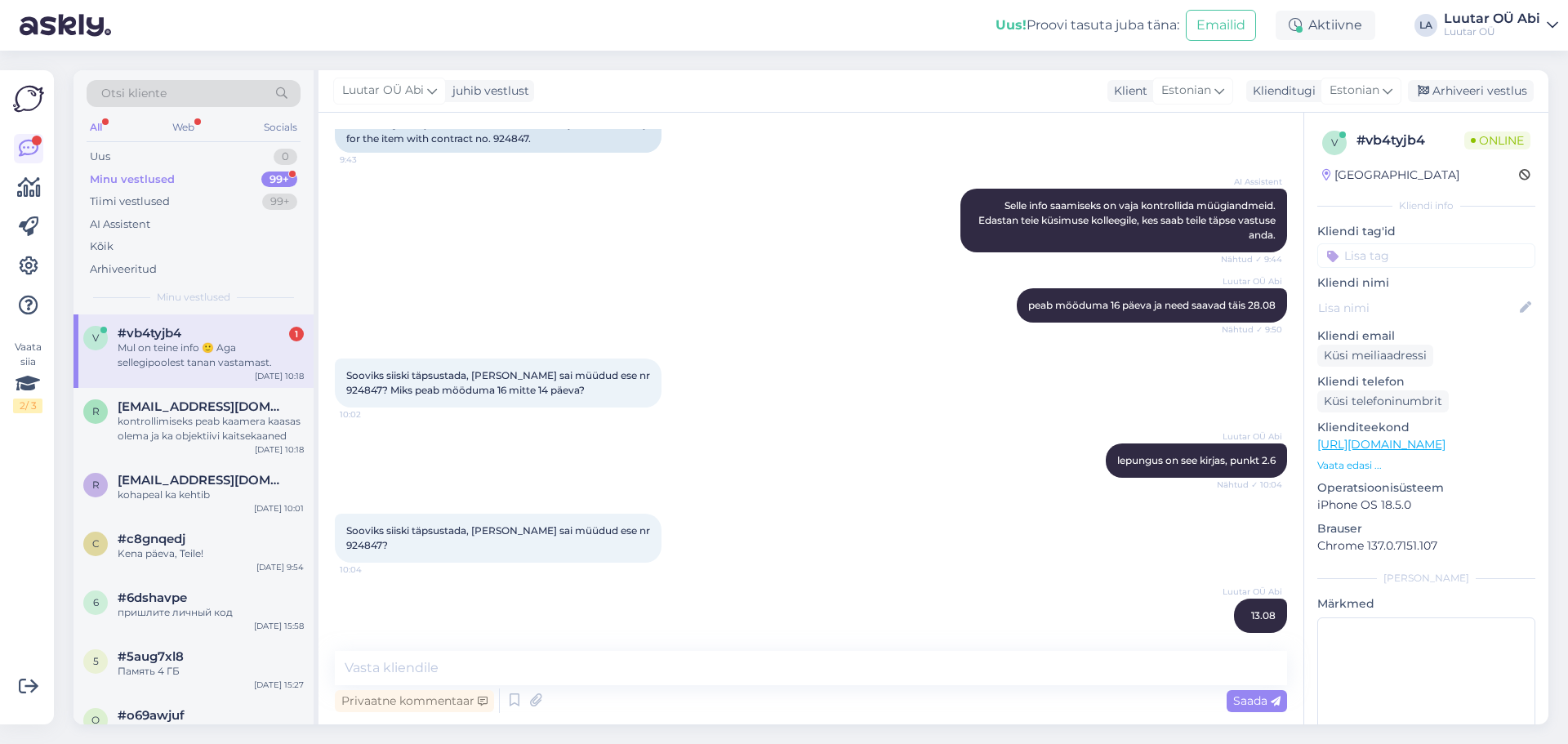
scroll to position [2208, 0]
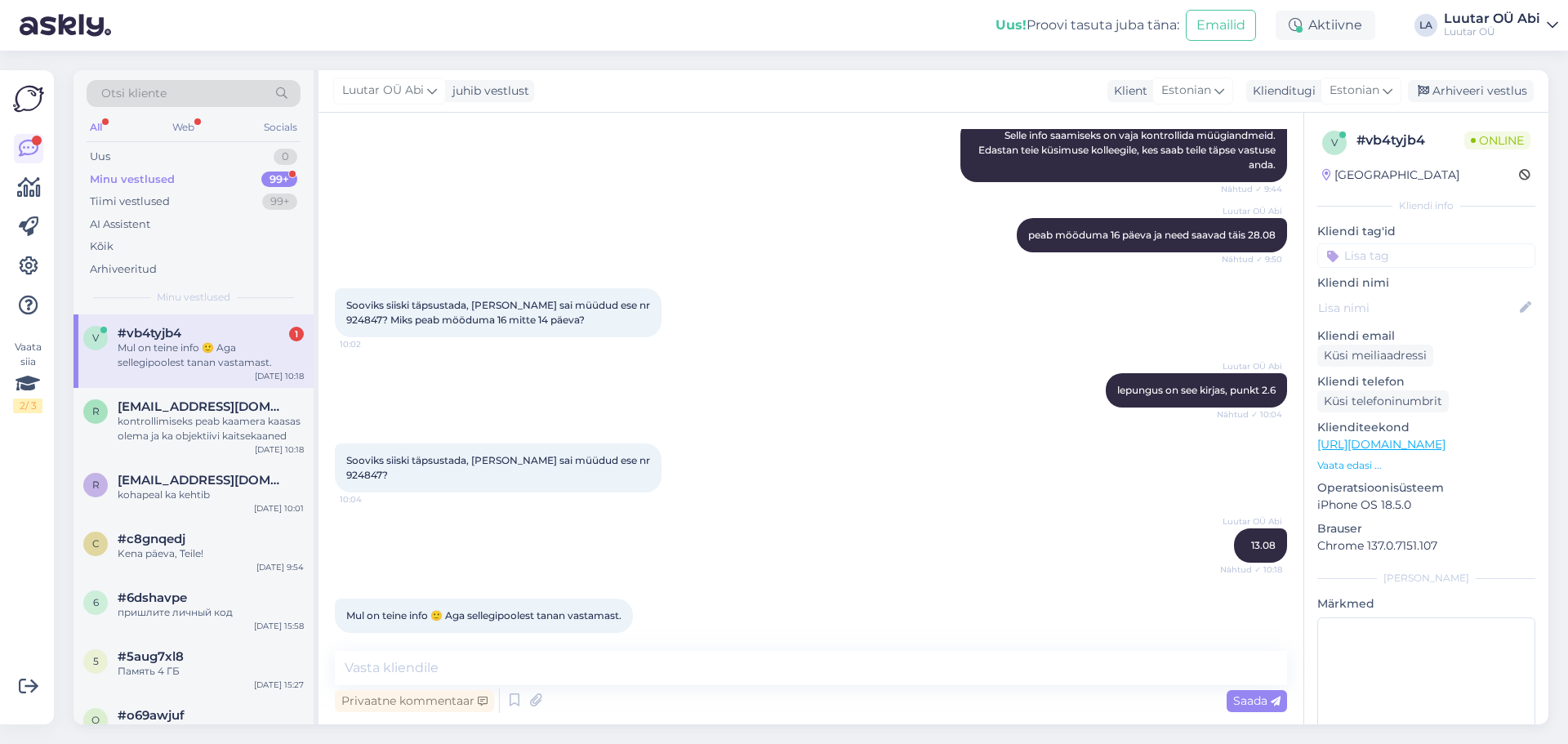
click at [578, 366] on div "Luutar OÜ Abi lepungus on see kirjas, punkt 2.6 Nähtud ✓ 10:04" at bounding box center [811, 390] width 952 height 71
drag, startPoint x: 598, startPoint y: 461, endPoint x: 637, endPoint y: 458, distance: 39.1
click at [637, 458] on span "Sooviks siiski täpsustada, [PERSON_NAME] sai müüdud ese nr 924847?" at bounding box center [499, 467] width 306 height 27
copy span "924847"
click at [540, 695] on icon at bounding box center [535, 701] width 23 height 24
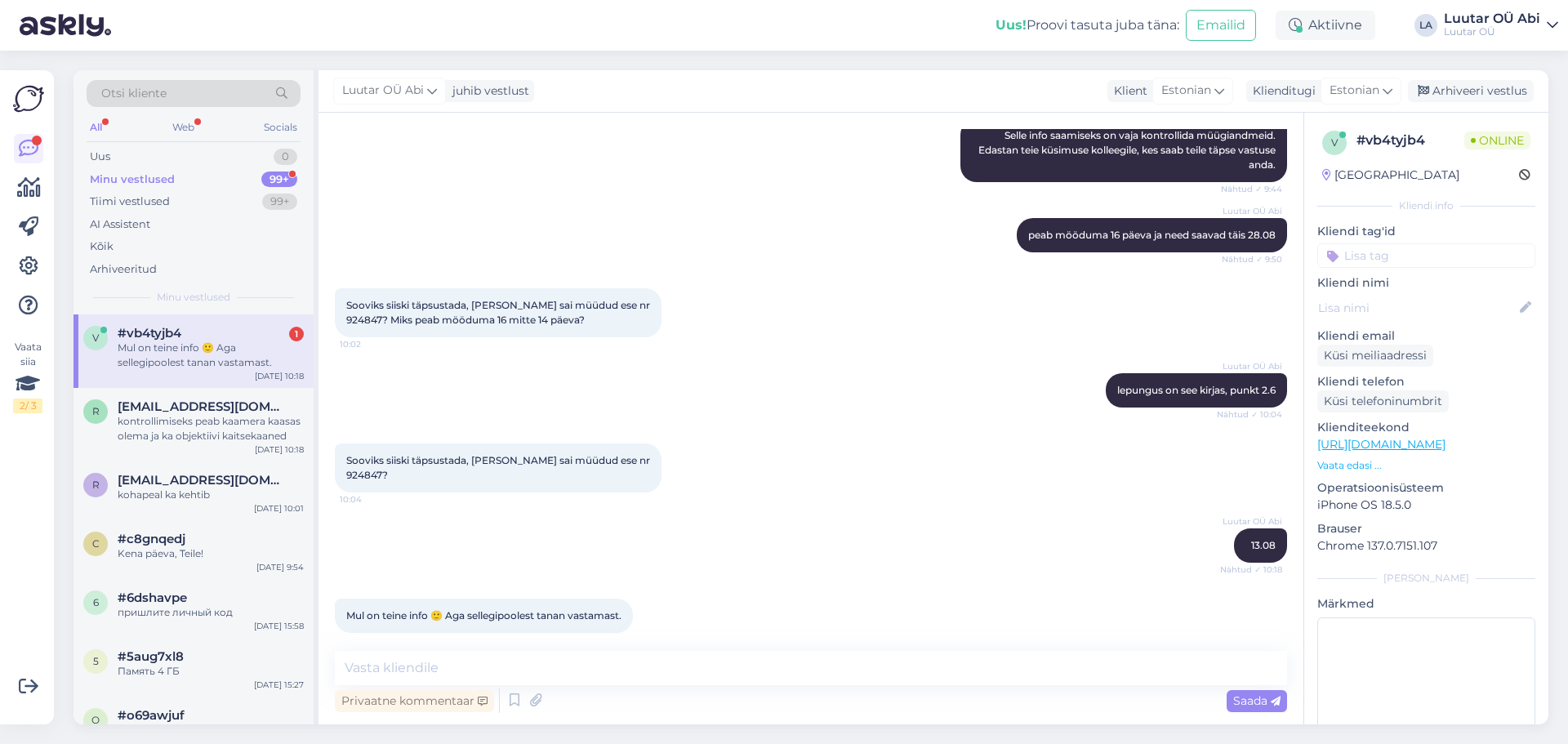
click at [612, 685] on div "Privaatne kommentaar Saada" at bounding box center [811, 700] width 952 height 31
click at [618, 666] on textarea at bounding box center [811, 668] width 952 height 34
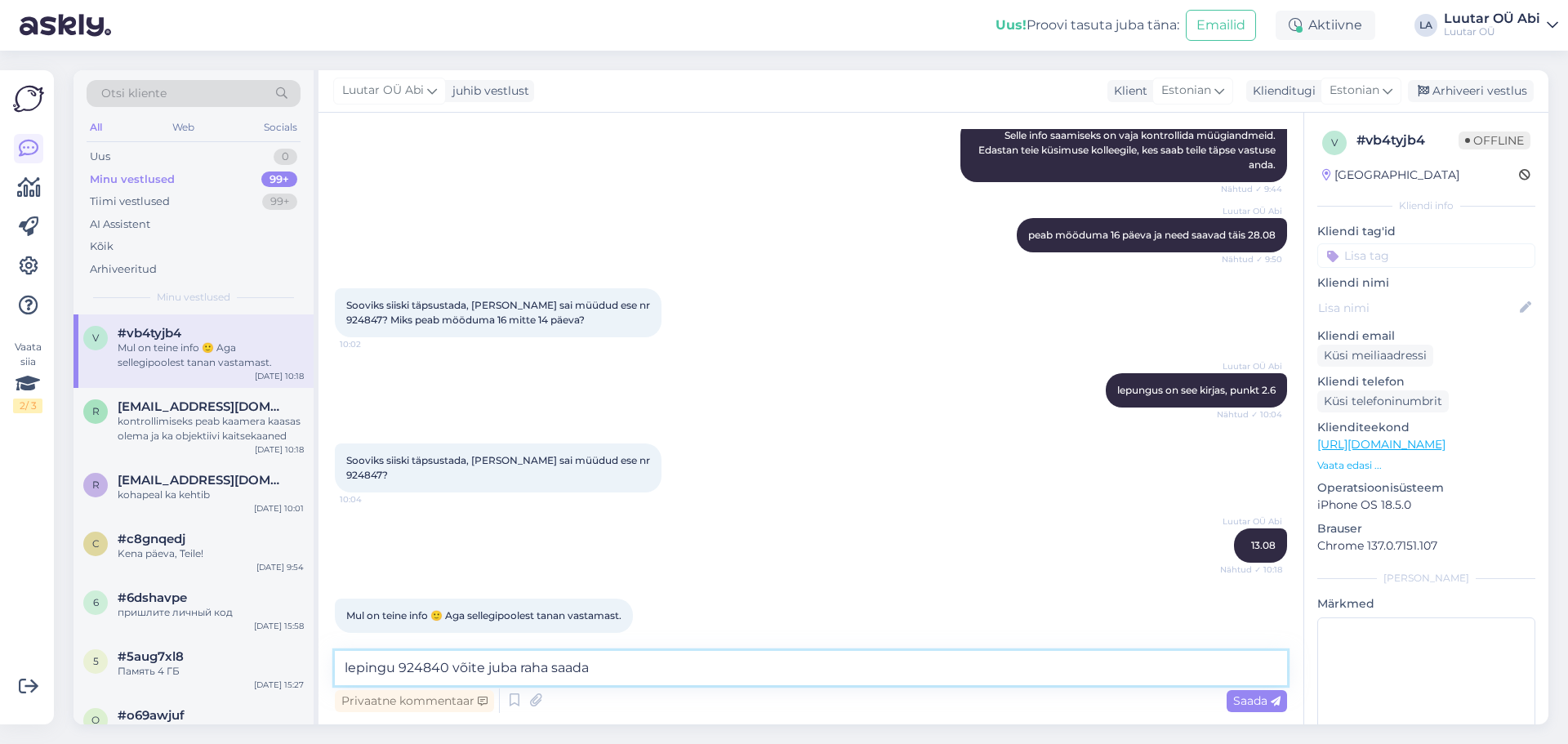
type textarea "lepingu 924840 võite juba raha saada"
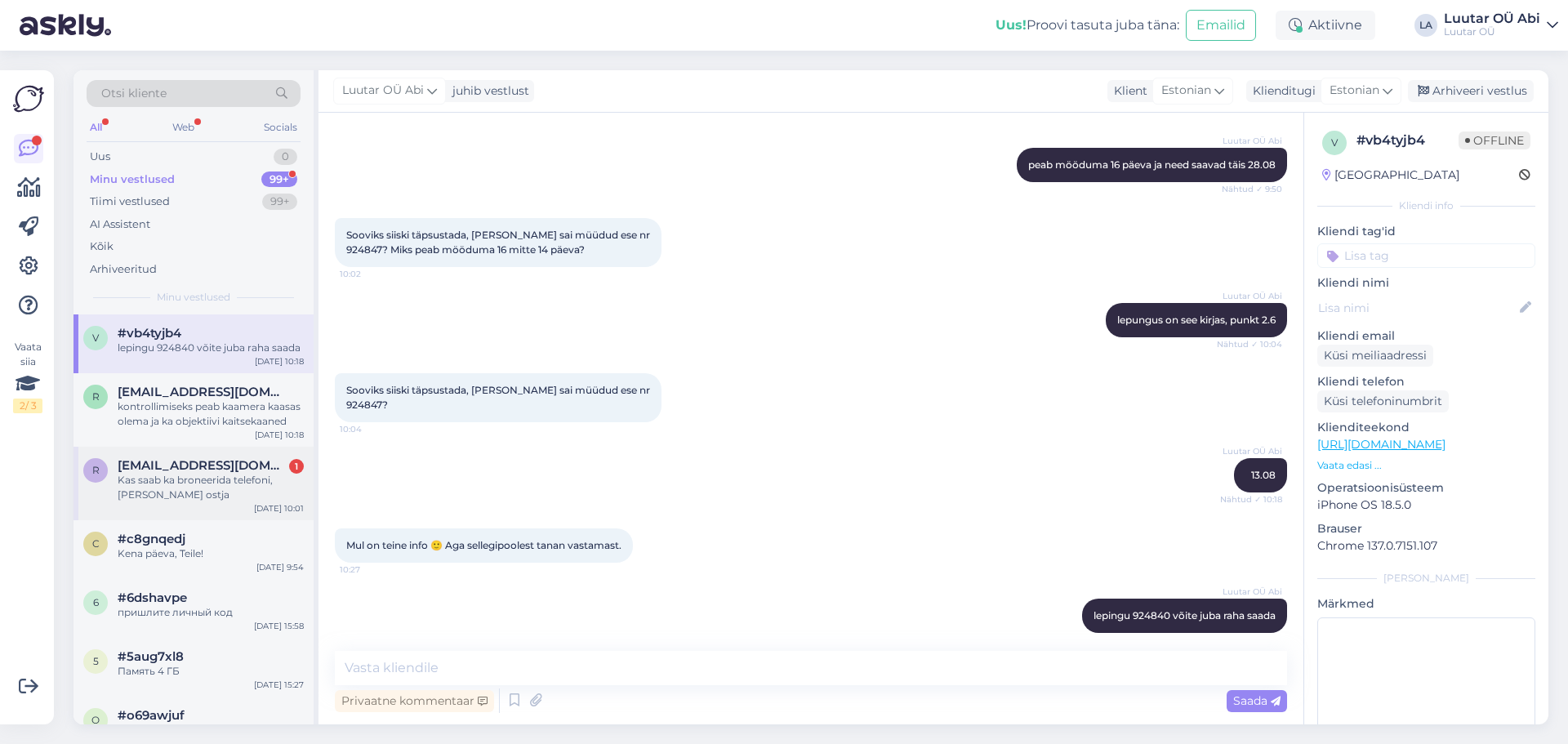
click at [286, 468] on div "[EMAIL_ADDRESS][DOMAIN_NAME] 1" at bounding box center [211, 466] width 186 height 15
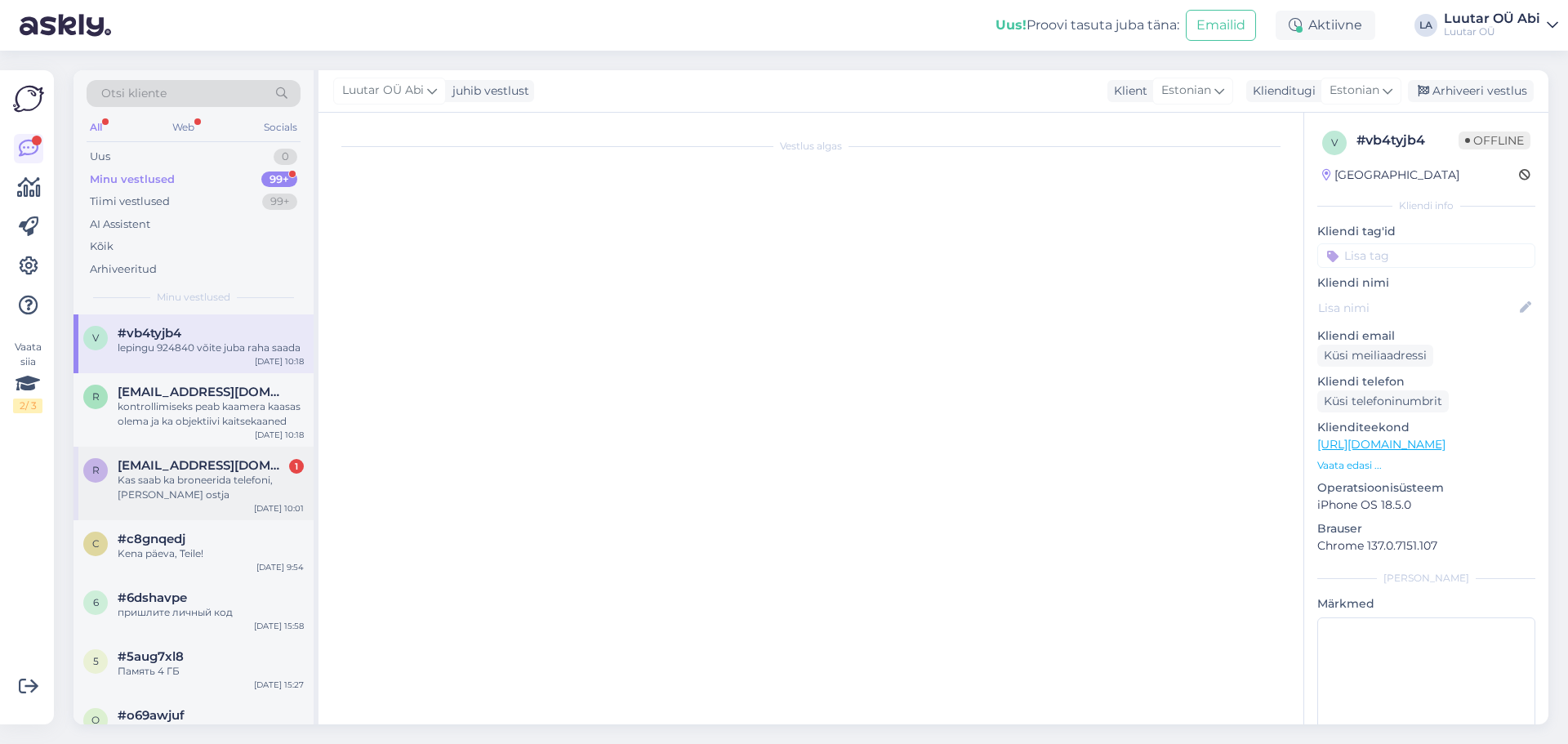
scroll to position [1035, 0]
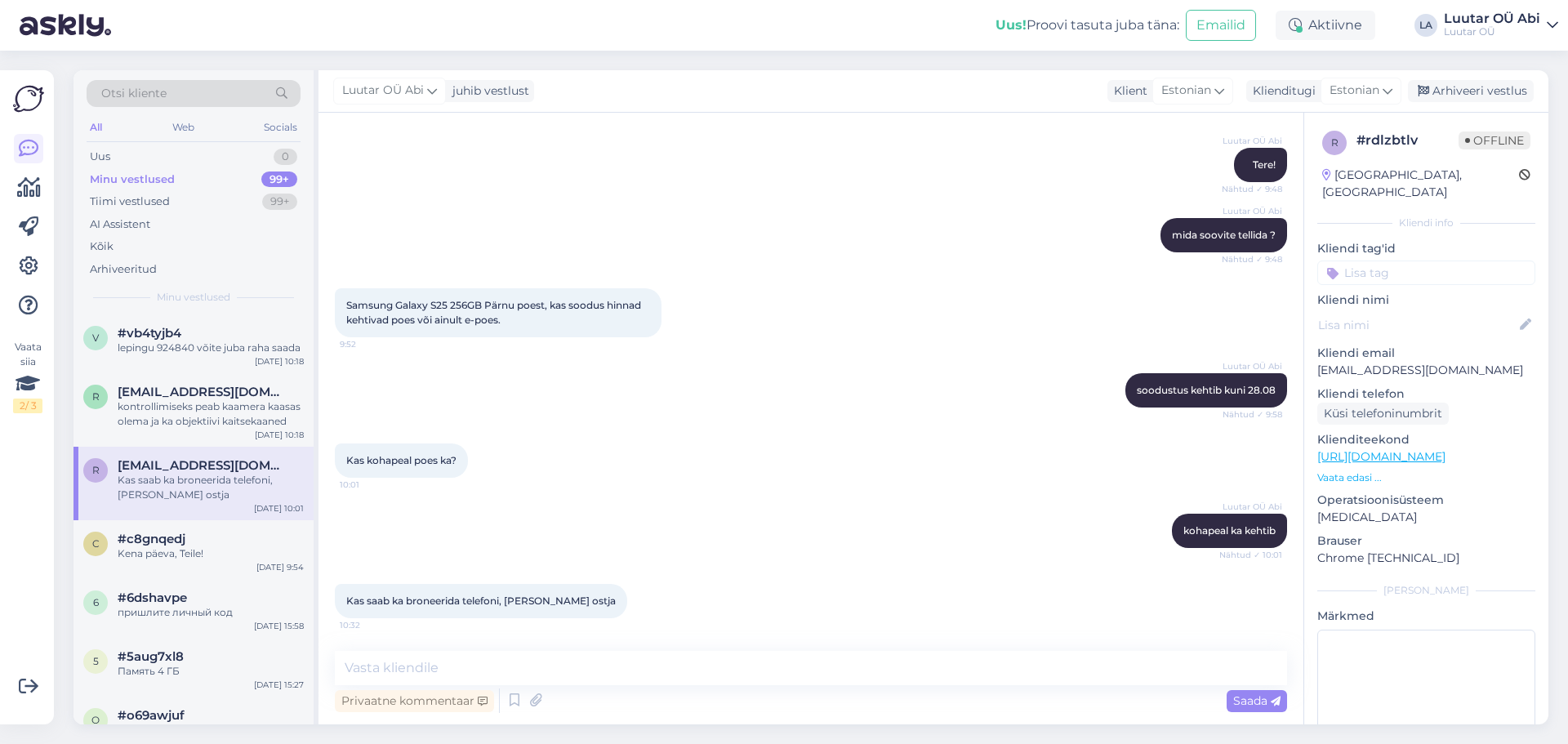
click at [820, 535] on div "Luutar OÜ Abi kohapeal ka kehtib Nähtud ✓ 10:01" at bounding box center [811, 530] width 952 height 71
click at [615, 679] on textarea at bounding box center [811, 668] width 952 height 34
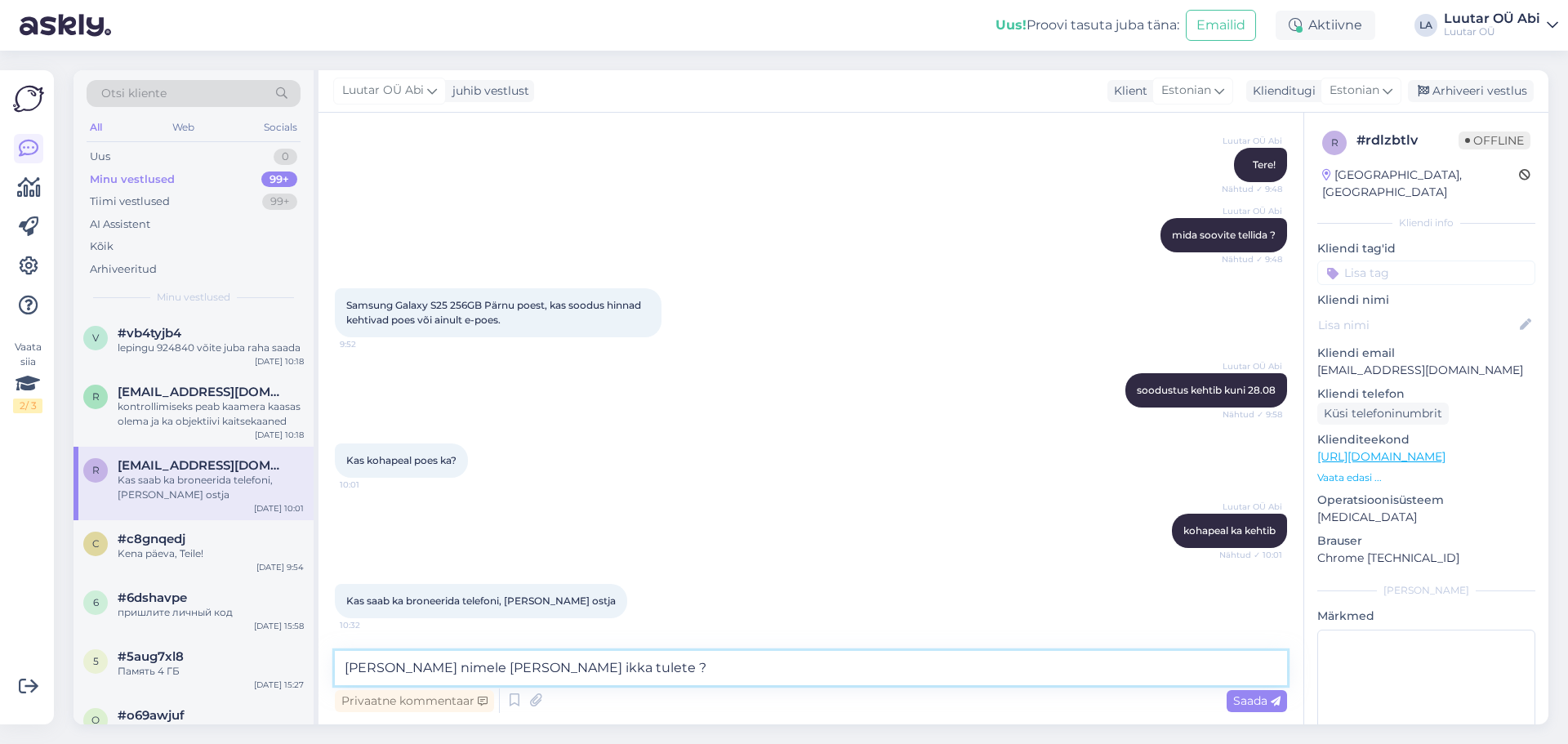
type textarea "[PERSON_NAME] nimele [PERSON_NAME] ikka tulete ?"
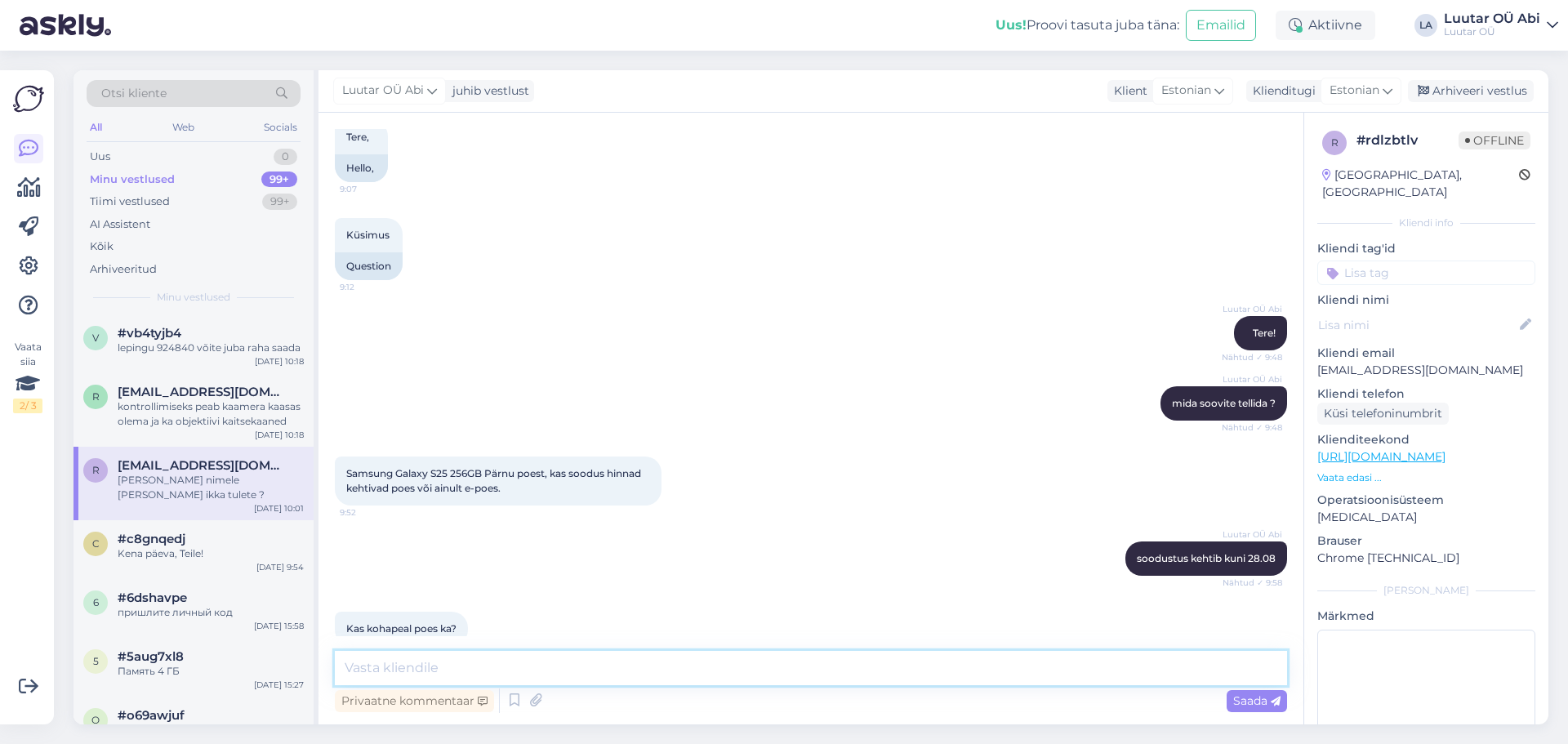
scroll to position [860, 0]
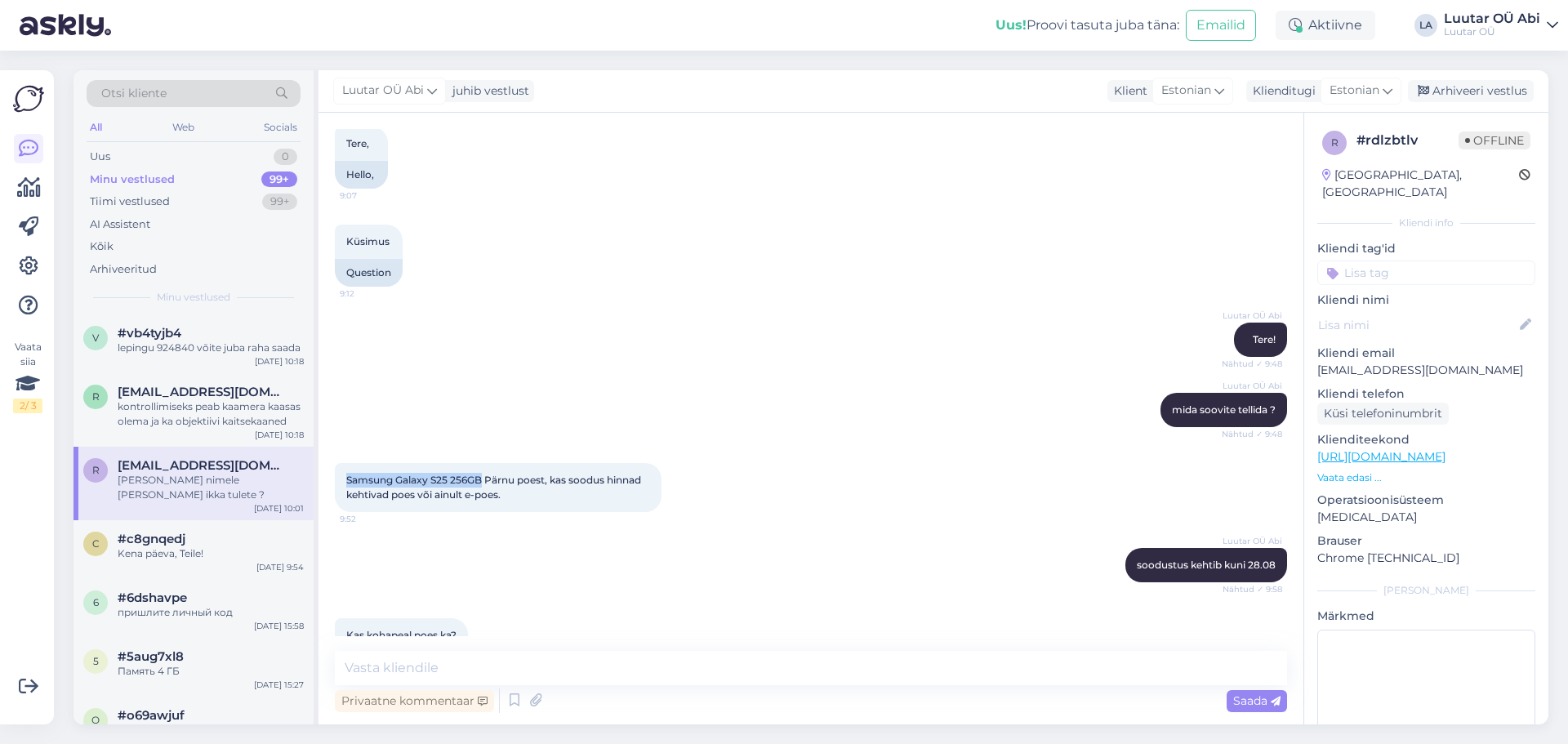
drag, startPoint x: 346, startPoint y: 479, endPoint x: 481, endPoint y: 473, distance: 135.1
click at [481, 473] on div "Samsung Galaxy S25 256GB Pärnu poest, kas soodus hinnad kehtivad poes või ainul…" at bounding box center [498, 487] width 326 height 49
copy span "Samsung Galaxy S25 256GB"
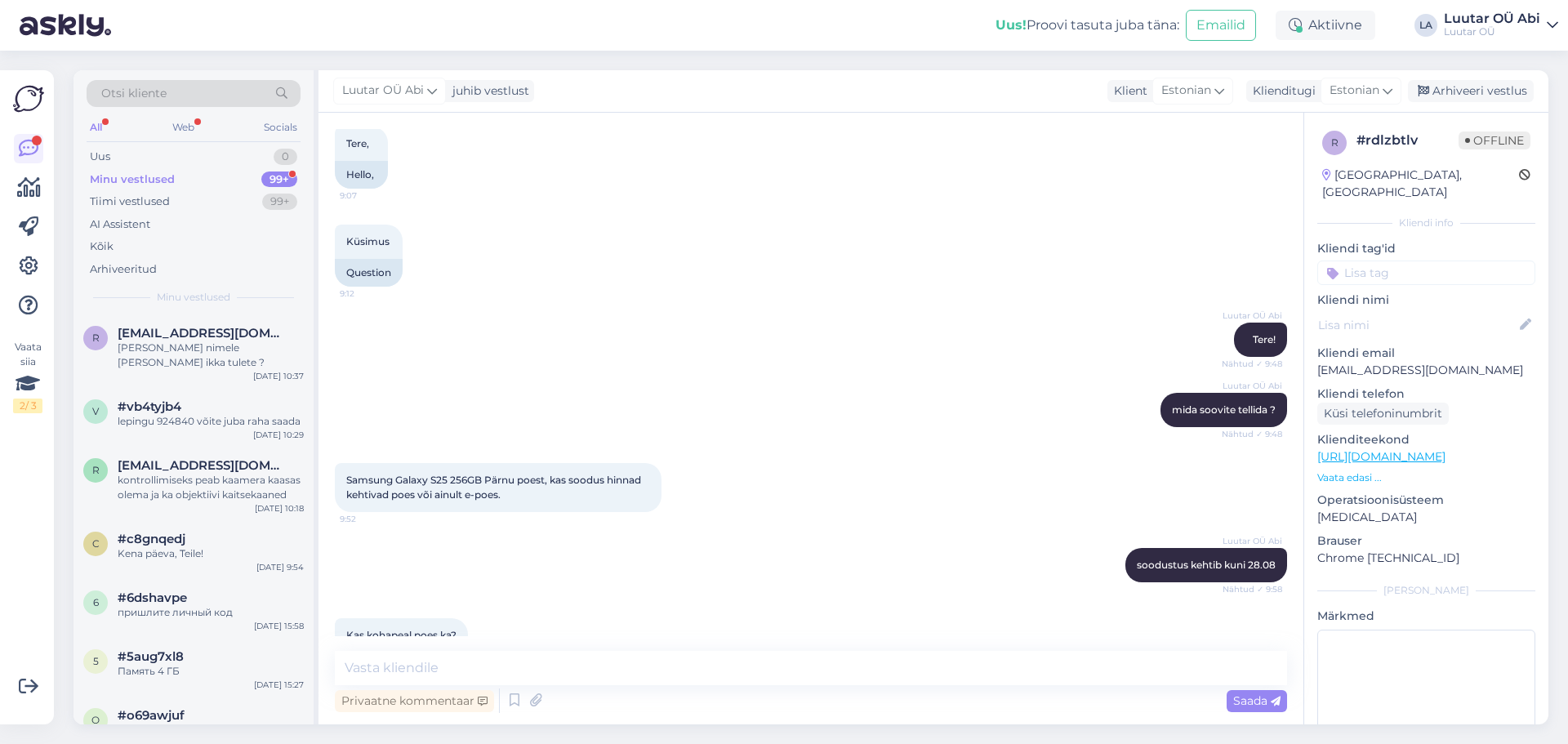
click at [727, 431] on div "Luutar OÜ [PERSON_NAME] soovite tellida ? Nähtud ✓ 9:48" at bounding box center [811, 409] width 952 height 71
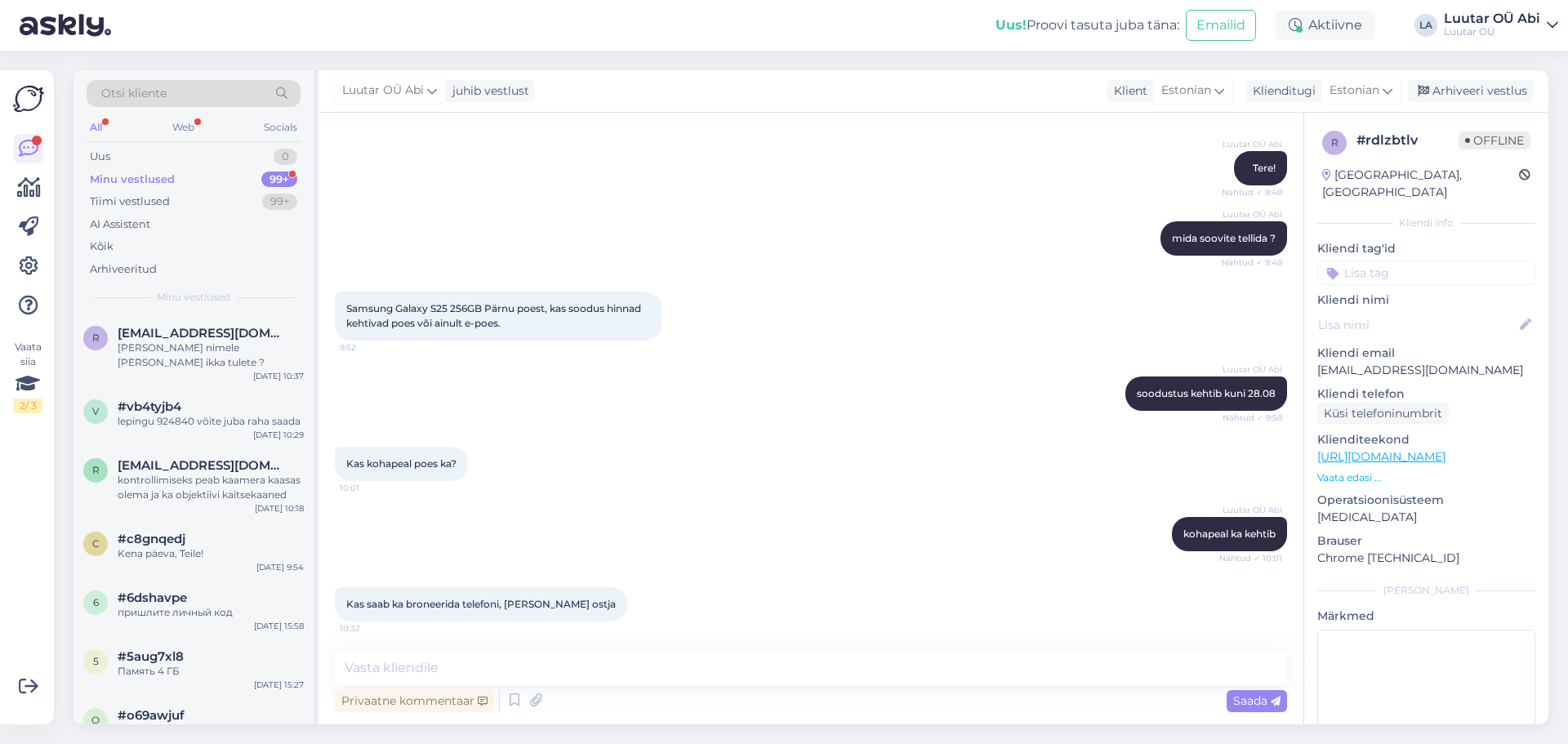
scroll to position [1104, 0]
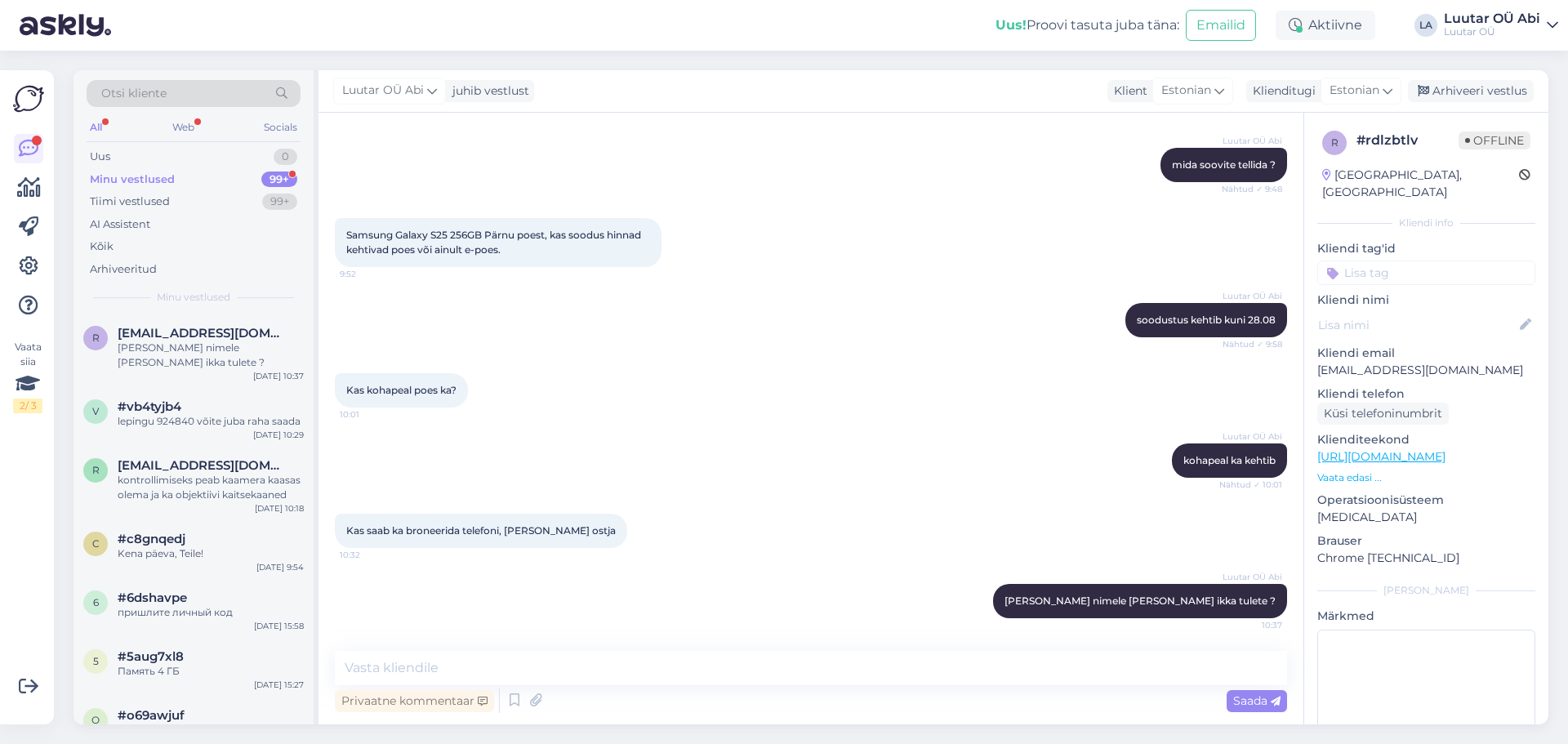
click at [796, 479] on div "Luutar OÜ Abi kohapeal ka kehtib Nähtud ✓ 10:01" at bounding box center [811, 460] width 952 height 71
click at [241, 170] on div "Minu vestlused 99+" at bounding box center [193, 180] width 214 height 23
